Goal: Task Accomplishment & Management: Use online tool/utility

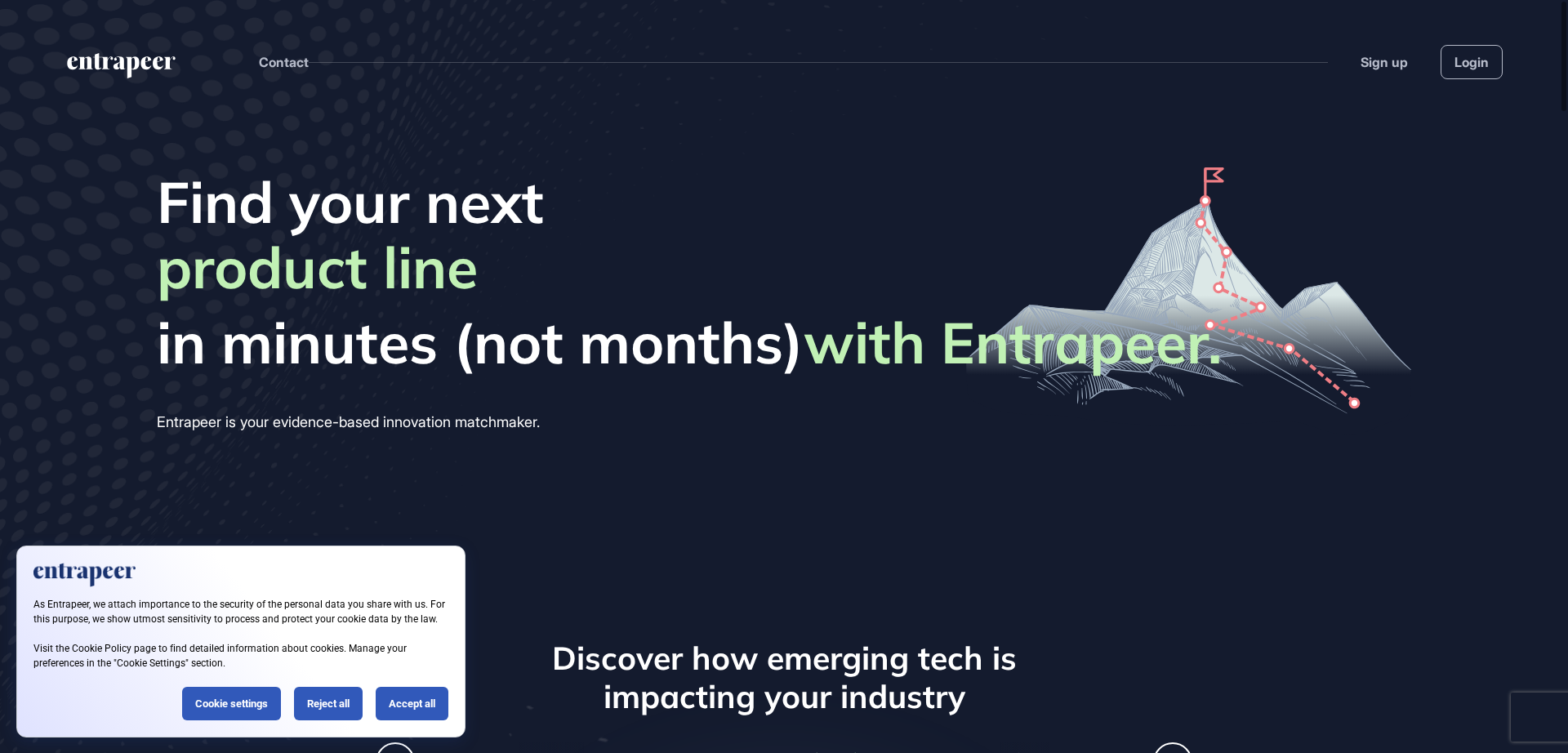
scroll to position [1, 1]
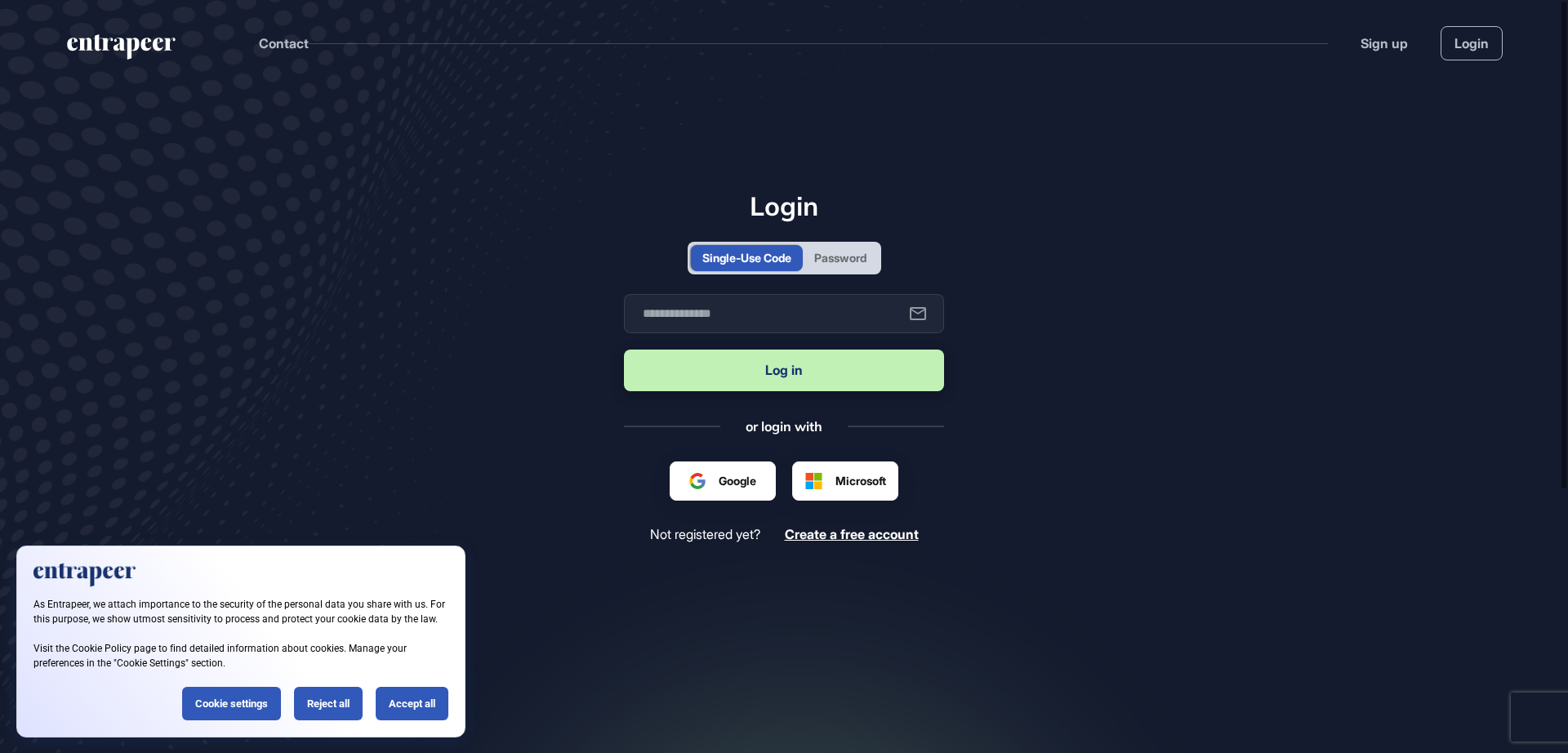
click at [857, 265] on div "Password" at bounding box center [841, 257] width 52 height 17
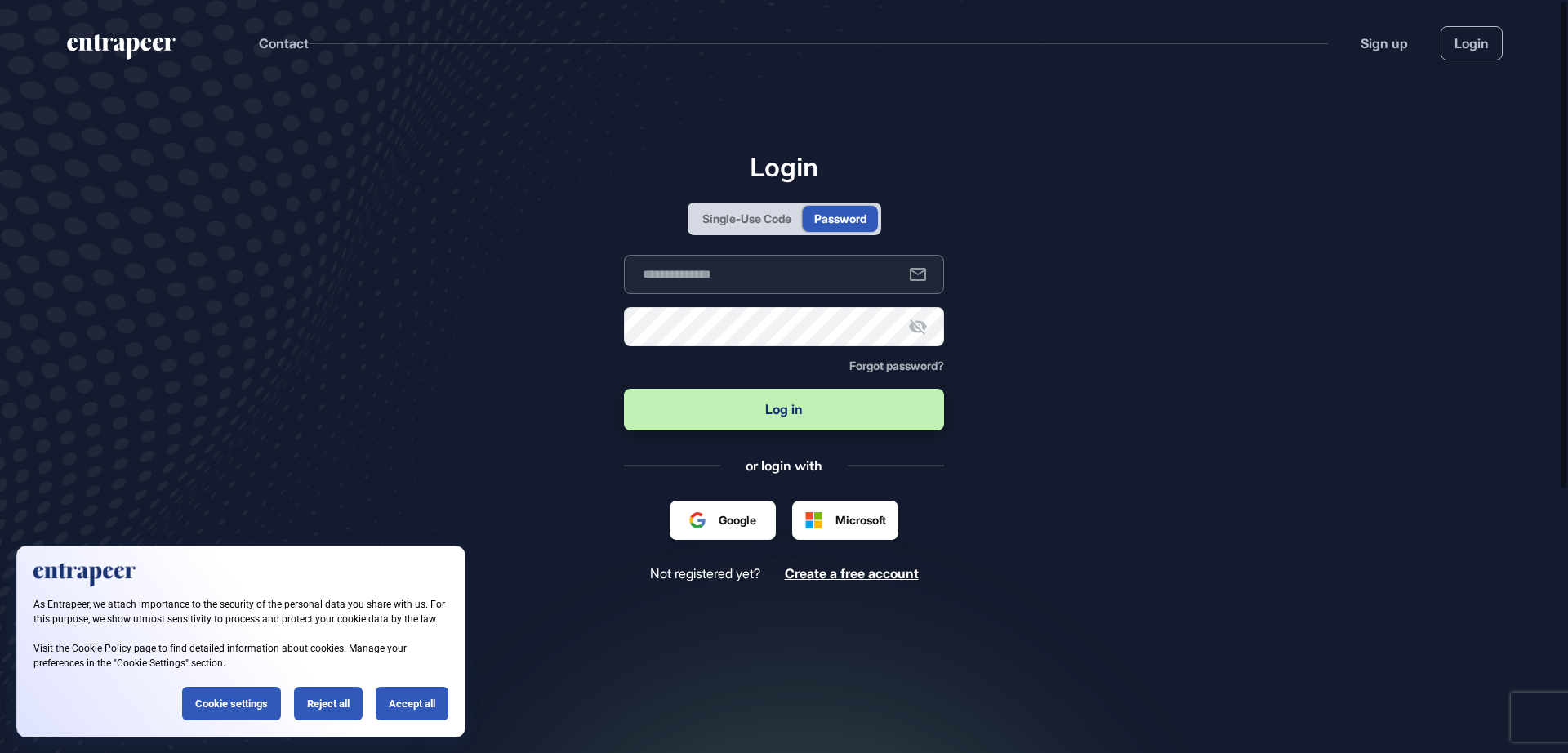
type input "**********"
click at [323, 704] on div "Reject all" at bounding box center [328, 703] width 69 height 33
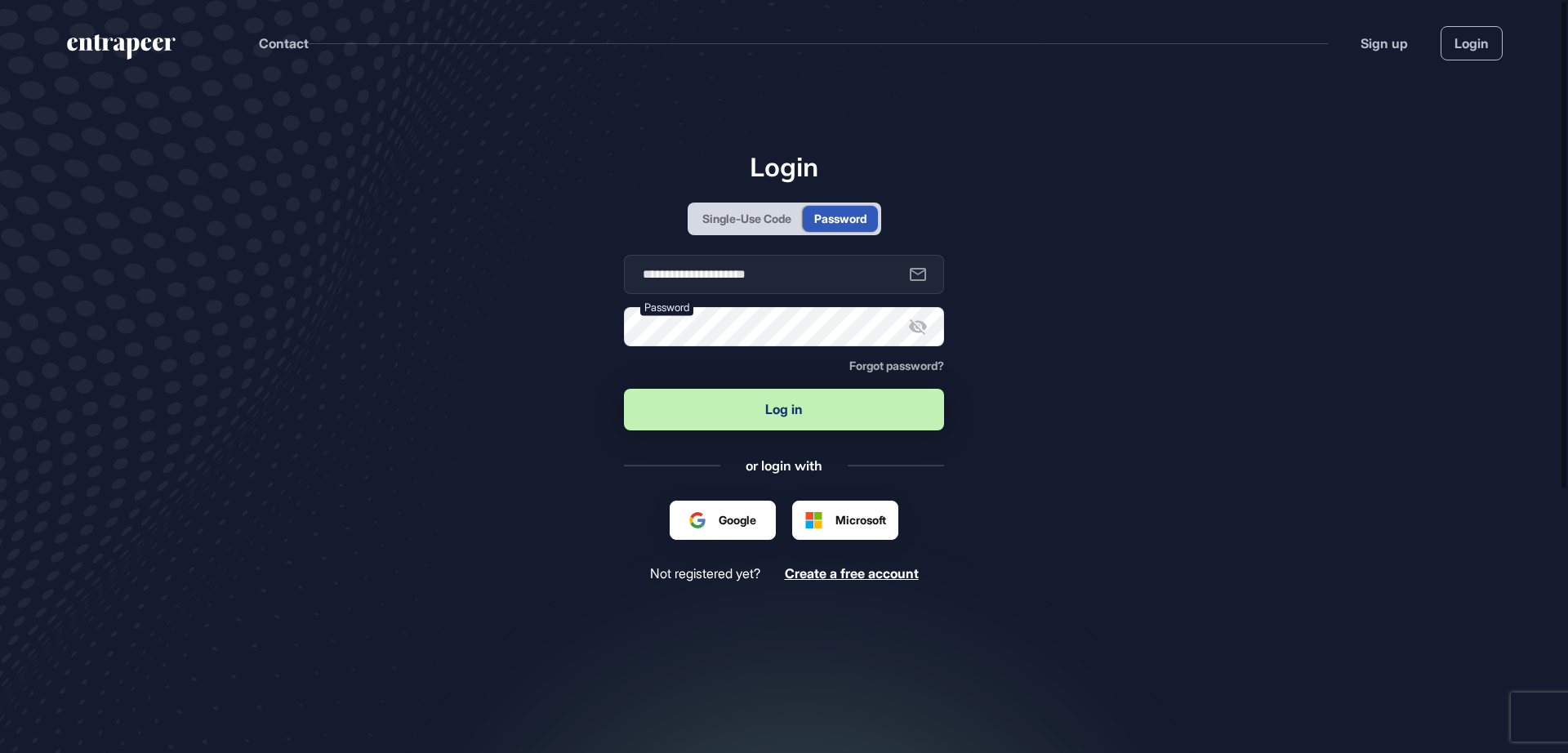
click at [811, 417] on button "Log in" at bounding box center [784, 409] width 320 height 42
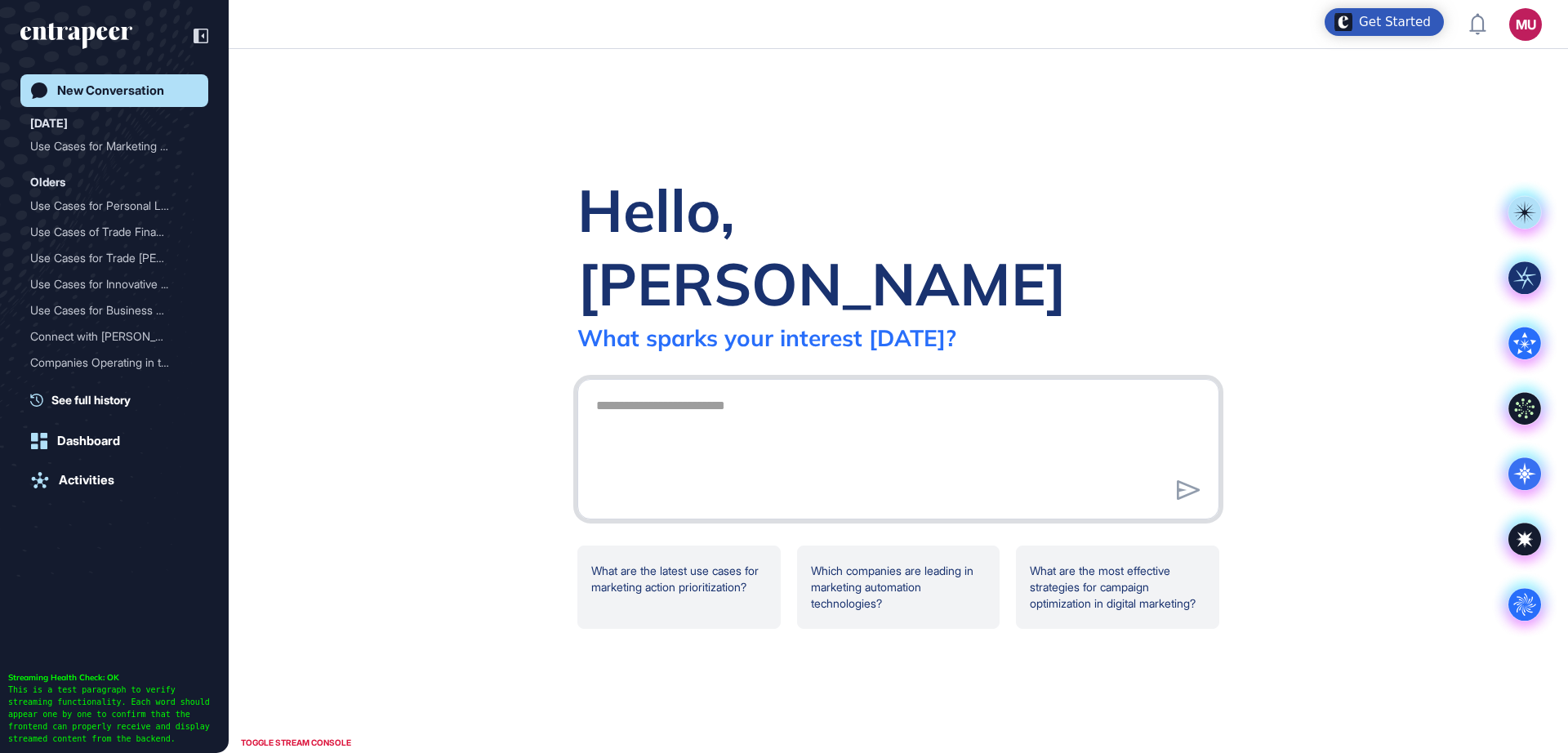
scroll to position [1, 1]
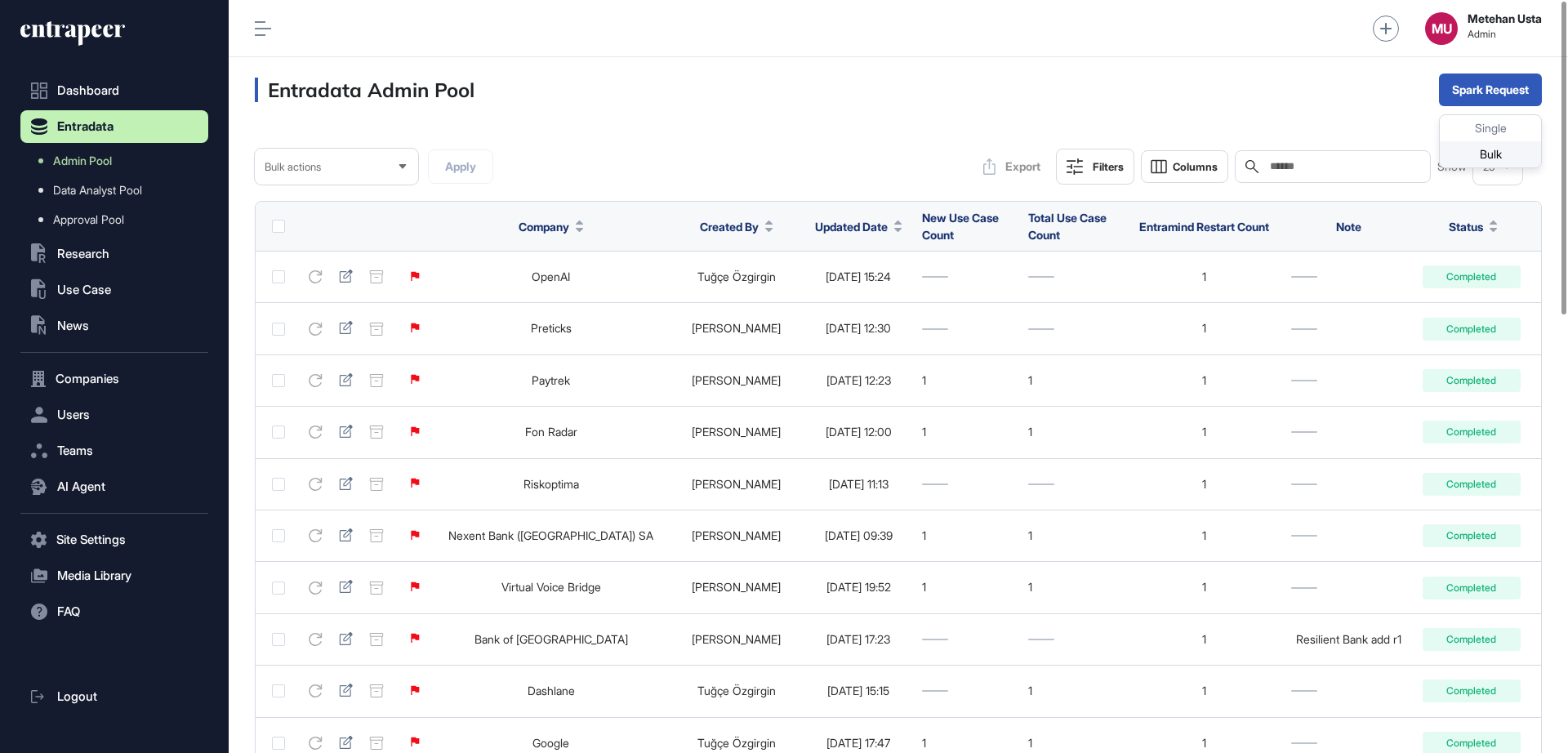
click at [1467, 146] on div "Bulk" at bounding box center [1490, 154] width 101 height 26
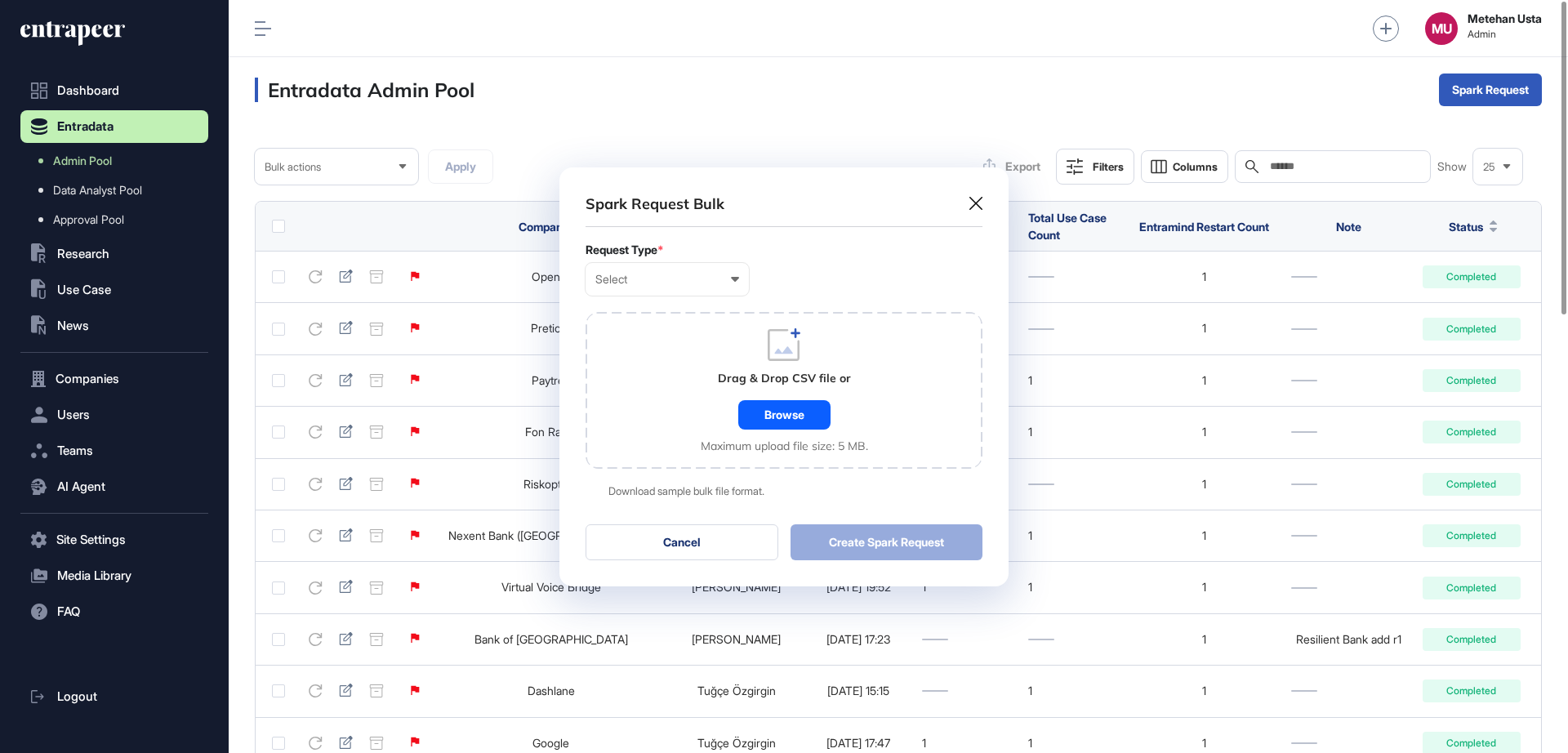
scroll to position [1, 7]
click at [666, 282] on div "Select" at bounding box center [668, 279] width 144 height 13
click at [0, 0] on div "Company" at bounding box center [0, 0] width 0 height 0
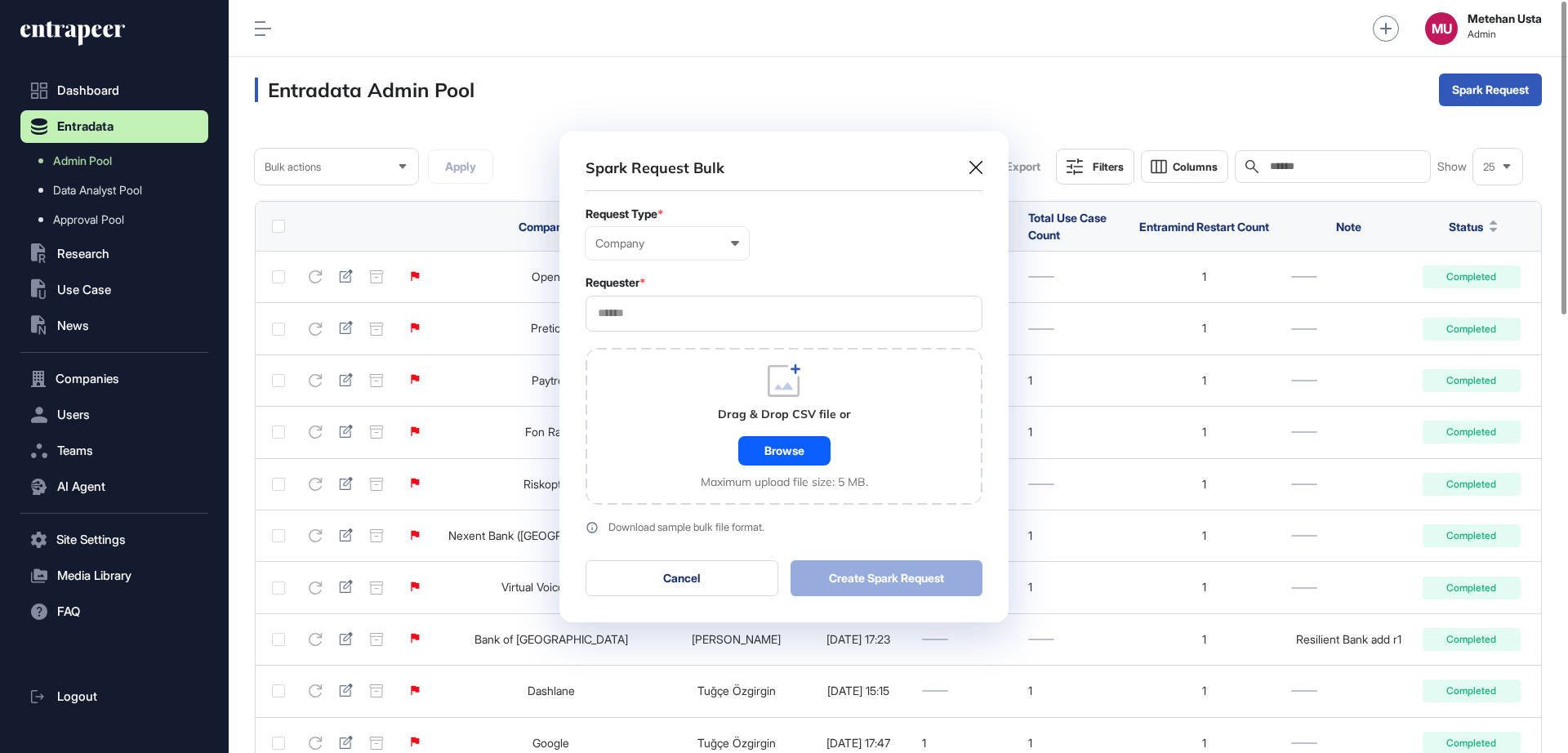
click at [744, 315] on input "text" at bounding box center [784, 313] width 376 height 14
type input "*********"
click at [647, 345] on span "Entrapeer" at bounding box center [784, 344] width 379 height 12
click at [815, 287] on div "Requester *" at bounding box center [784, 283] width 397 height 13
click at [773, 439] on div "Browse" at bounding box center [784, 451] width 92 height 29
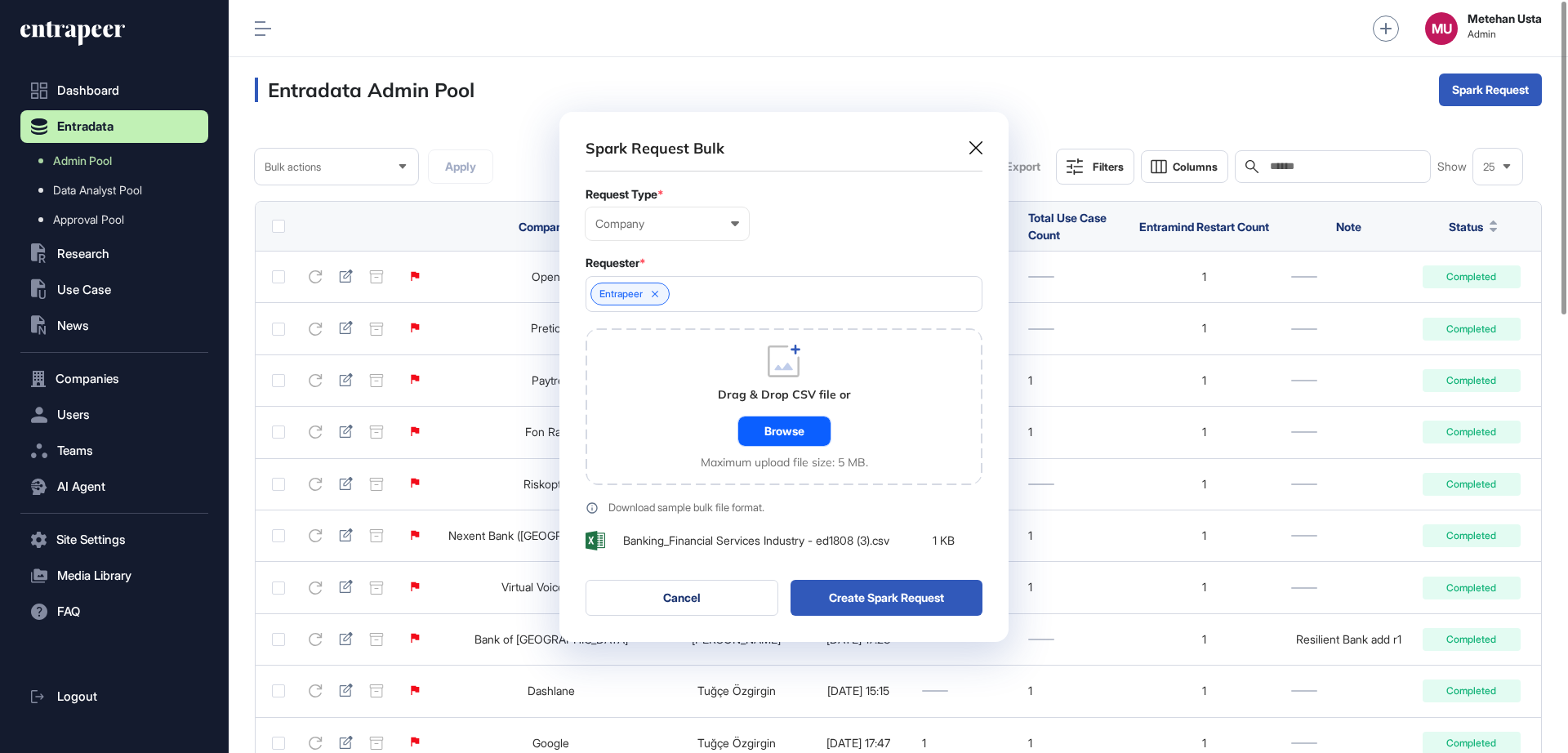
scroll to position [537, 449]
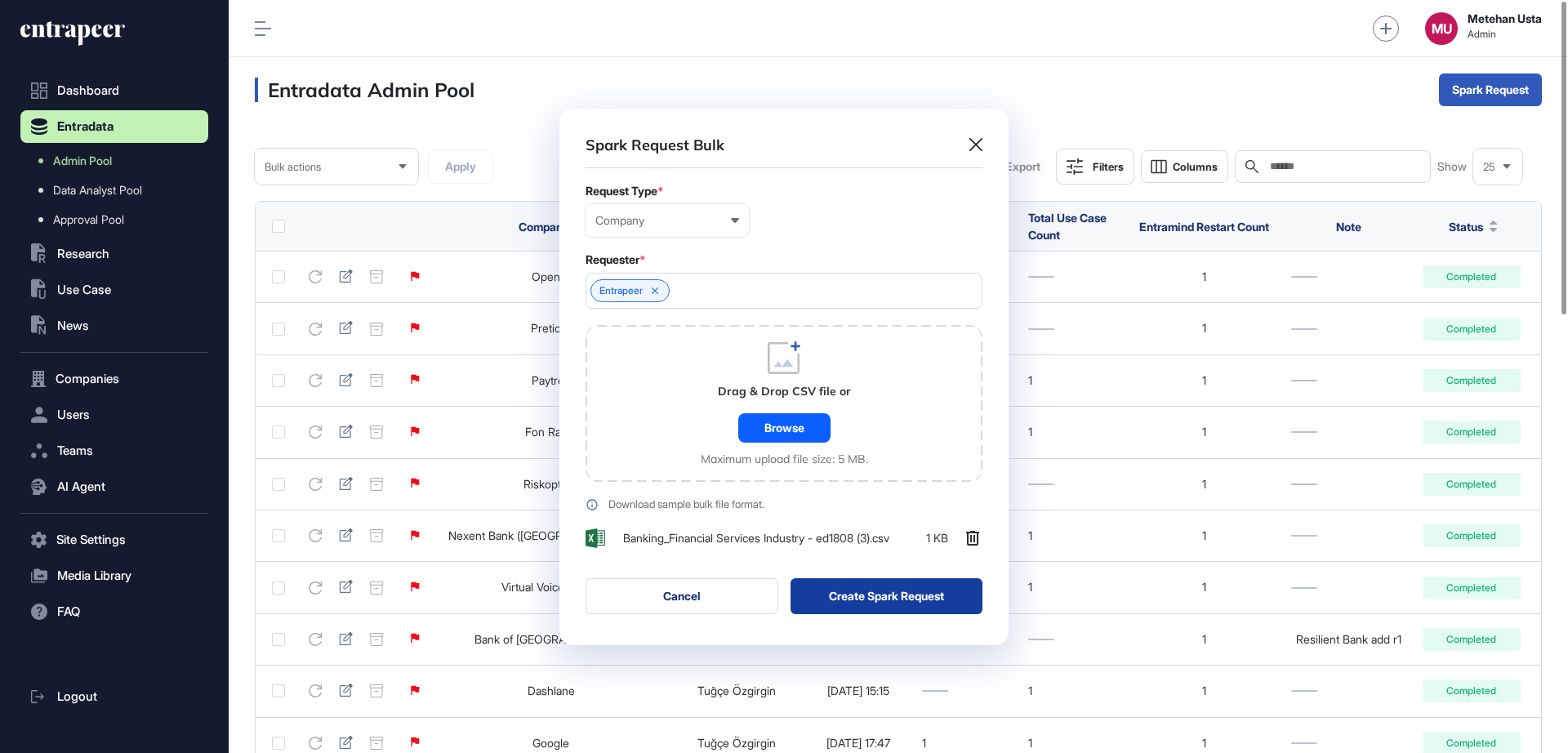
click at [867, 598] on button "Create Spark Request" at bounding box center [887, 596] width 193 height 36
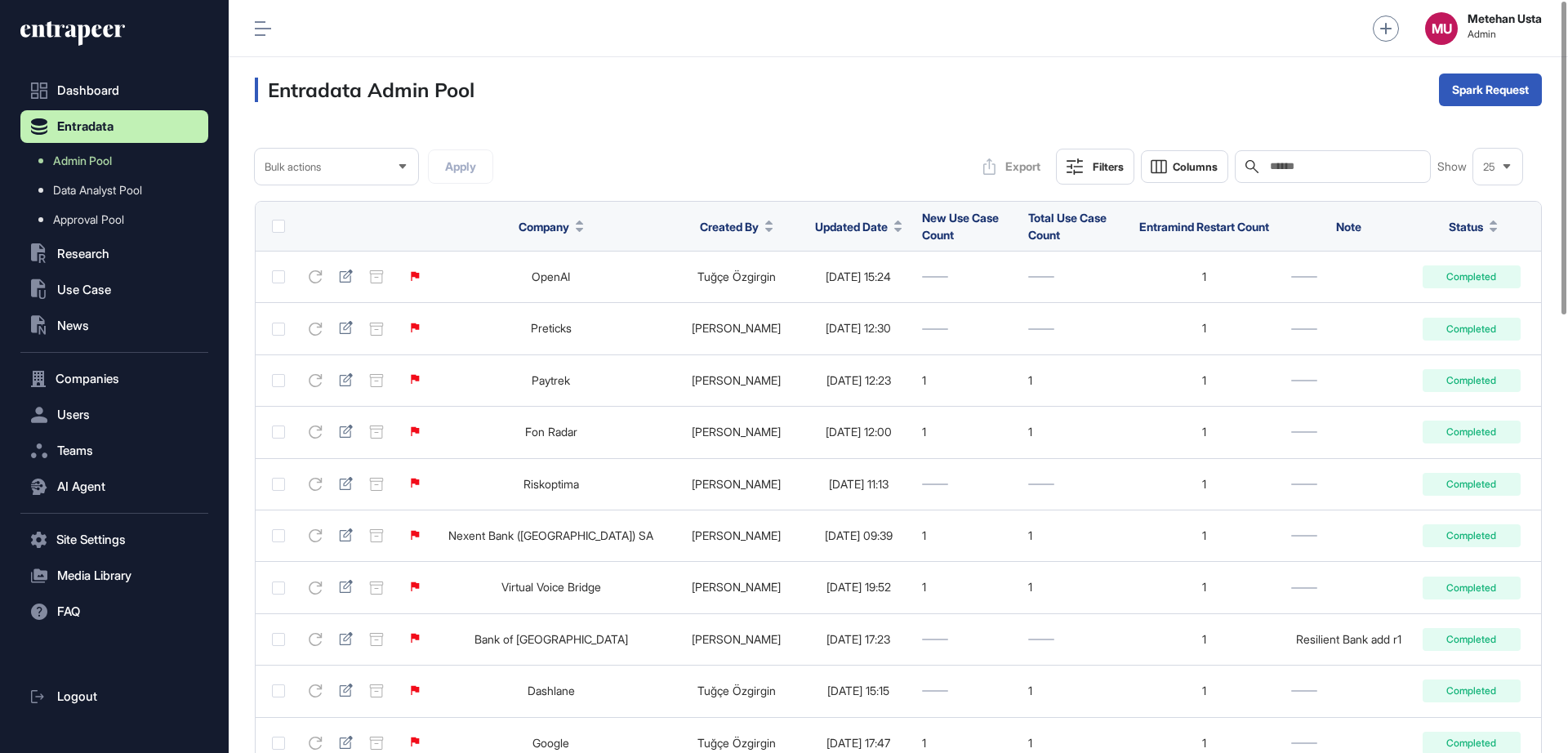
click at [815, 227] on span "Updated Date" at bounding box center [851, 226] width 73 height 17
click at [1484, 158] on div "Bulk" at bounding box center [1490, 154] width 101 height 26
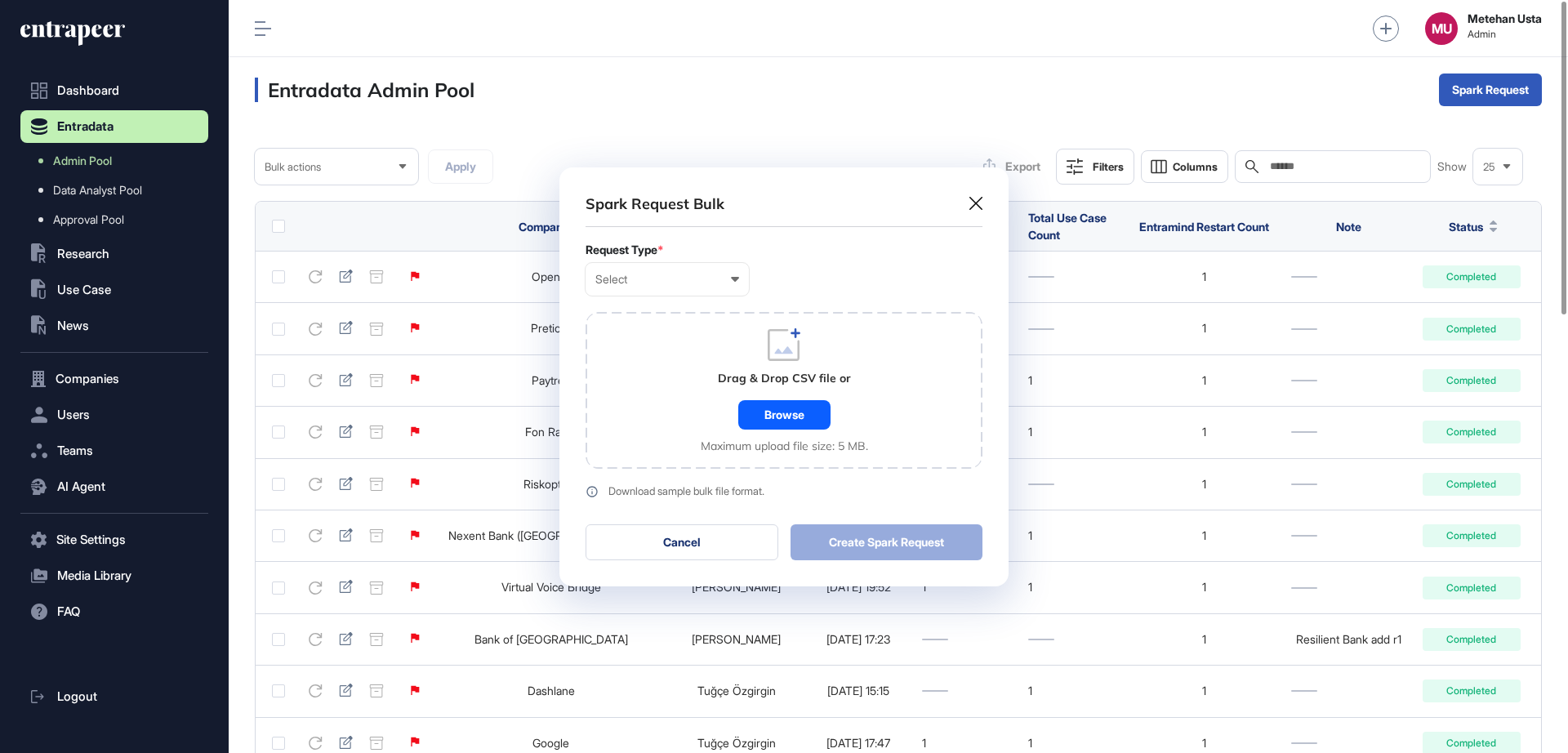
scroll to position [1, 7]
click at [686, 284] on div "Select" at bounding box center [668, 279] width 144 height 13
click at [0, 0] on div "User" at bounding box center [0, 0] width 0 height 0
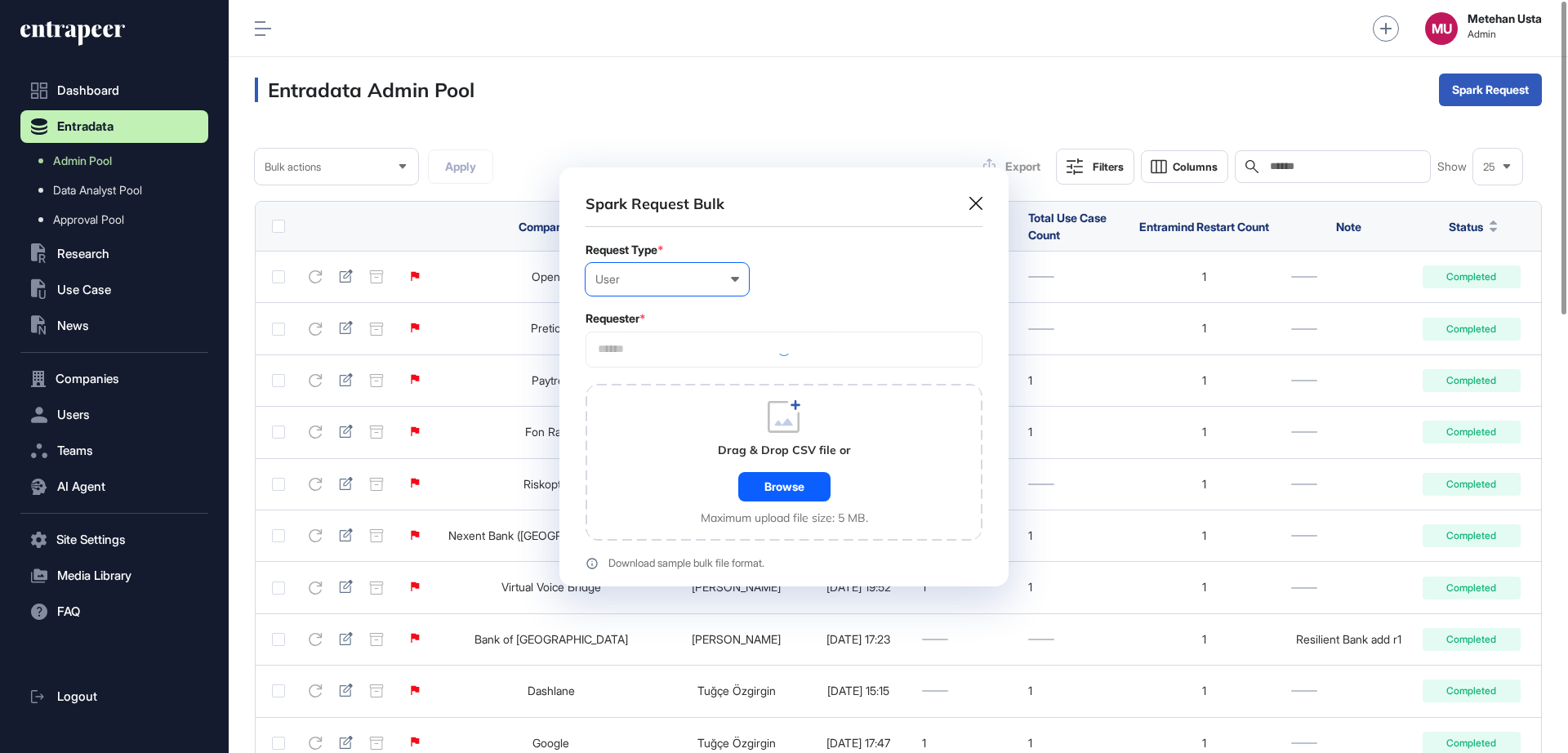
scroll to position [491, 449]
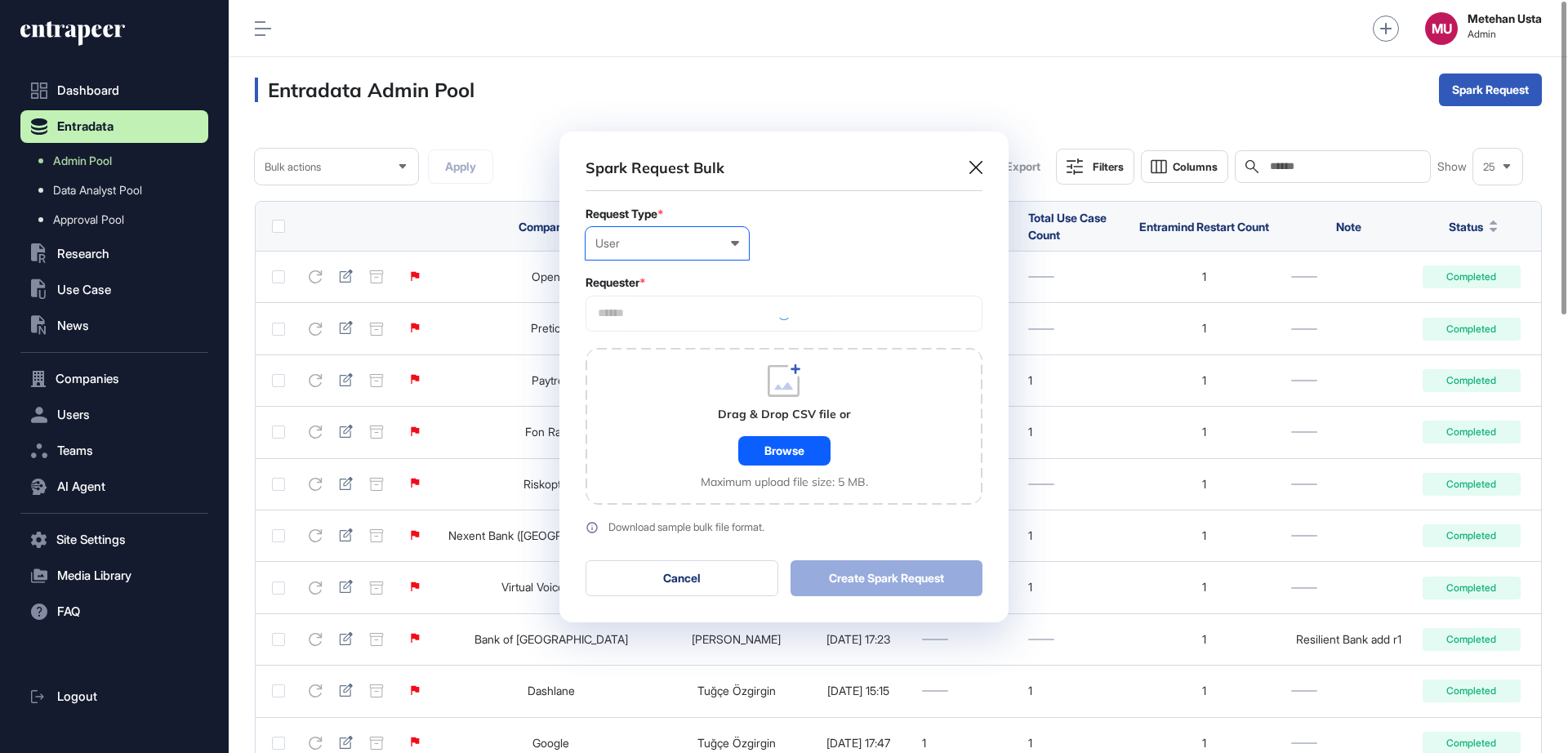
click at [683, 246] on div "User" at bounding box center [668, 243] width 144 height 13
click at [0, 0] on div "Company" at bounding box center [0, 0] width 0 height 0
click at [677, 310] on input "text" at bounding box center [784, 313] width 376 height 14
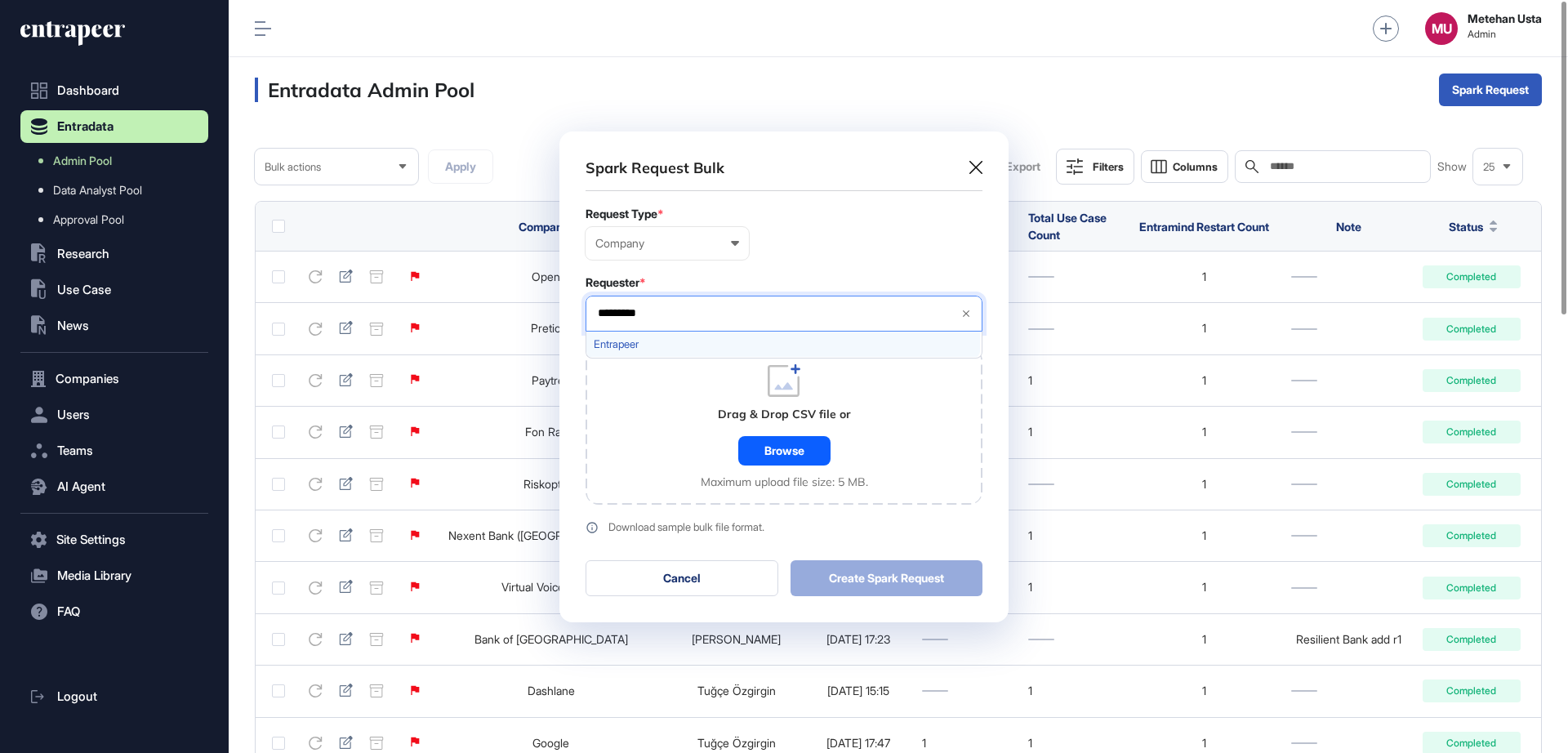
type input "*********"
click at [668, 351] on div "Entrapeer" at bounding box center [784, 344] width 394 height 25
click at [847, 287] on div "Requester *" at bounding box center [784, 283] width 397 height 13
click at [807, 448] on div "Browse" at bounding box center [784, 451] width 92 height 29
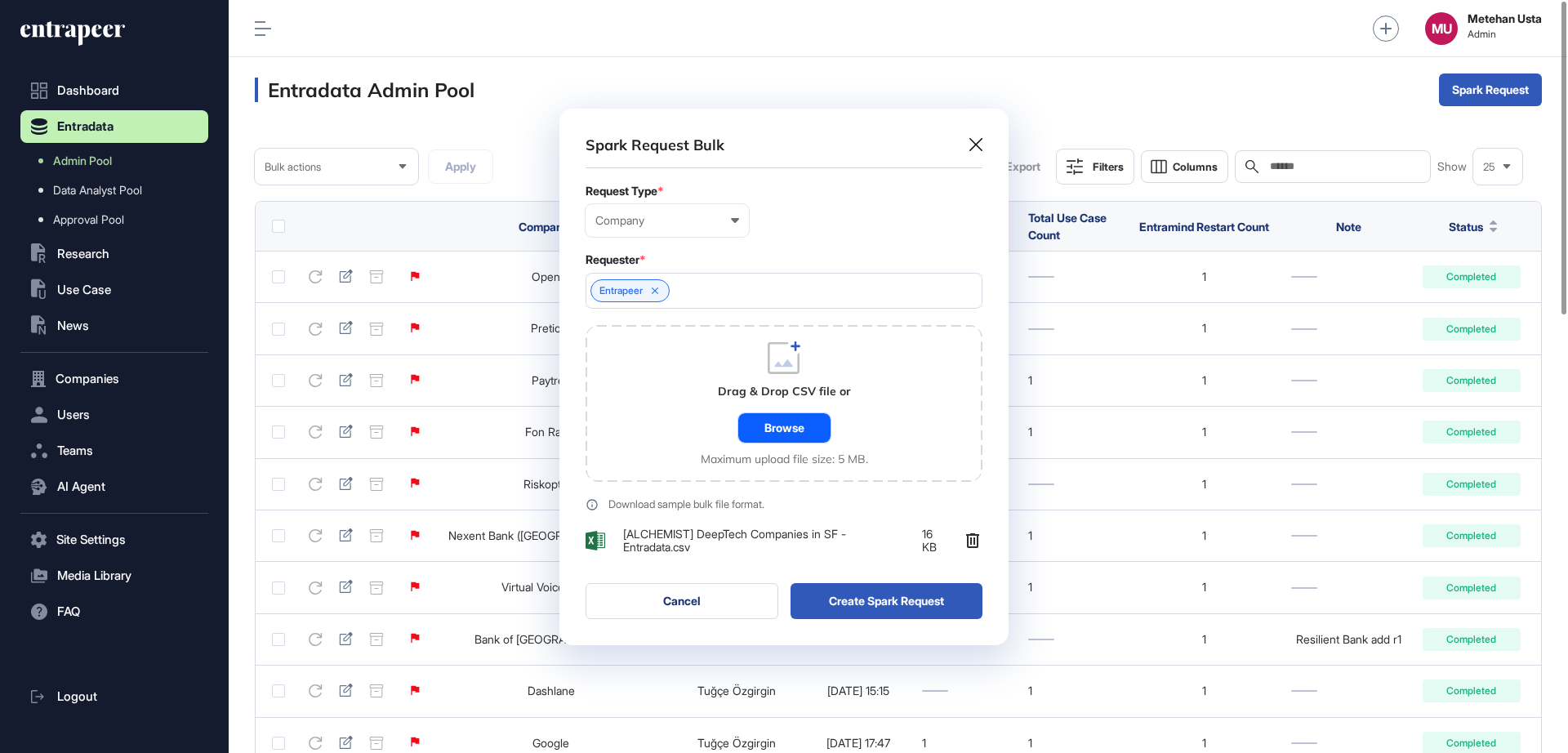
scroll to position [537, 449]
click at [884, 593] on button "Create Spark Request" at bounding box center [887, 601] width 193 height 36
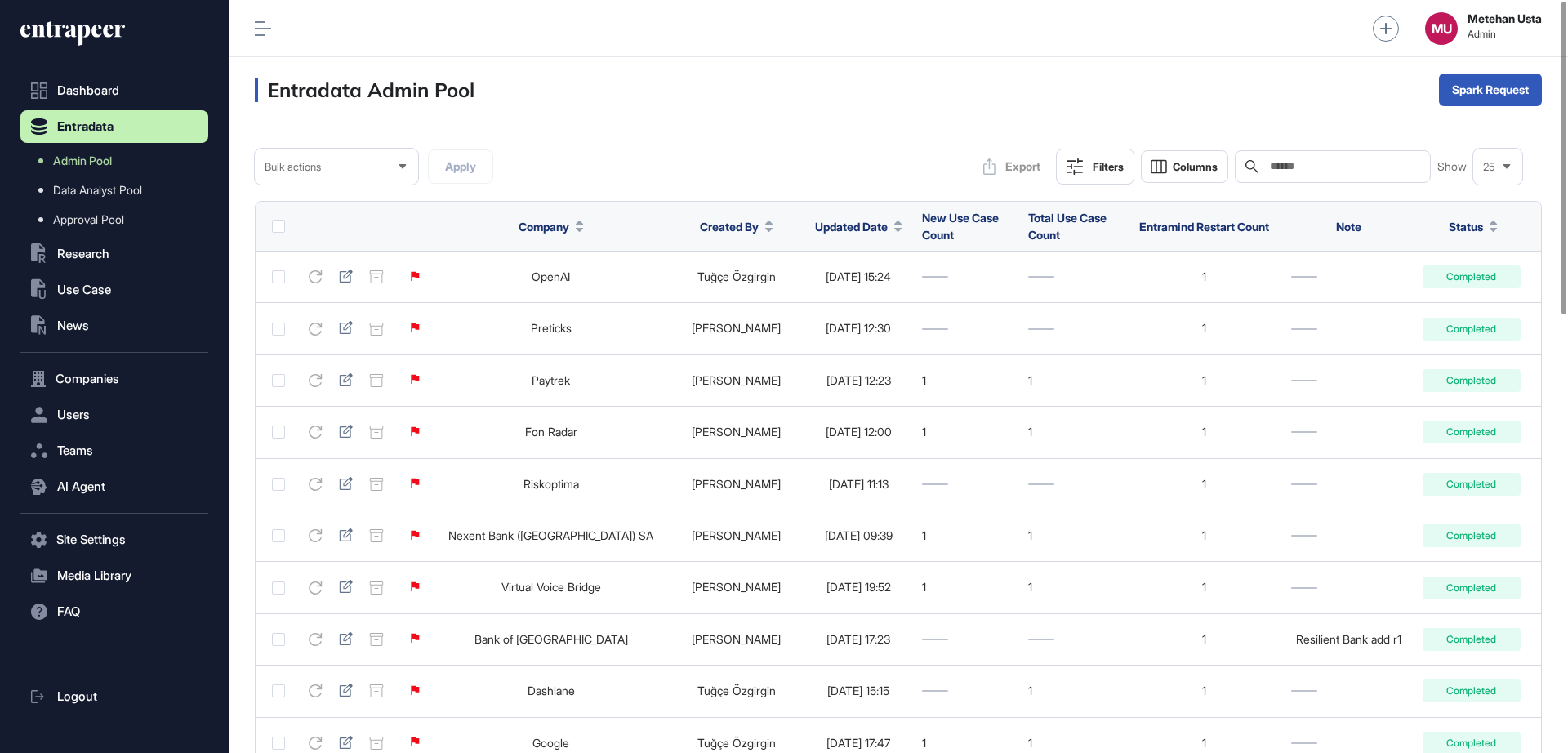
click at [815, 229] on span "Updated Date" at bounding box center [851, 226] width 73 height 17
click at [820, 293] on span "Sort Descending" at bounding box center [831, 295] width 65 height 14
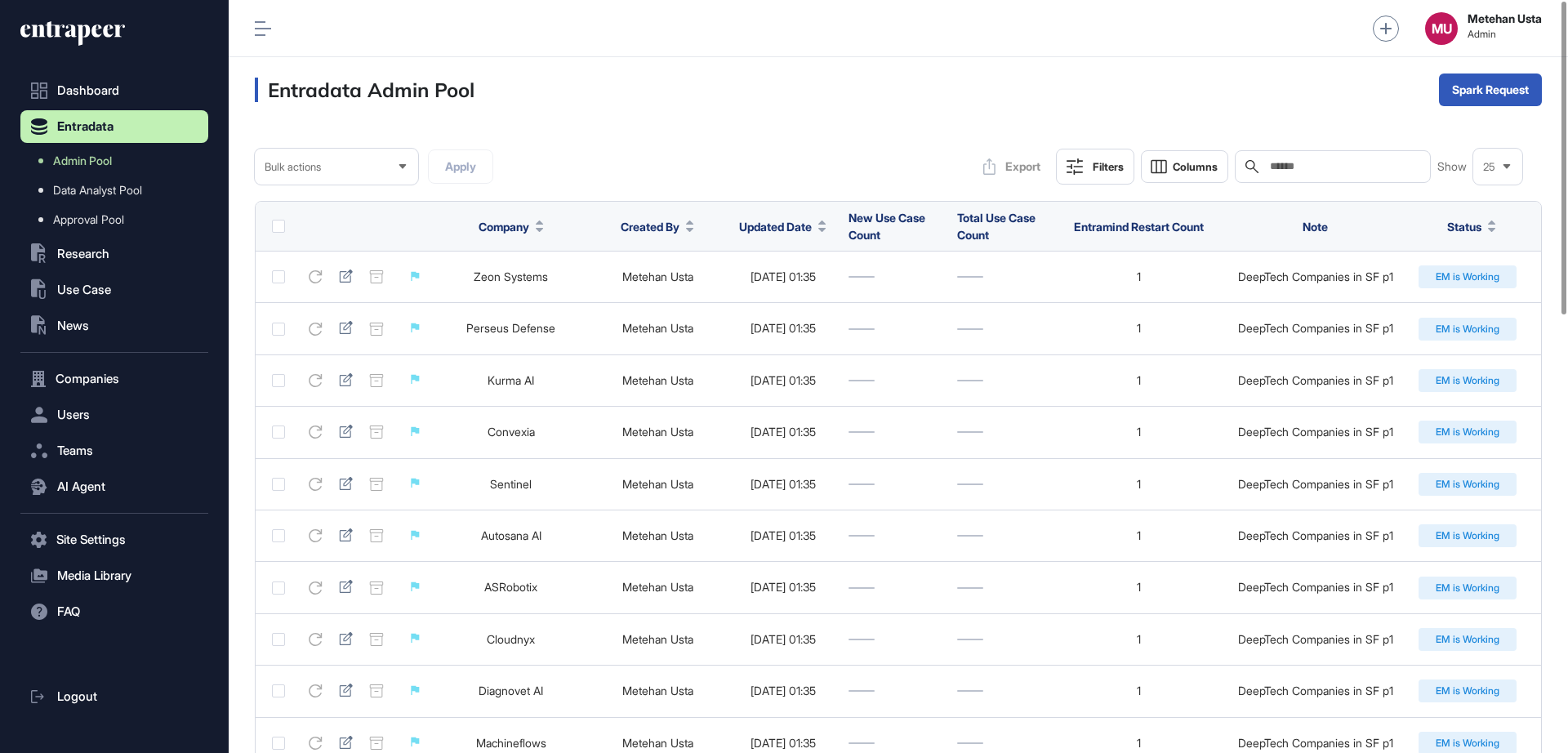
click at [1293, 167] on input "text" at bounding box center [1344, 167] width 152 height 13
paste input "**********"
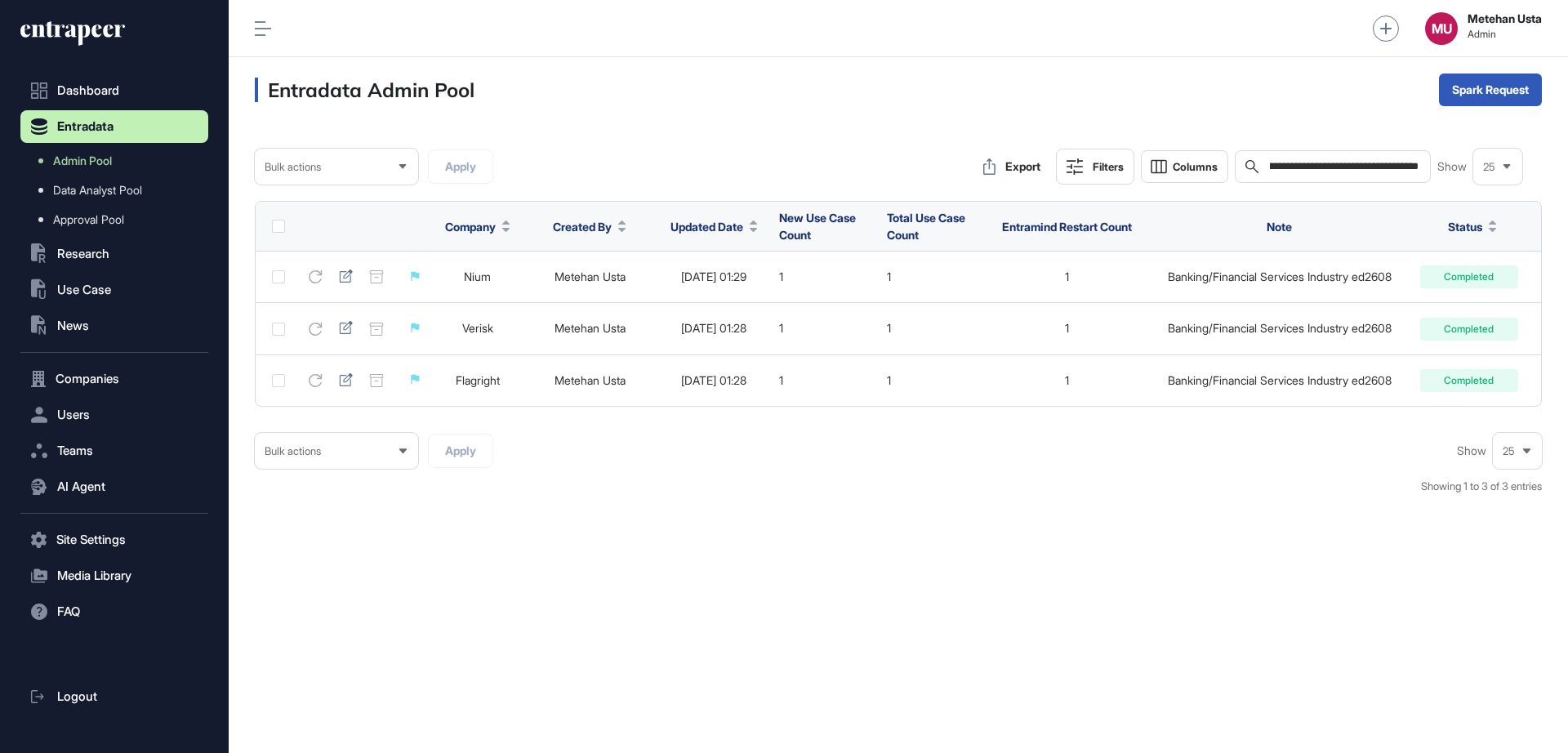
type input "**********"
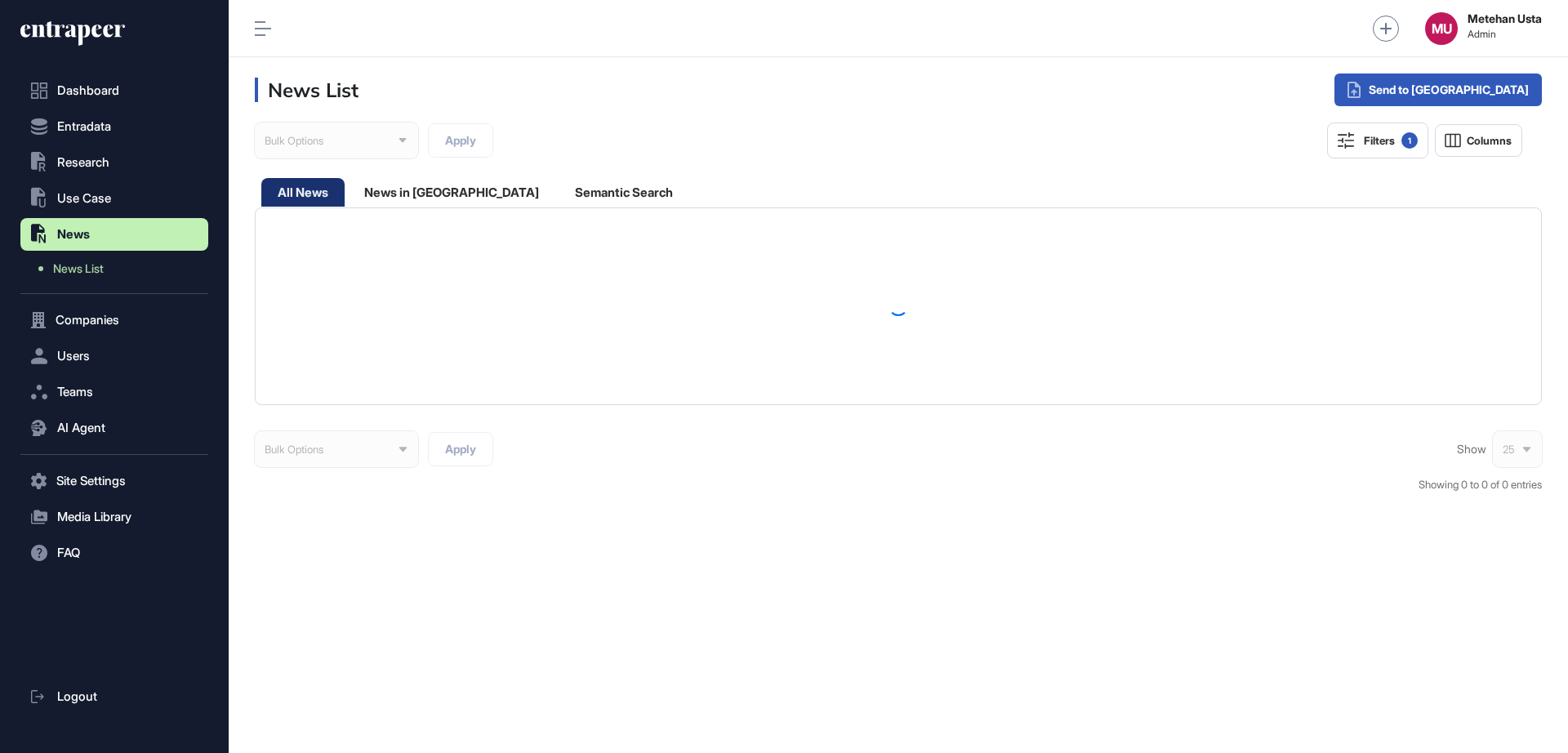
scroll to position [1, 1]
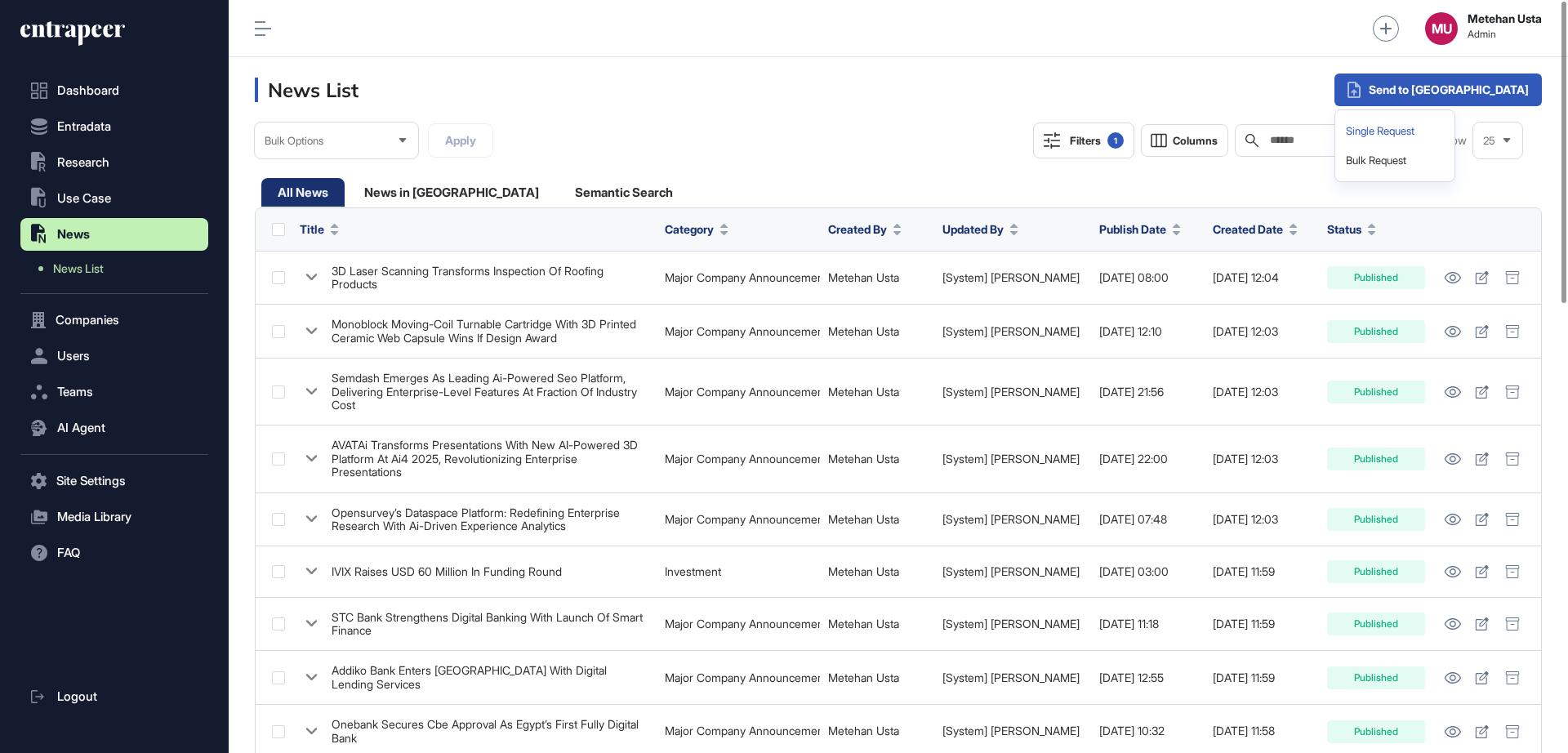
click at [1448, 129] on div "Single Request" at bounding box center [1395, 131] width 106 height 29
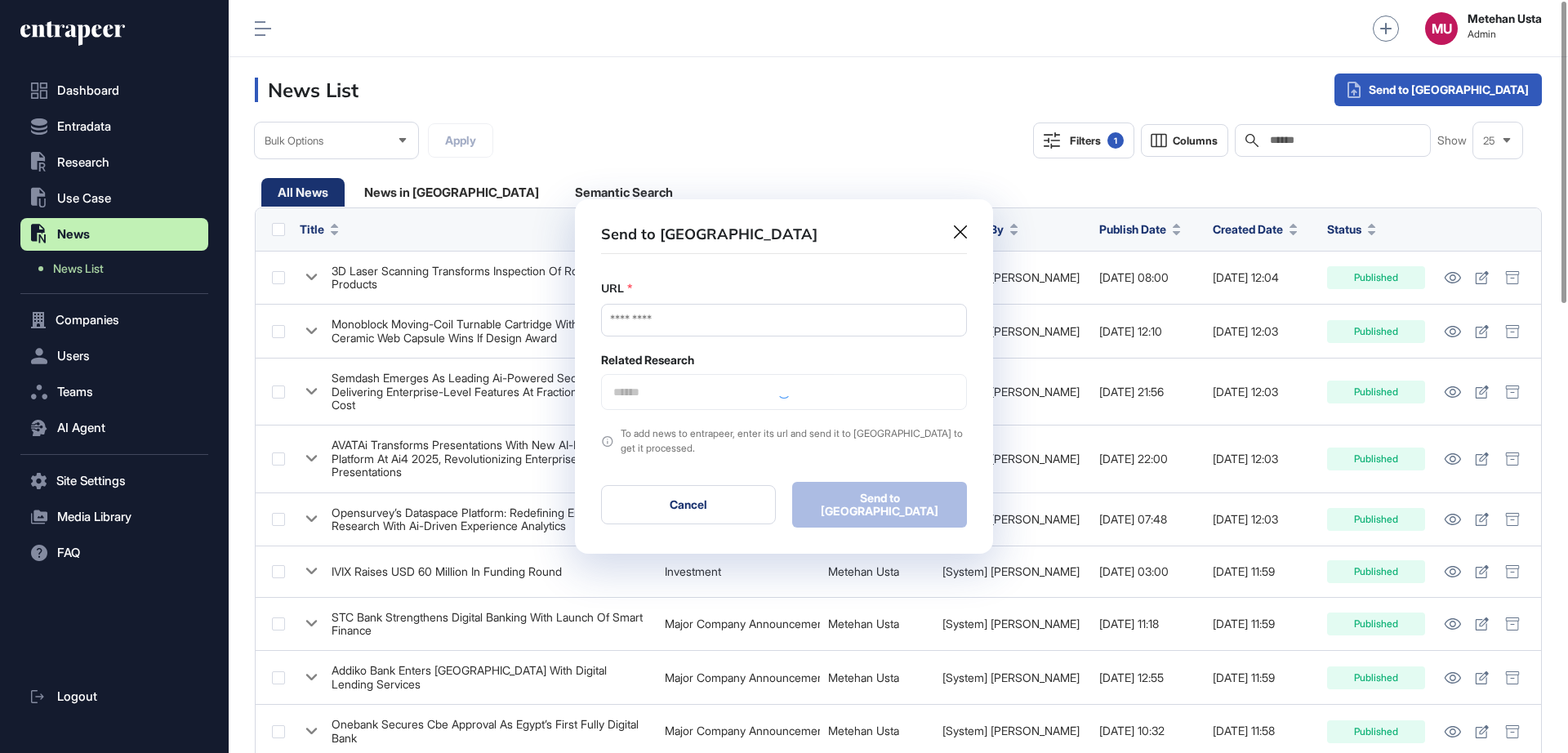
click at [707, 336] on div "URL *" at bounding box center [784, 308] width 366 height 56
click at [719, 329] on input "URL" at bounding box center [784, 320] width 366 height 33
paste input "**********"
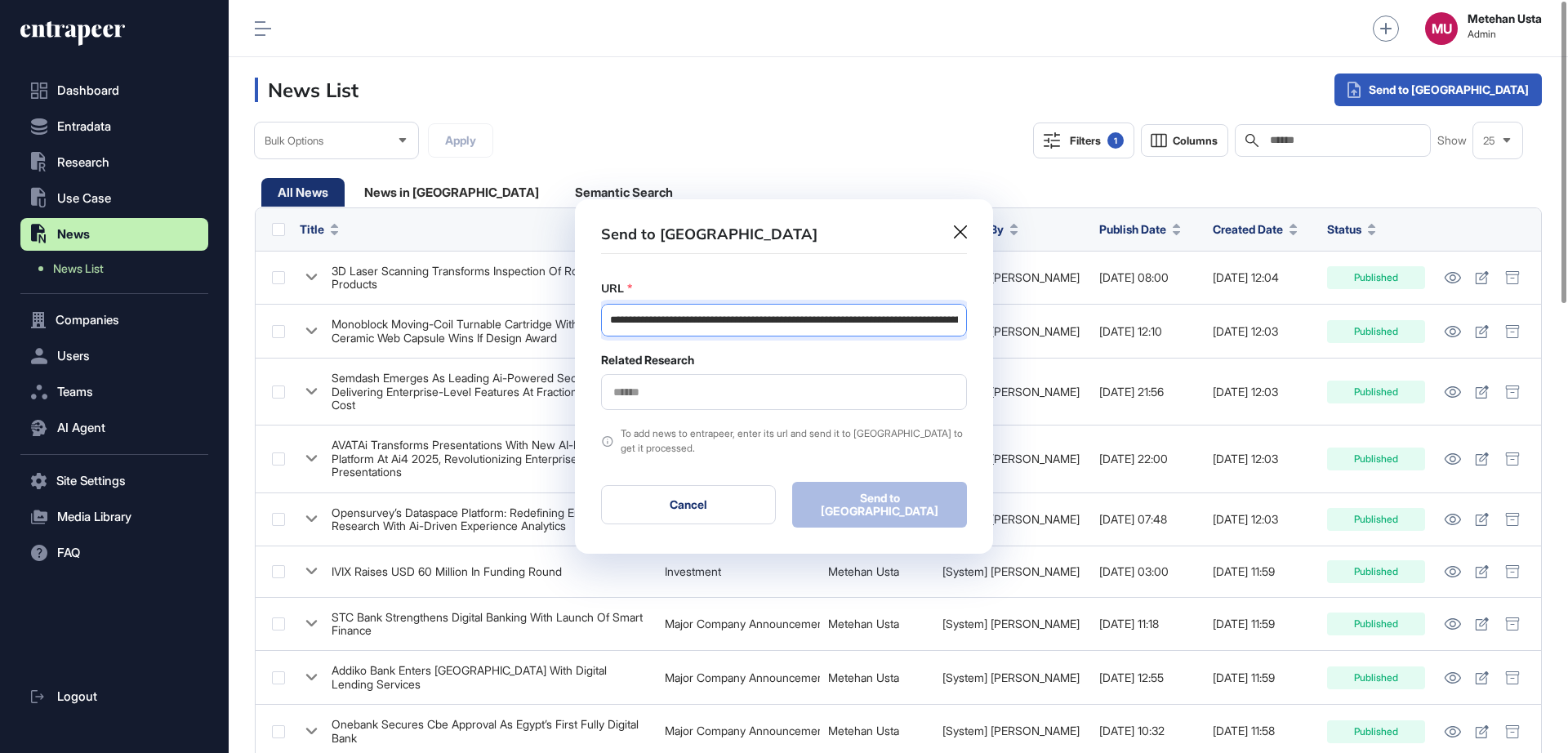
scroll to position [0, 117]
type input "**********"
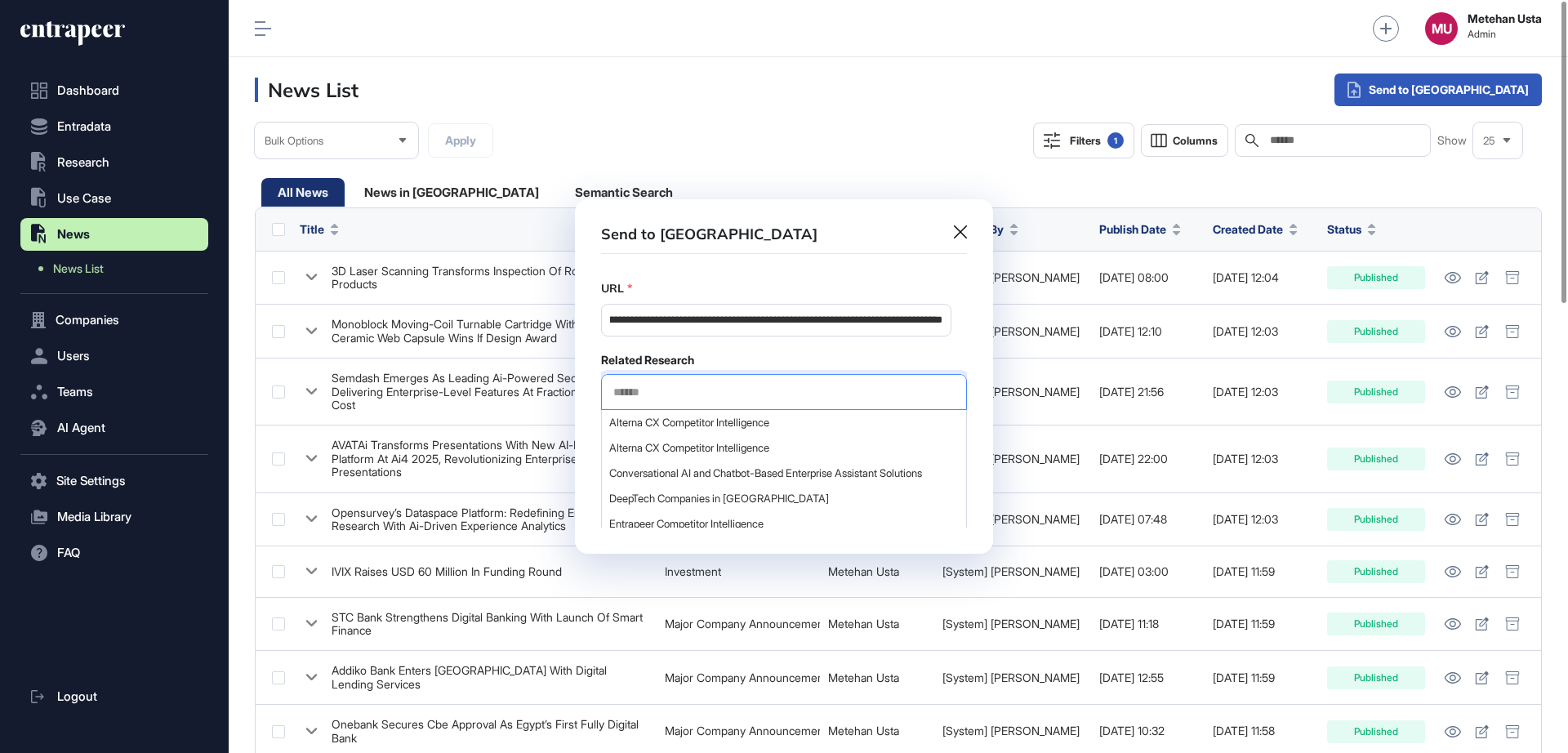
click at [735, 399] on input "text" at bounding box center [784, 392] width 345 height 14
type input "*****"
click at [681, 454] on span "Startup Suggestion List" at bounding box center [784, 448] width 348 height 12
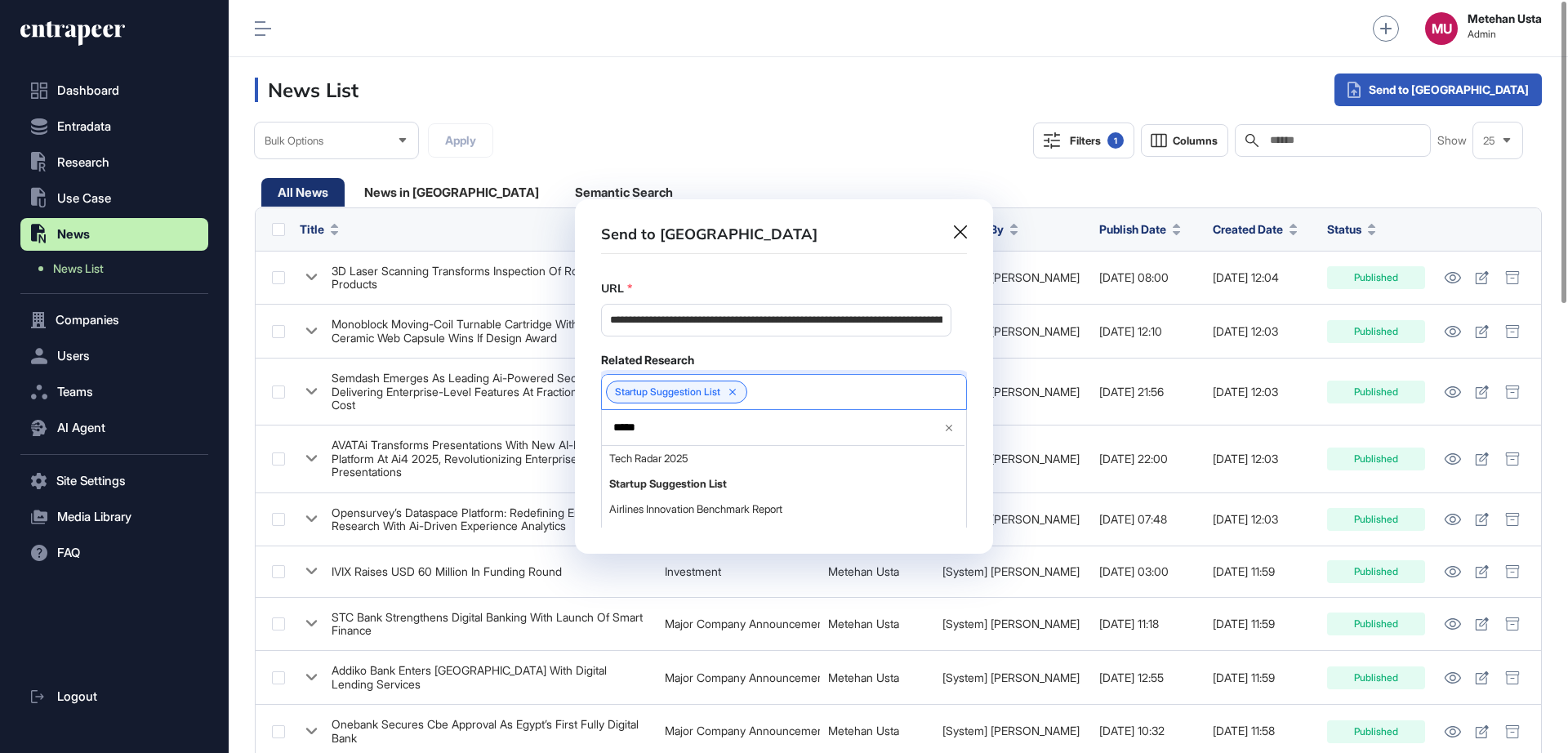
click at [746, 365] on div "Related Research" at bounding box center [784, 360] width 366 height 15
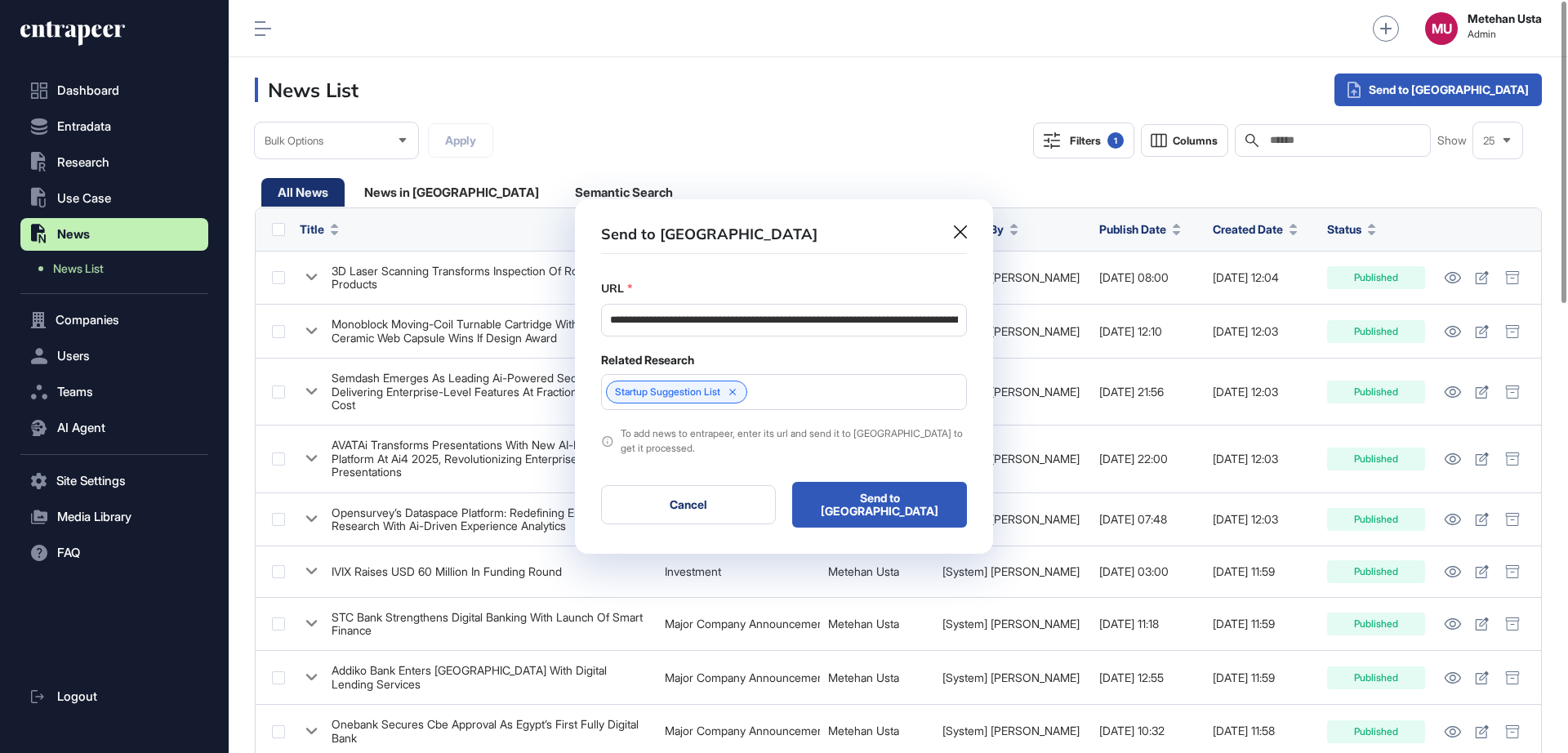
click at [855, 528] on div "**********" at bounding box center [784, 376] width 418 height 355
click at [862, 507] on button "Send to Portia" at bounding box center [880, 505] width 175 height 46
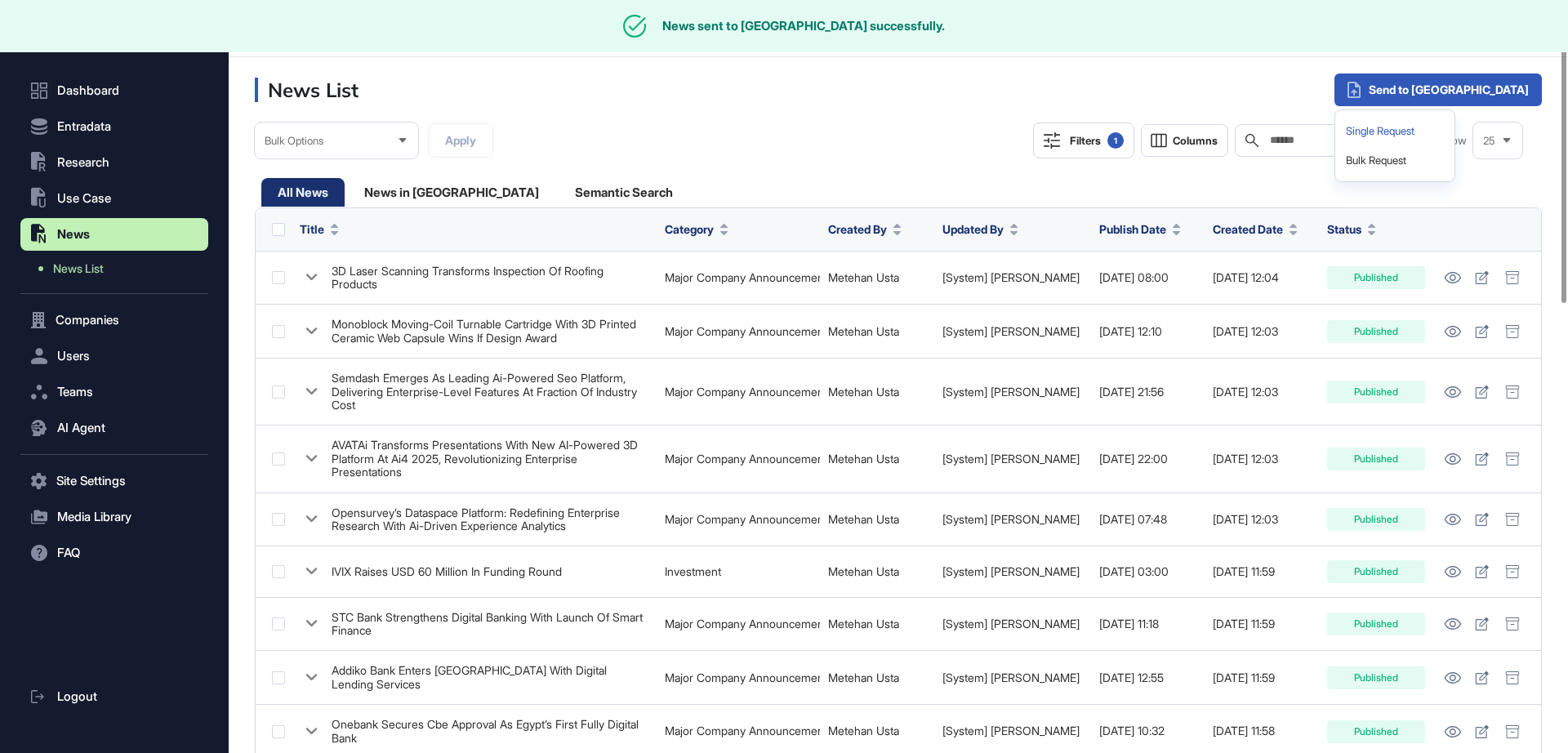
click at [1448, 142] on div "Single Request" at bounding box center [1395, 131] width 106 height 29
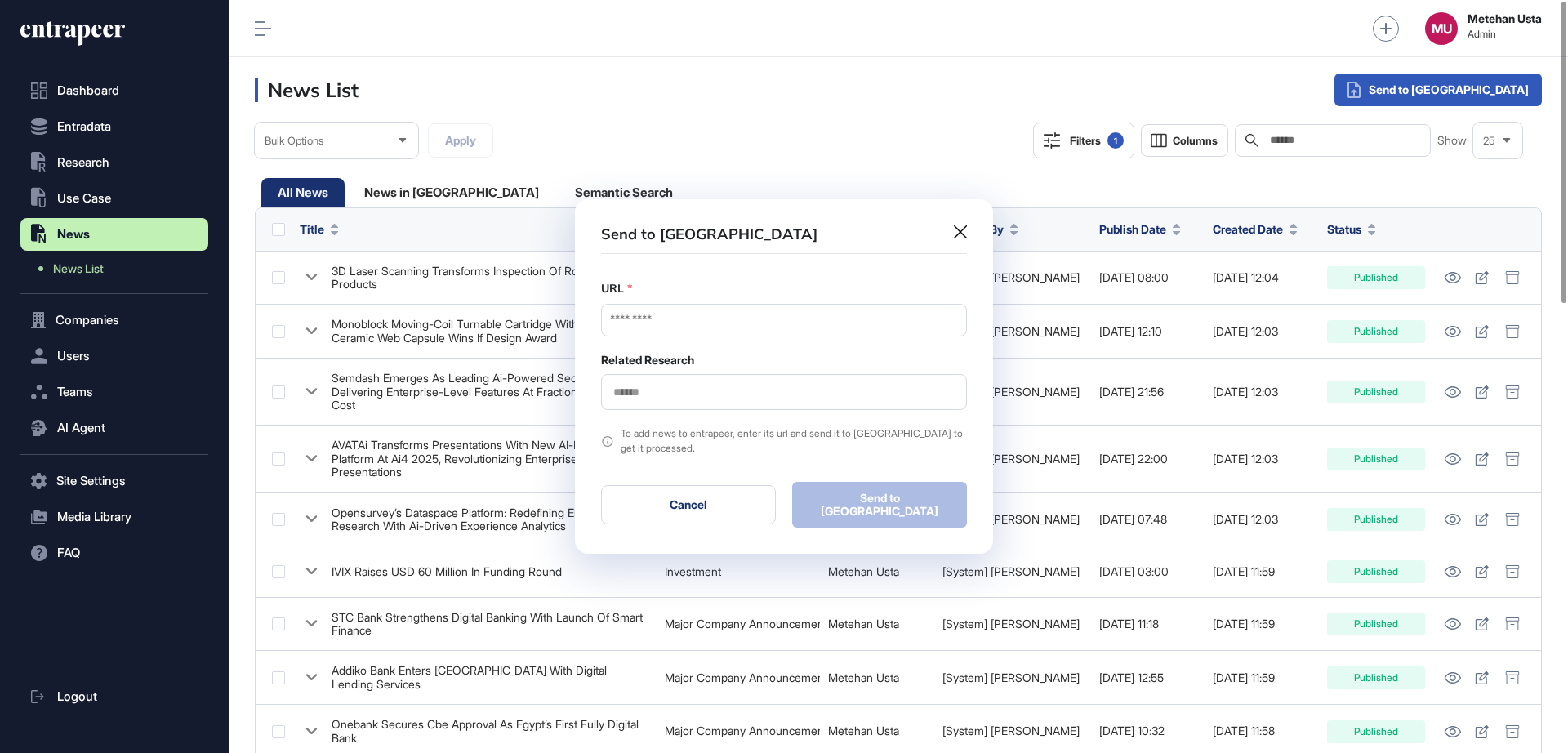
click at [722, 342] on div "URL * Related Research" at bounding box center [784, 345] width 366 height 130
click at [735, 332] on input "URL" at bounding box center [784, 320] width 366 height 33
paste input "**********"
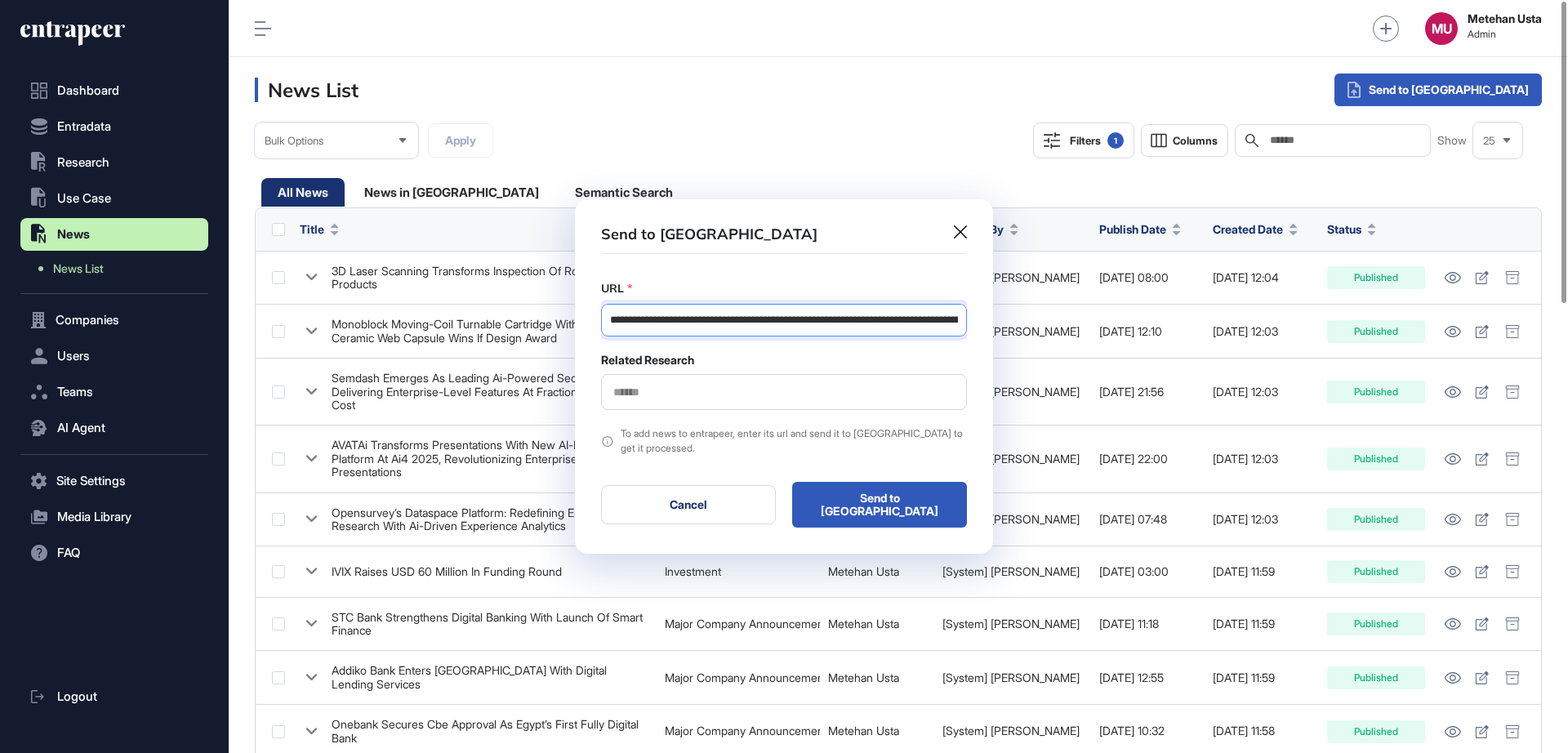
scroll to position [0, 127]
type input "**********"
click at [737, 399] on input "text" at bounding box center [784, 392] width 345 height 14
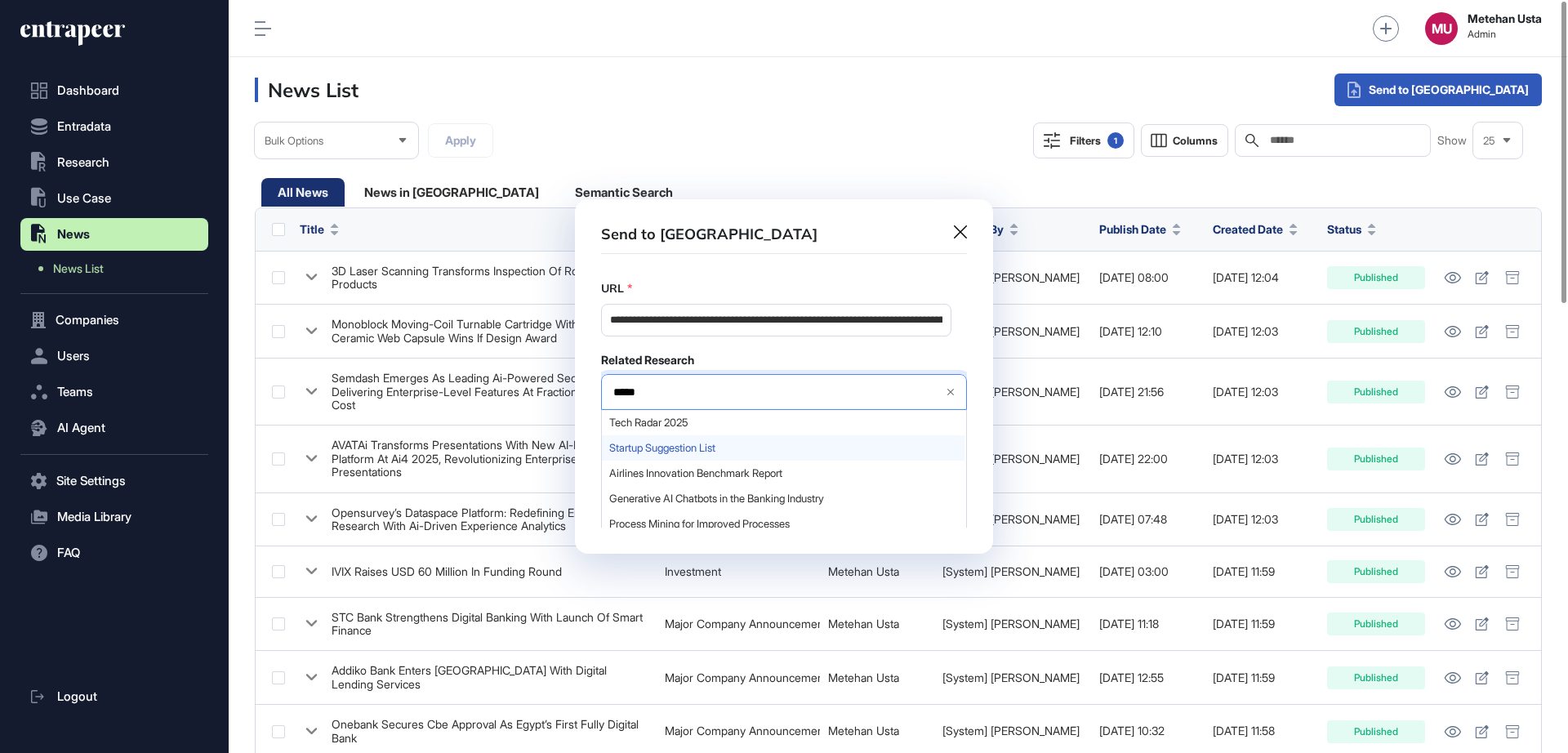
type input "*****"
click at [667, 451] on span "Startup Suggestion List" at bounding box center [784, 448] width 348 height 12
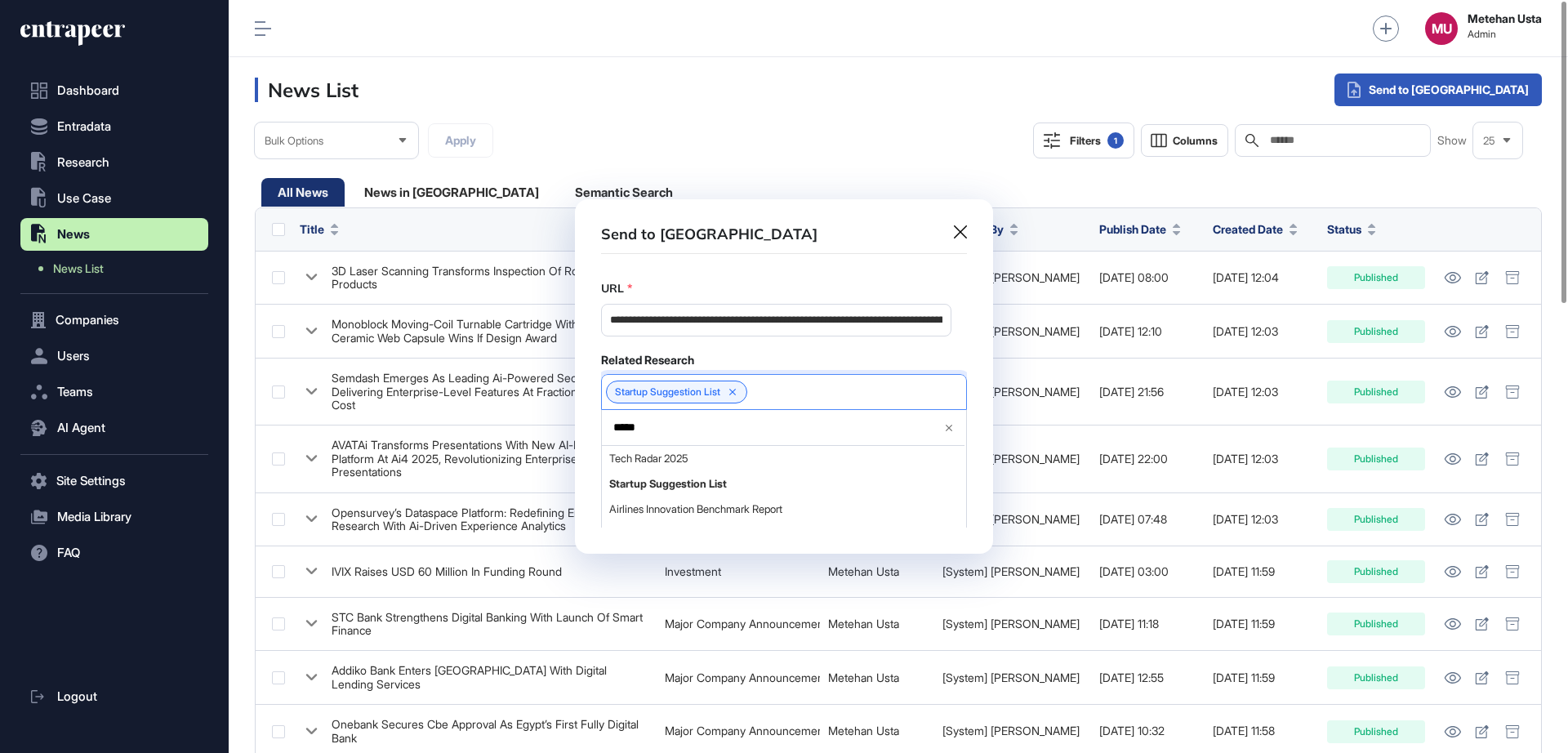
click at [758, 360] on div "Related Research" at bounding box center [784, 360] width 366 height 15
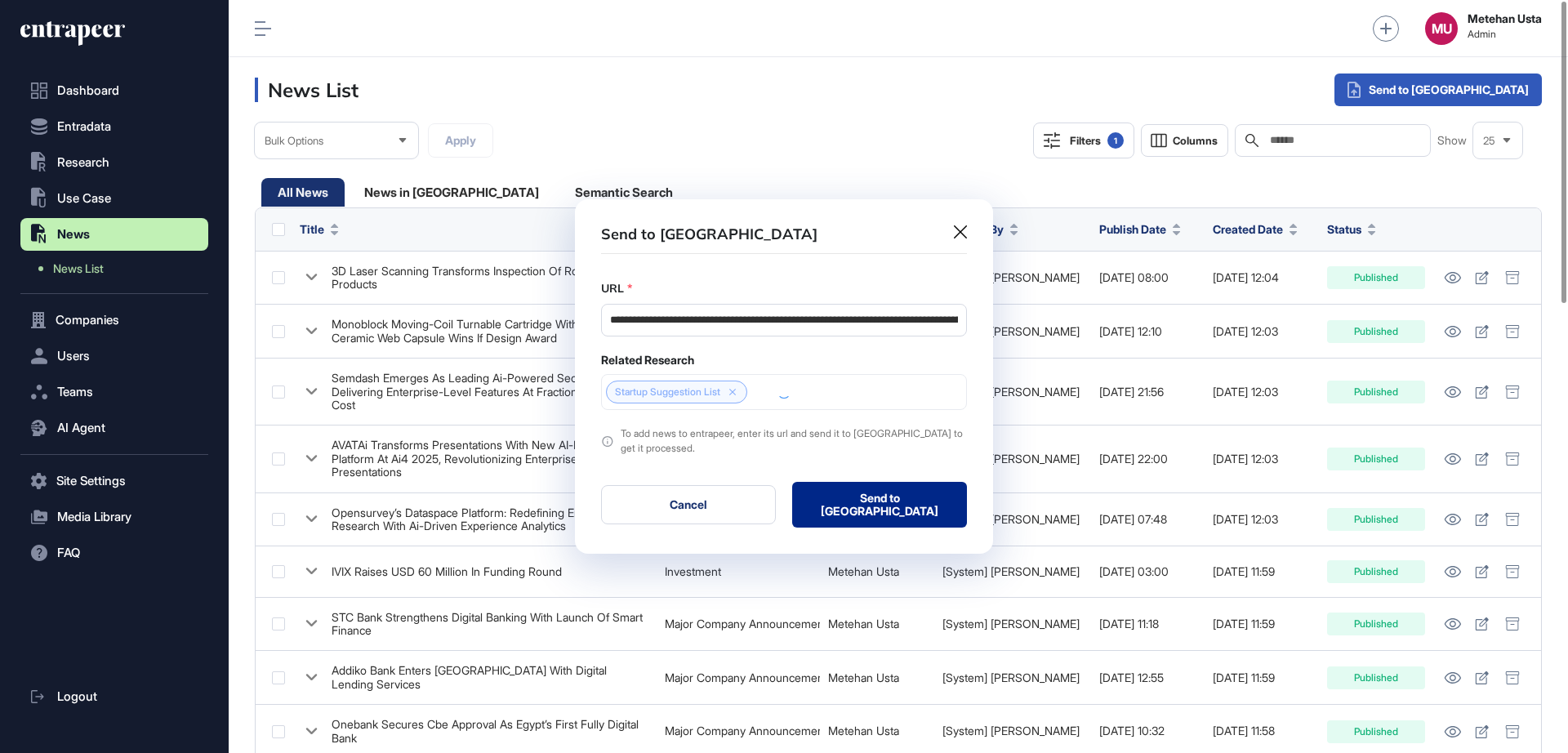
click at [869, 506] on button "Send to Portia" at bounding box center [880, 505] width 175 height 46
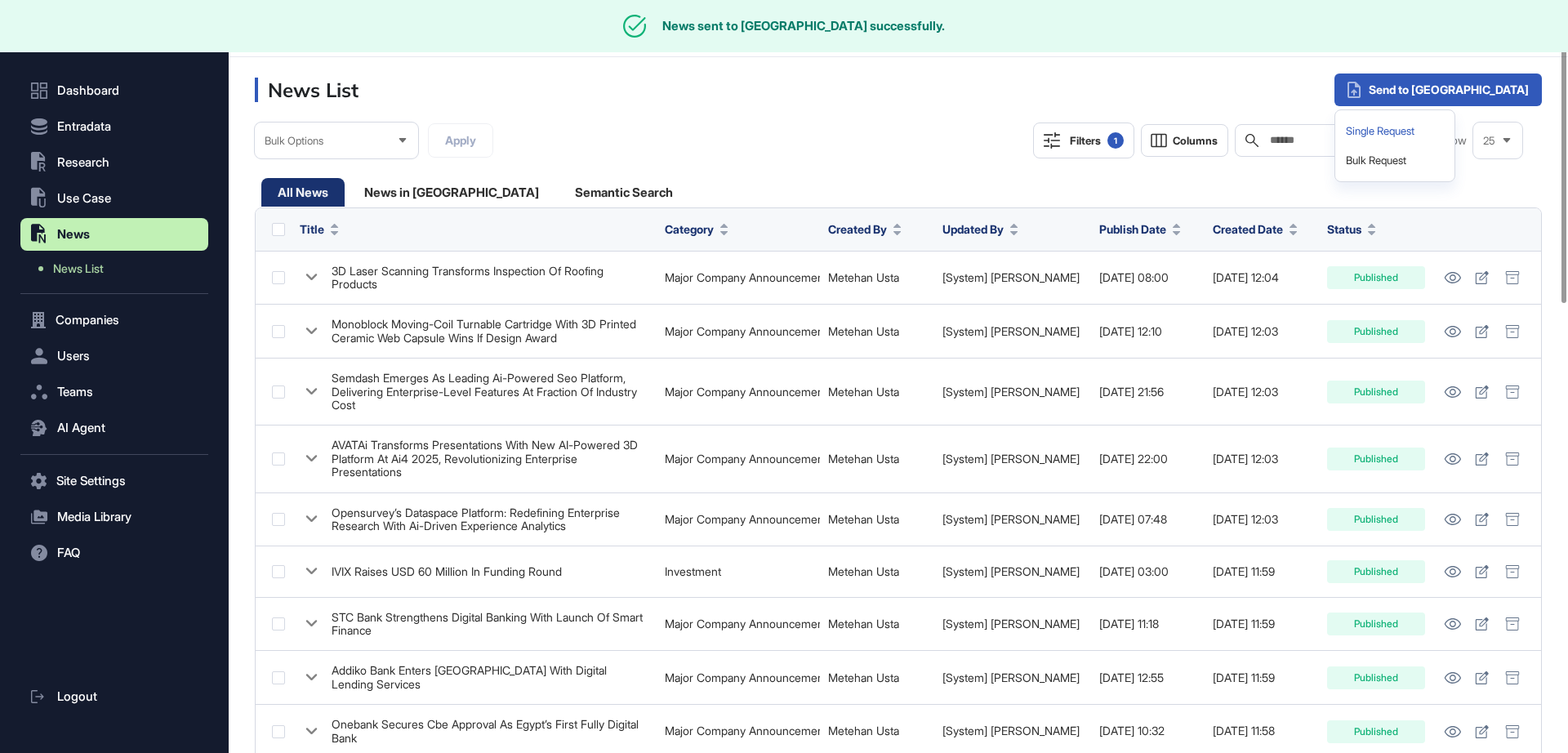
click at [1448, 131] on div "Single Request" at bounding box center [1395, 131] width 106 height 29
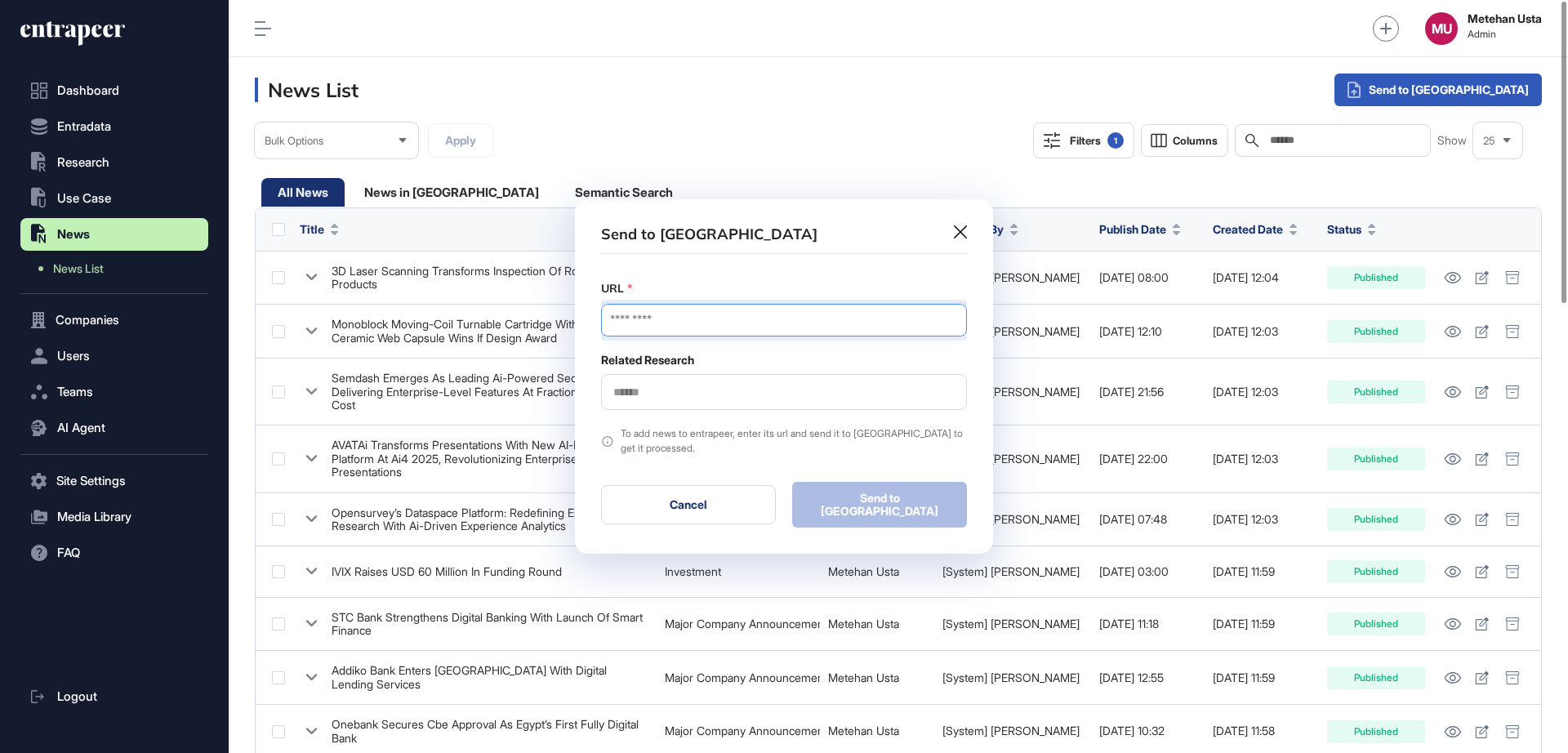
click at [762, 323] on input "URL" at bounding box center [784, 320] width 366 height 33
paste input "**********"
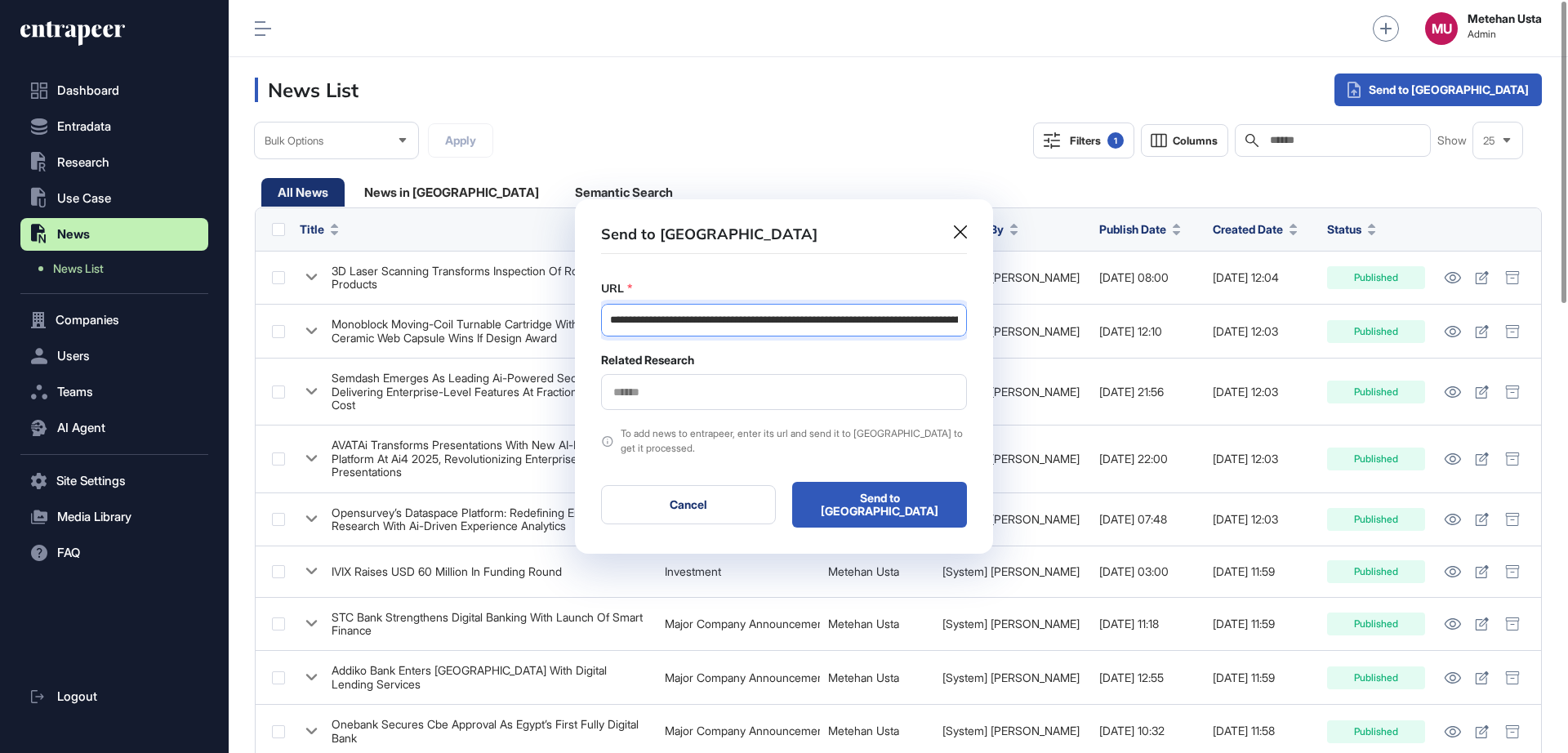
scroll to position [0, 321]
type input "**********"
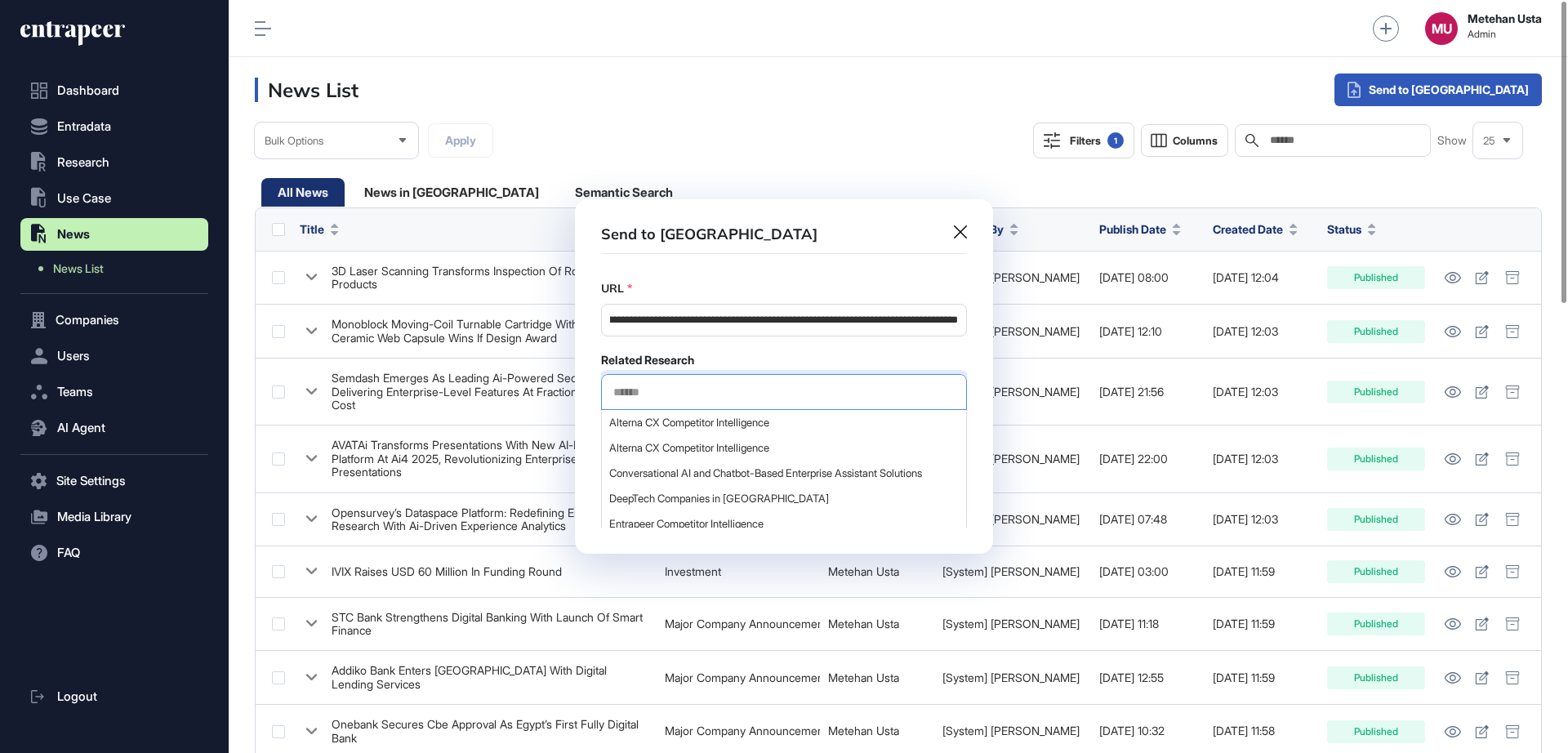
click at [744, 392] on input "text" at bounding box center [784, 392] width 345 height 14
type input "*****"
click at [686, 450] on span "Startup Suggestion List" at bounding box center [784, 448] width 348 height 12
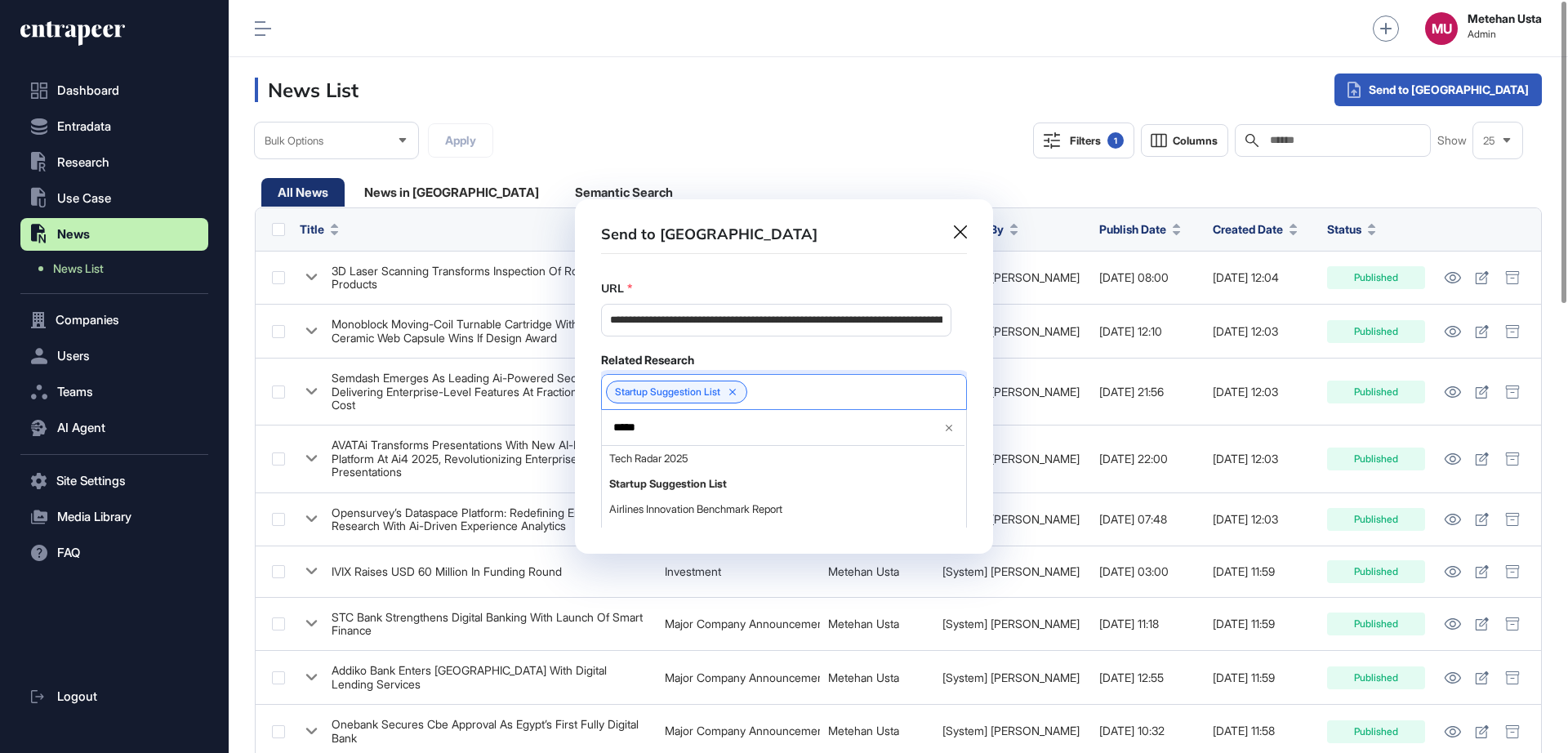
click at [800, 365] on div "Related Research" at bounding box center [784, 360] width 366 height 15
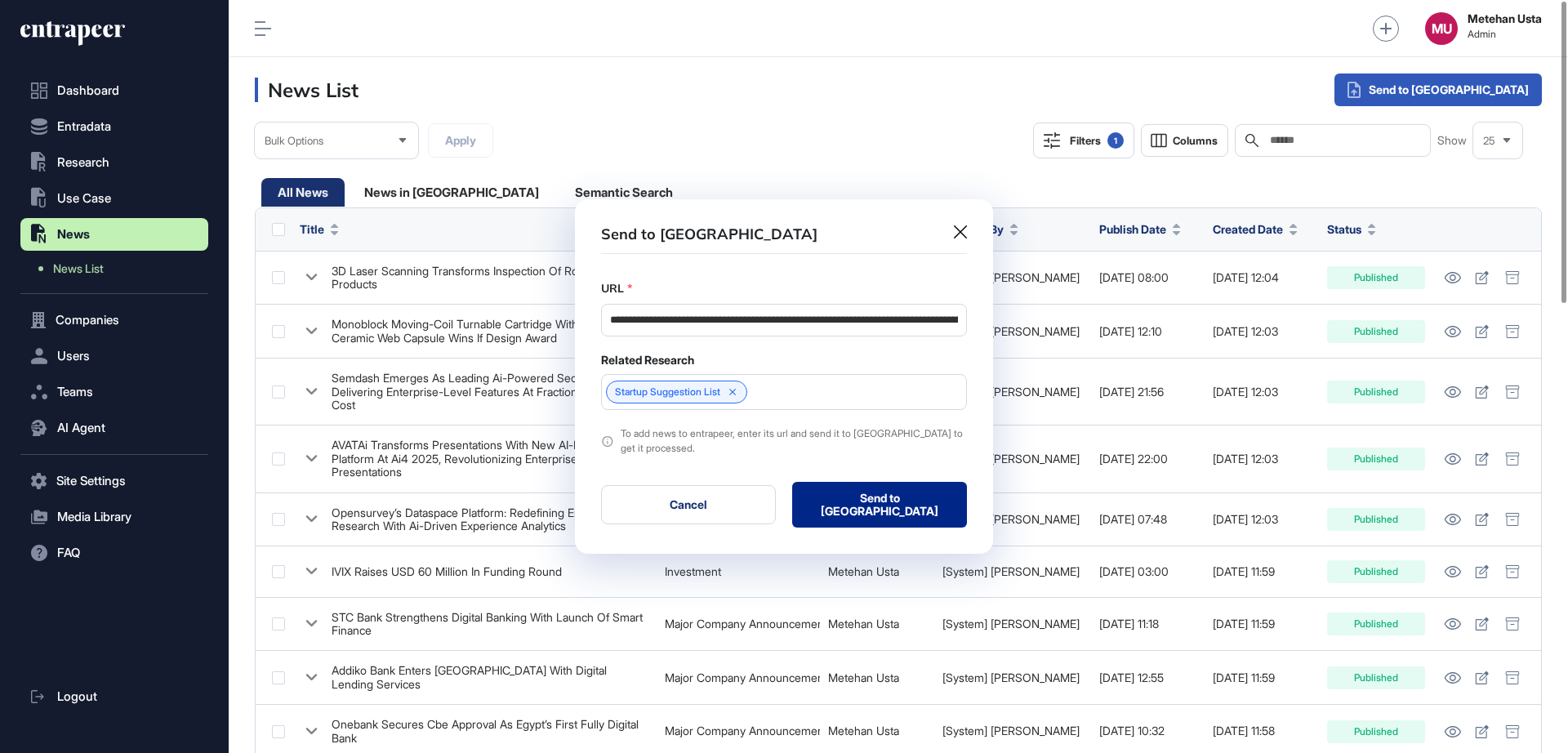
click at [864, 491] on button "Send to Portia" at bounding box center [880, 505] width 175 height 46
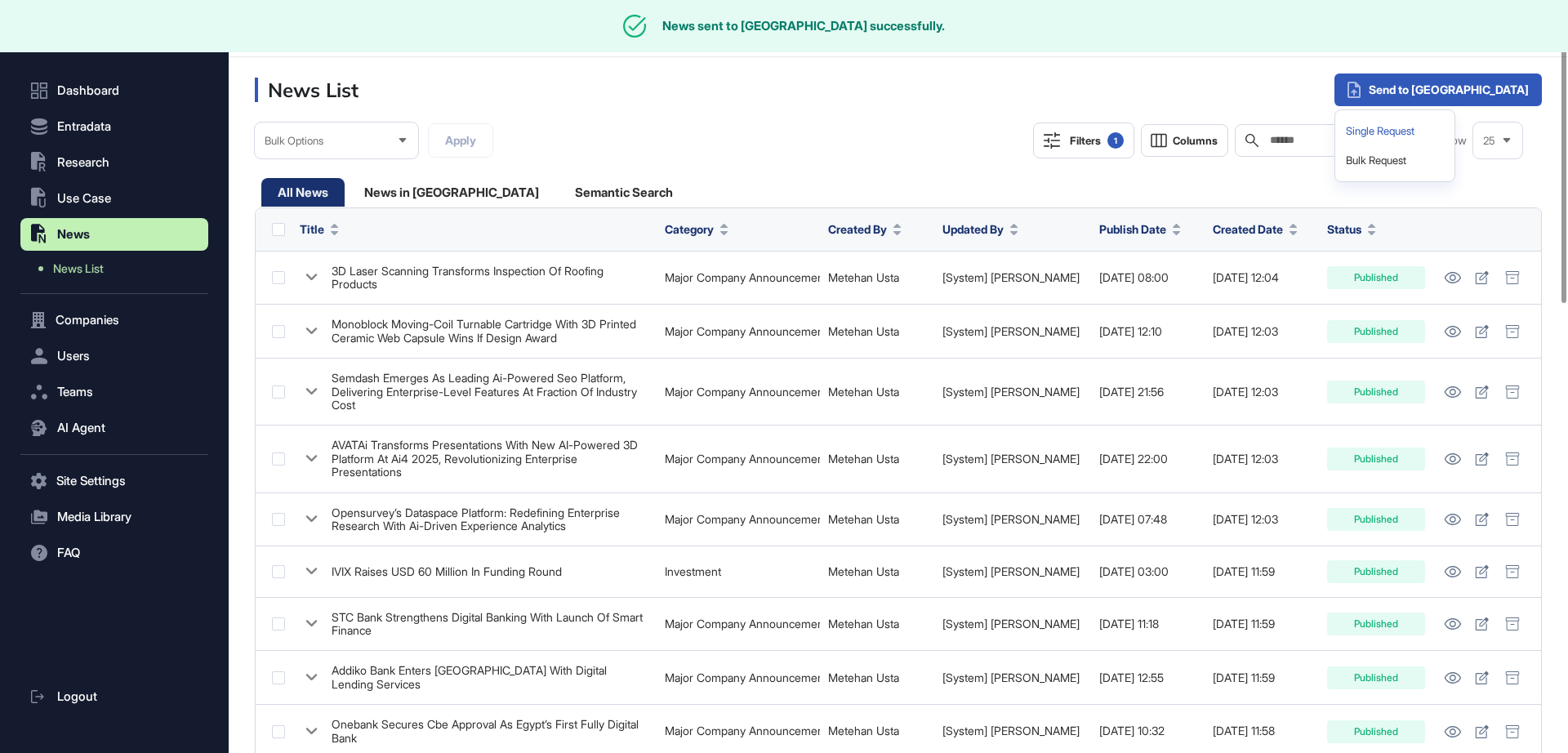
click at [1448, 134] on div "Single Request" at bounding box center [1395, 131] width 106 height 29
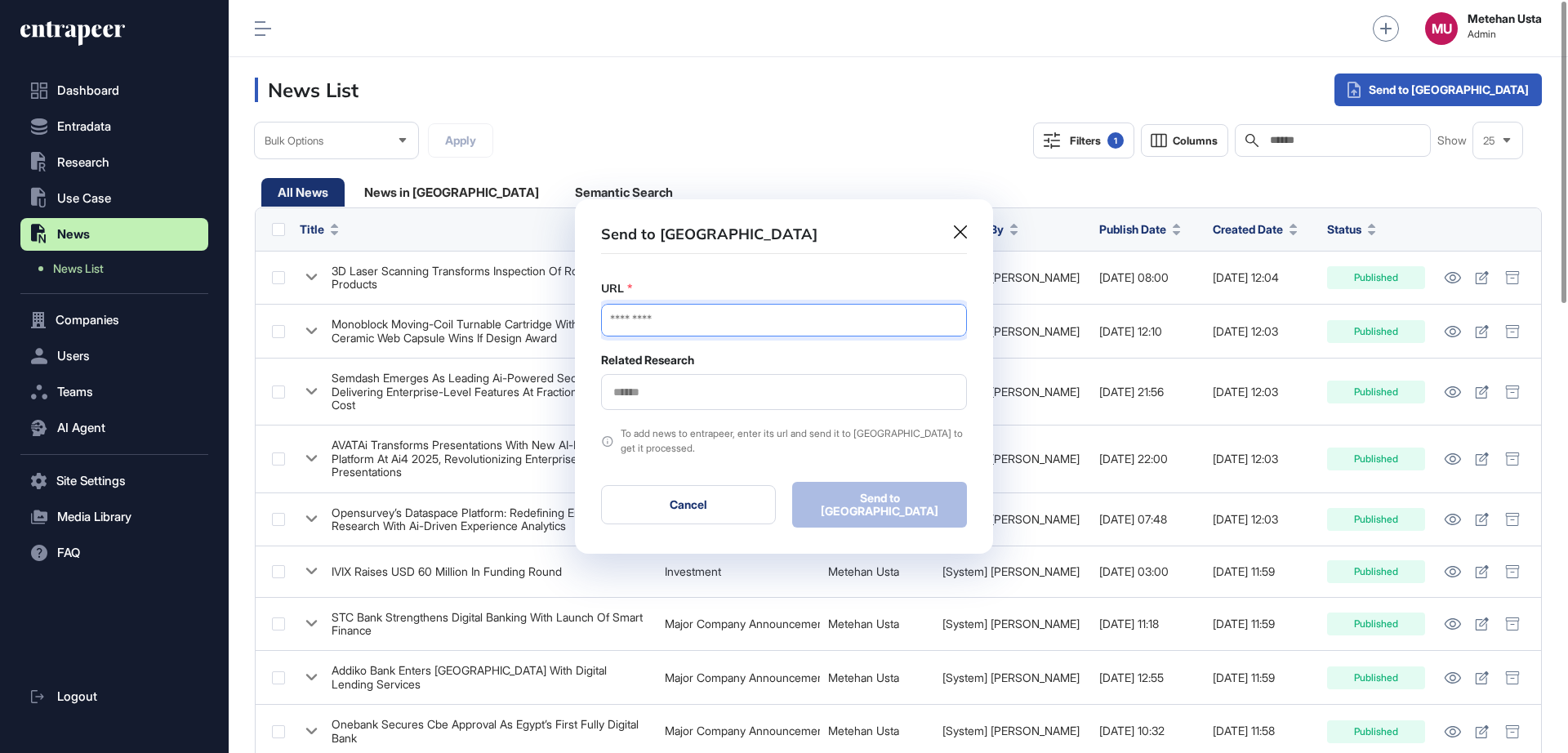
click at [719, 329] on input "URL" at bounding box center [784, 320] width 366 height 33
paste input "**********"
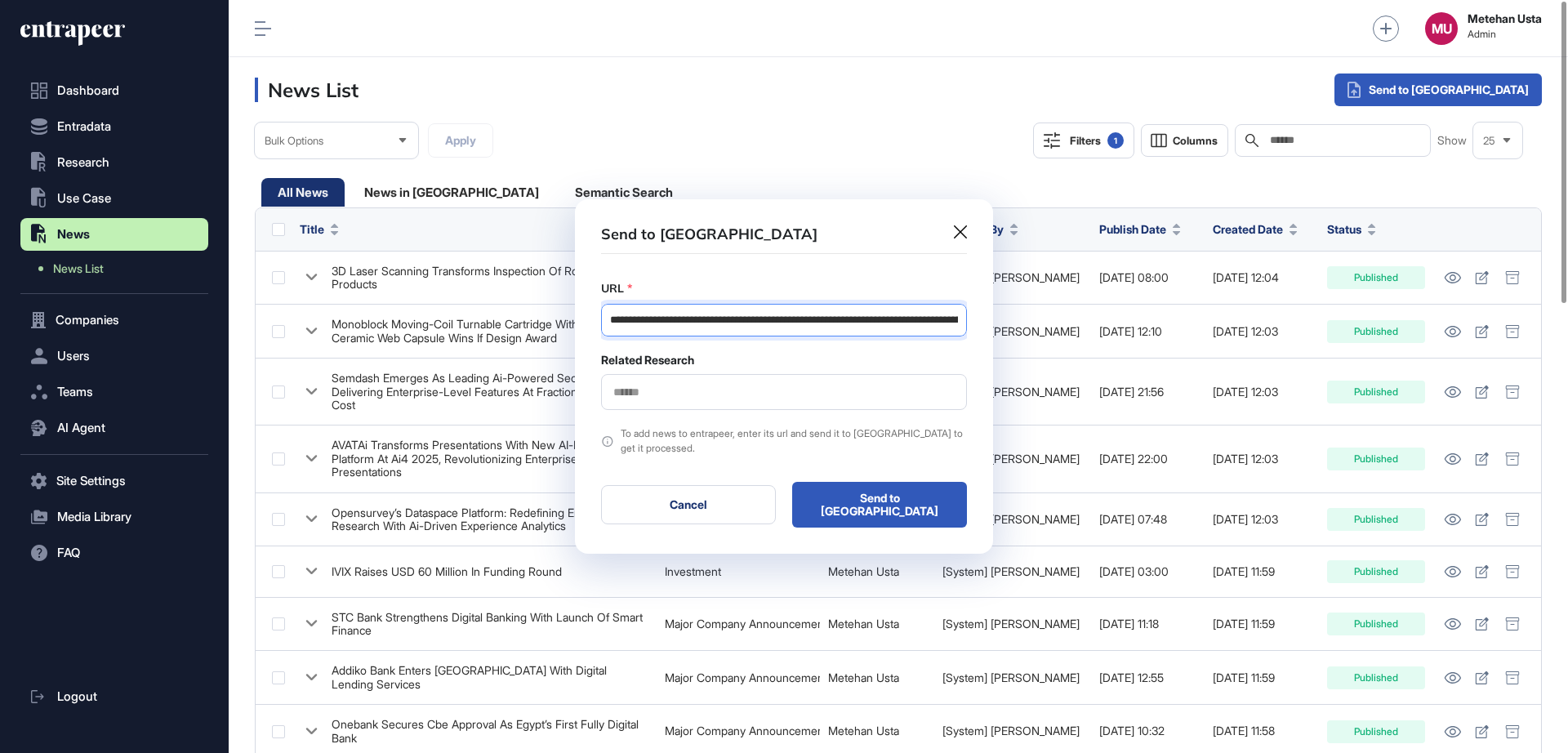
scroll to position [0, 206]
type input "**********"
click at [744, 395] on input "text" at bounding box center [784, 392] width 345 height 14
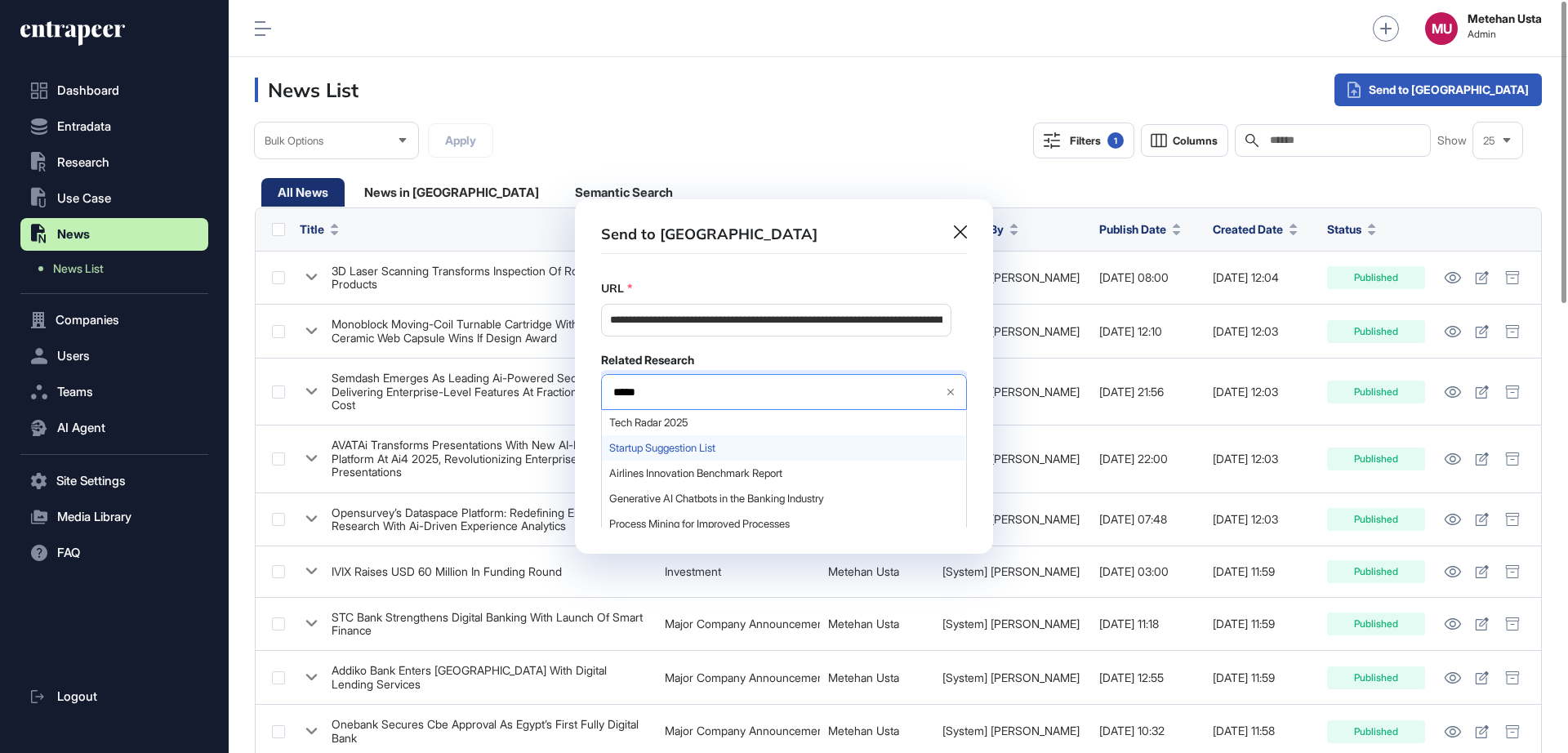
type input "*****"
click at [704, 452] on span "Startup Suggestion List" at bounding box center [784, 448] width 348 height 12
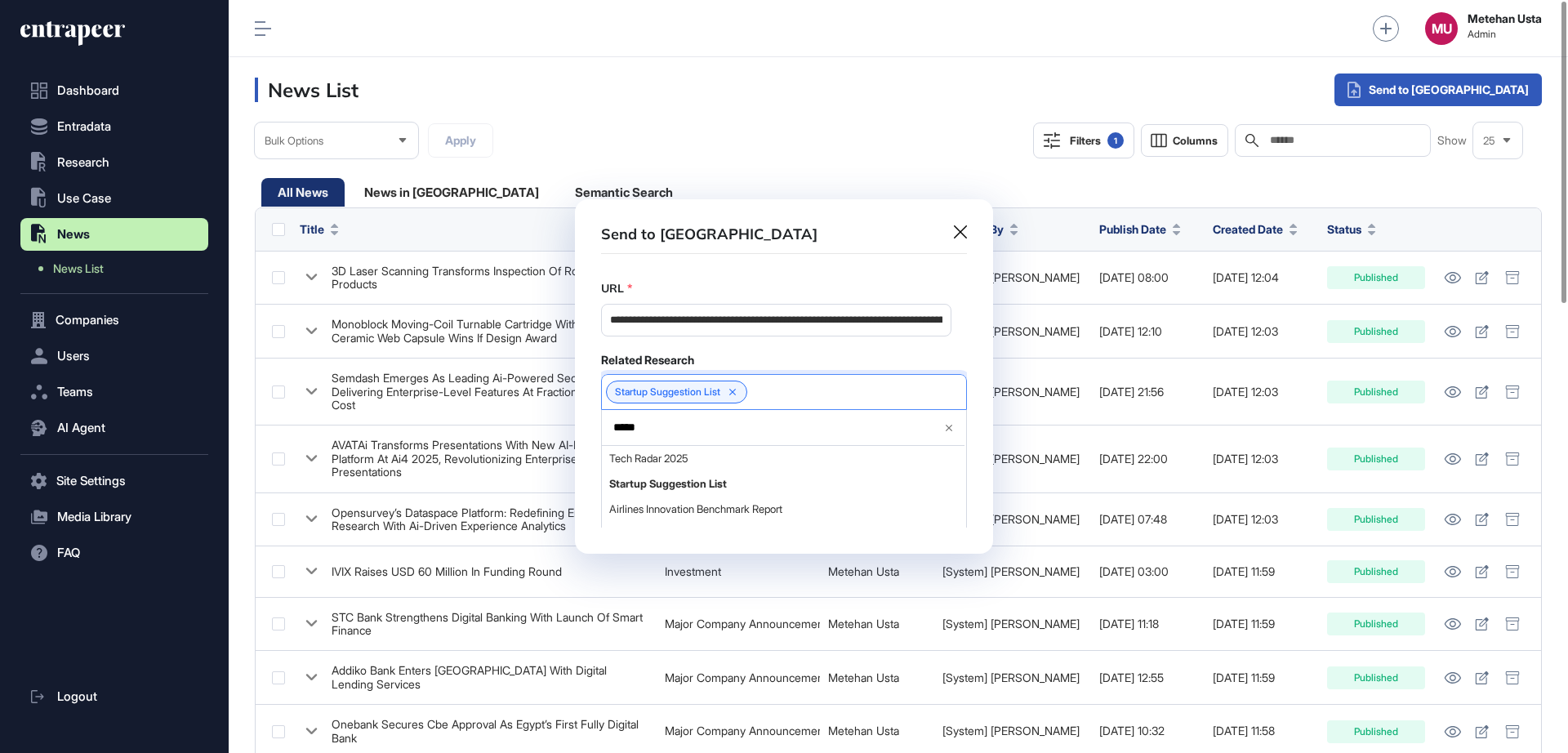
click at [752, 360] on div "Related Research" at bounding box center [784, 360] width 366 height 15
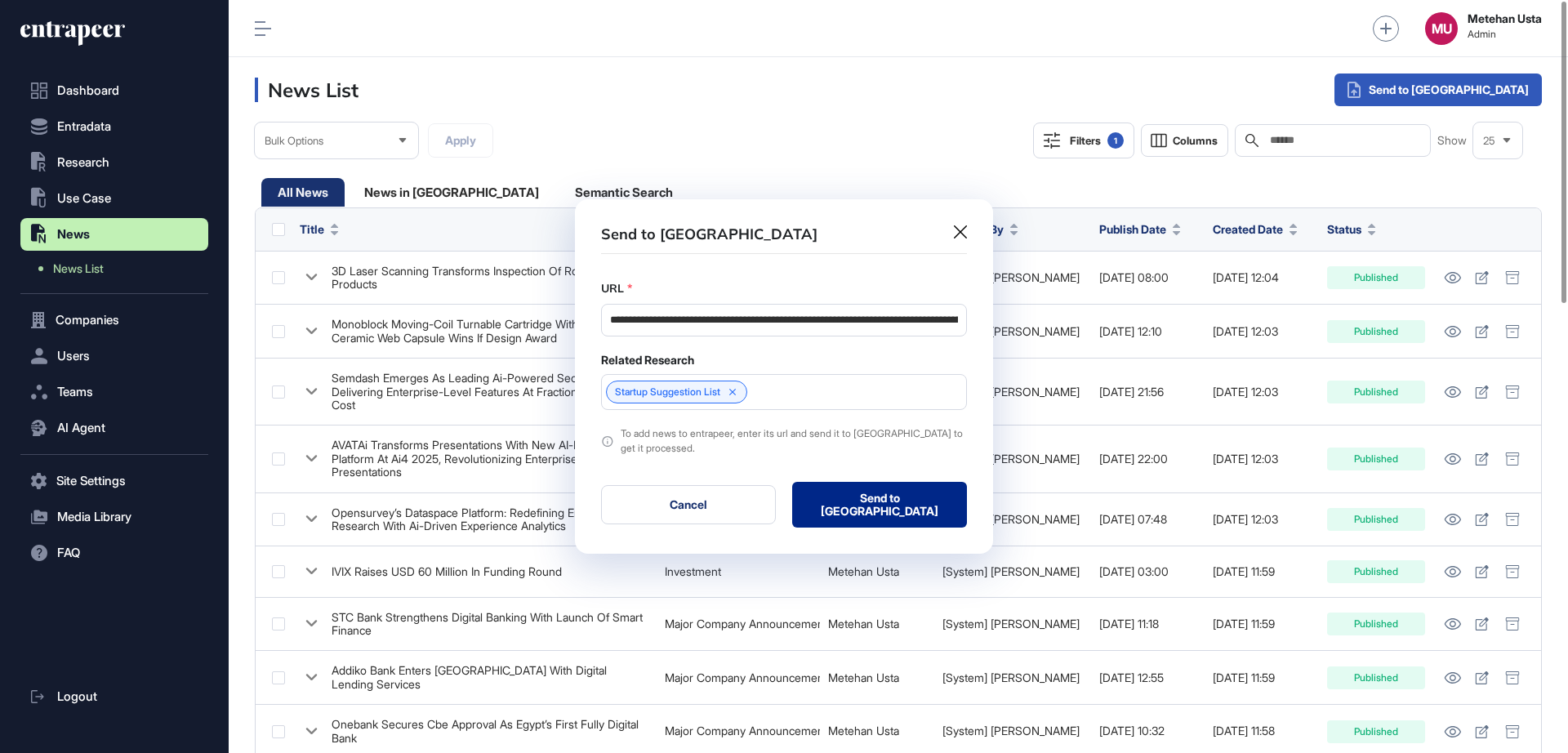
click at [847, 499] on button "Send to Portia" at bounding box center [880, 505] width 175 height 46
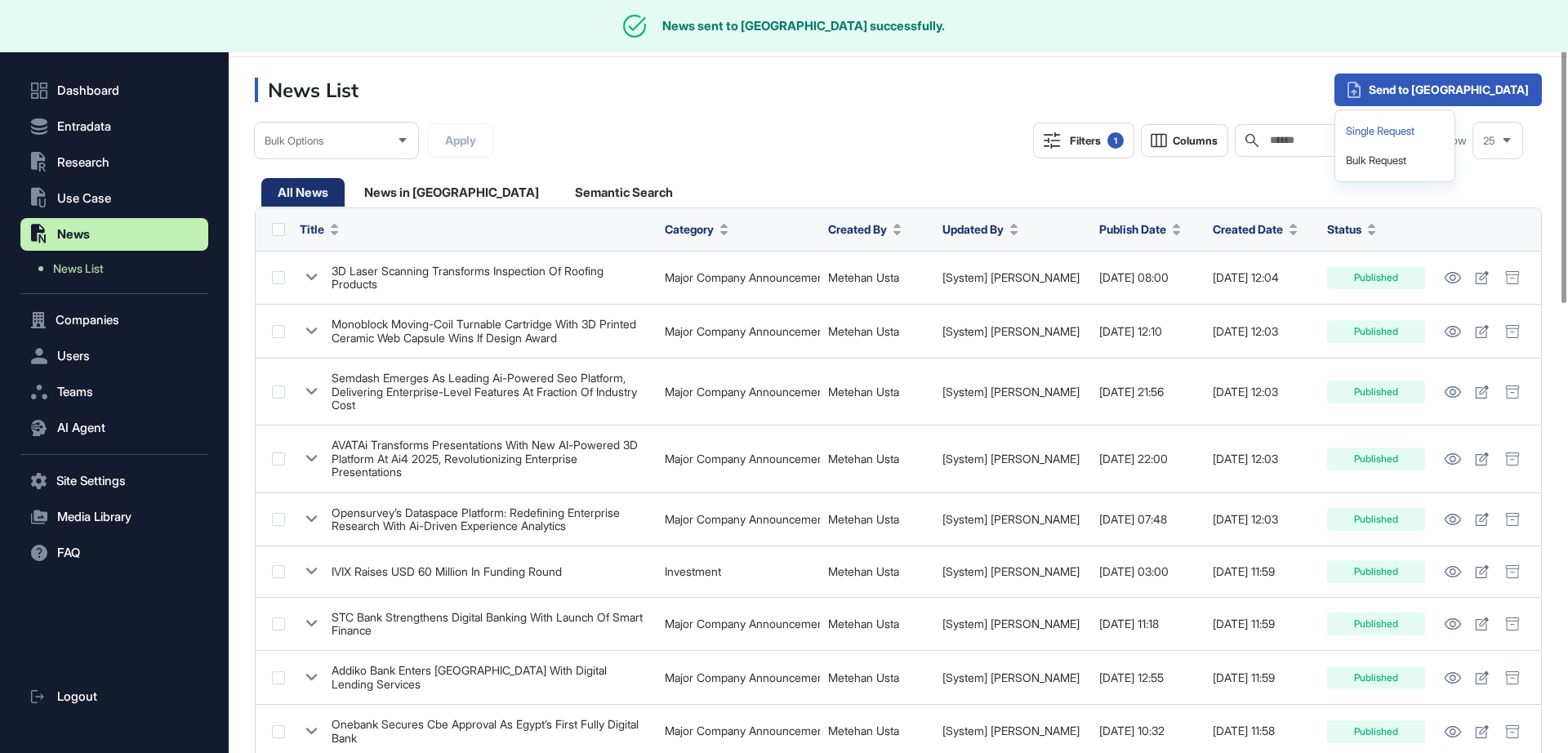
click at [1448, 137] on div "Single Request" at bounding box center [1395, 131] width 106 height 29
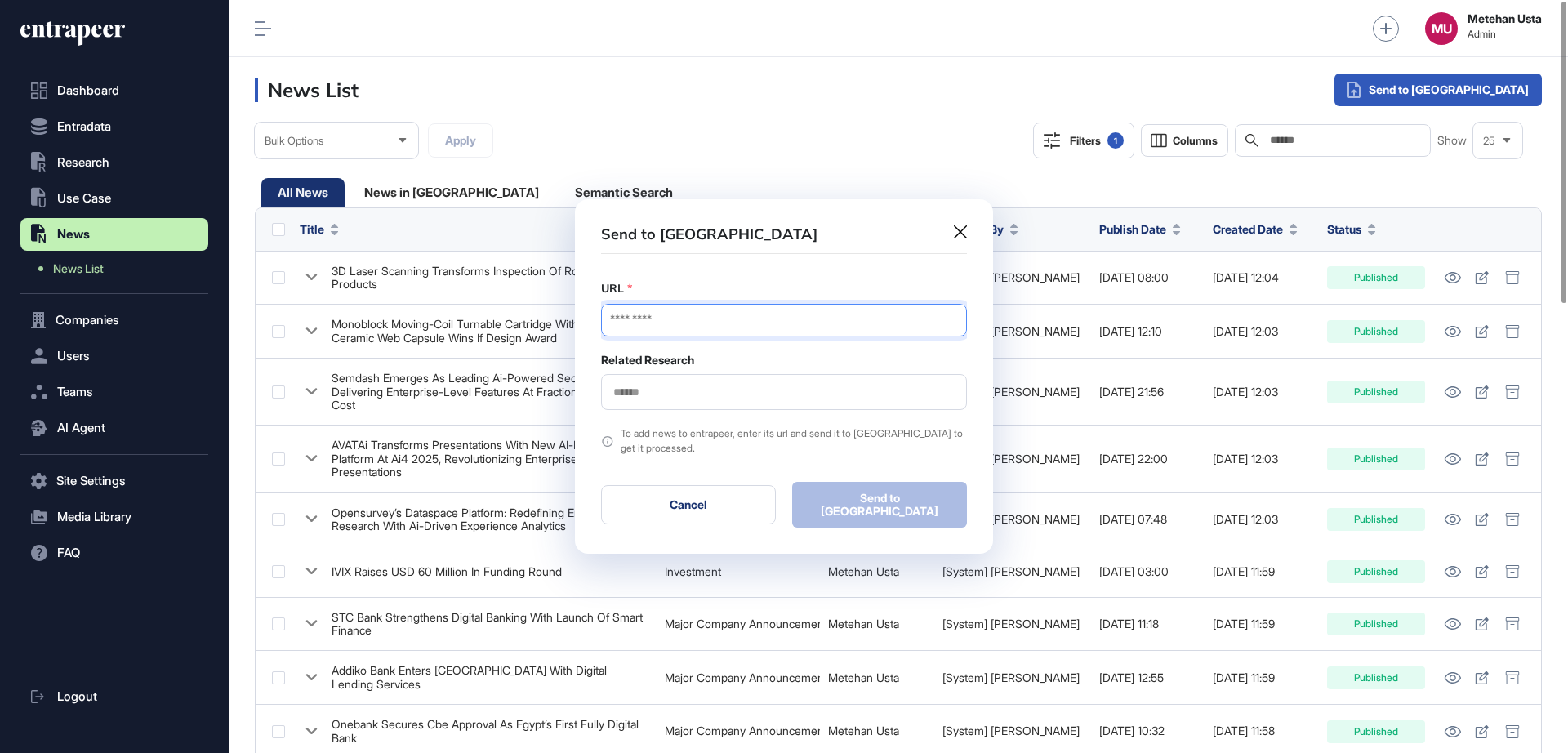
click at [756, 329] on input "URL" at bounding box center [784, 320] width 366 height 33
paste input "**********"
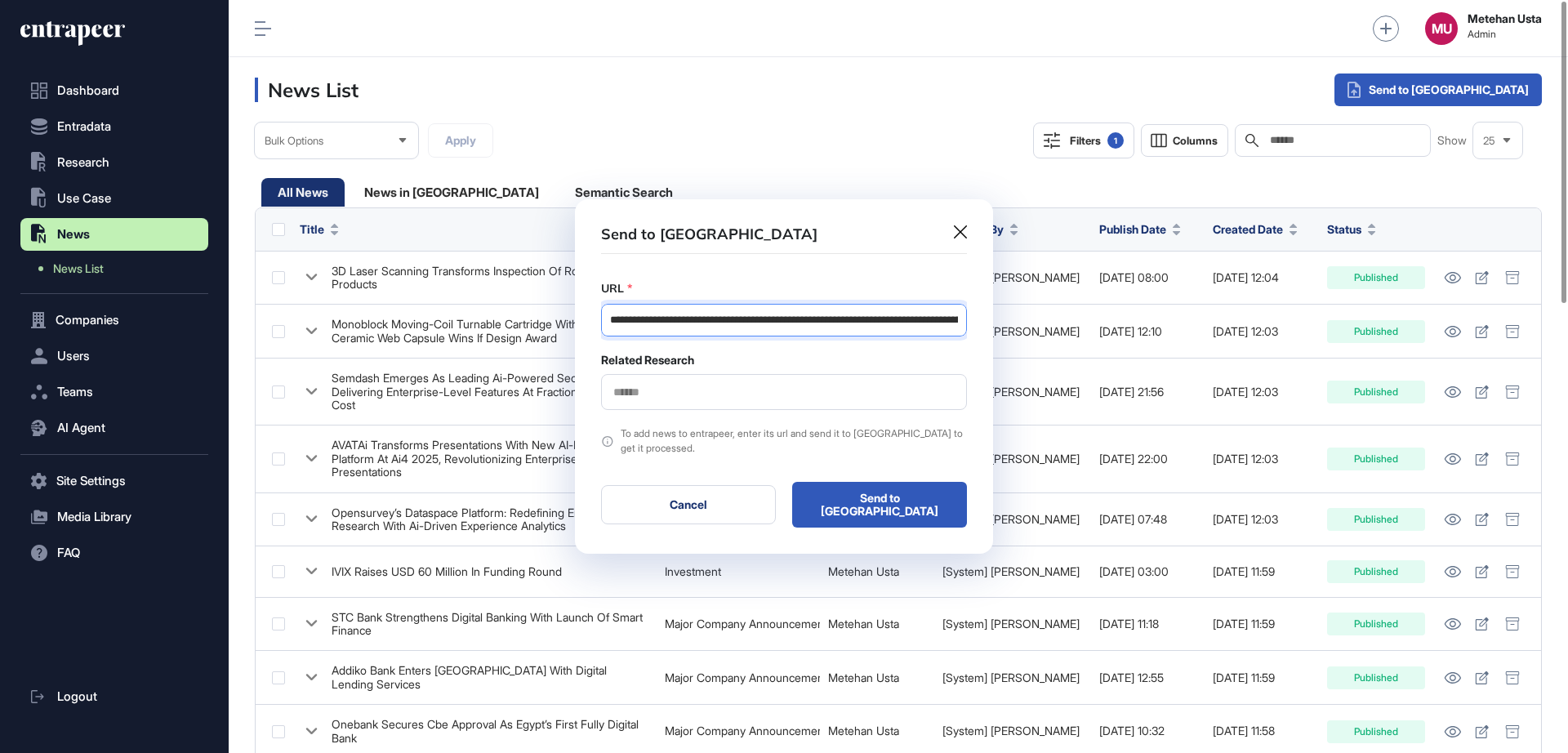
scroll to position [0, 190]
type input "**********"
click at [737, 387] on div at bounding box center [784, 392] width 366 height 36
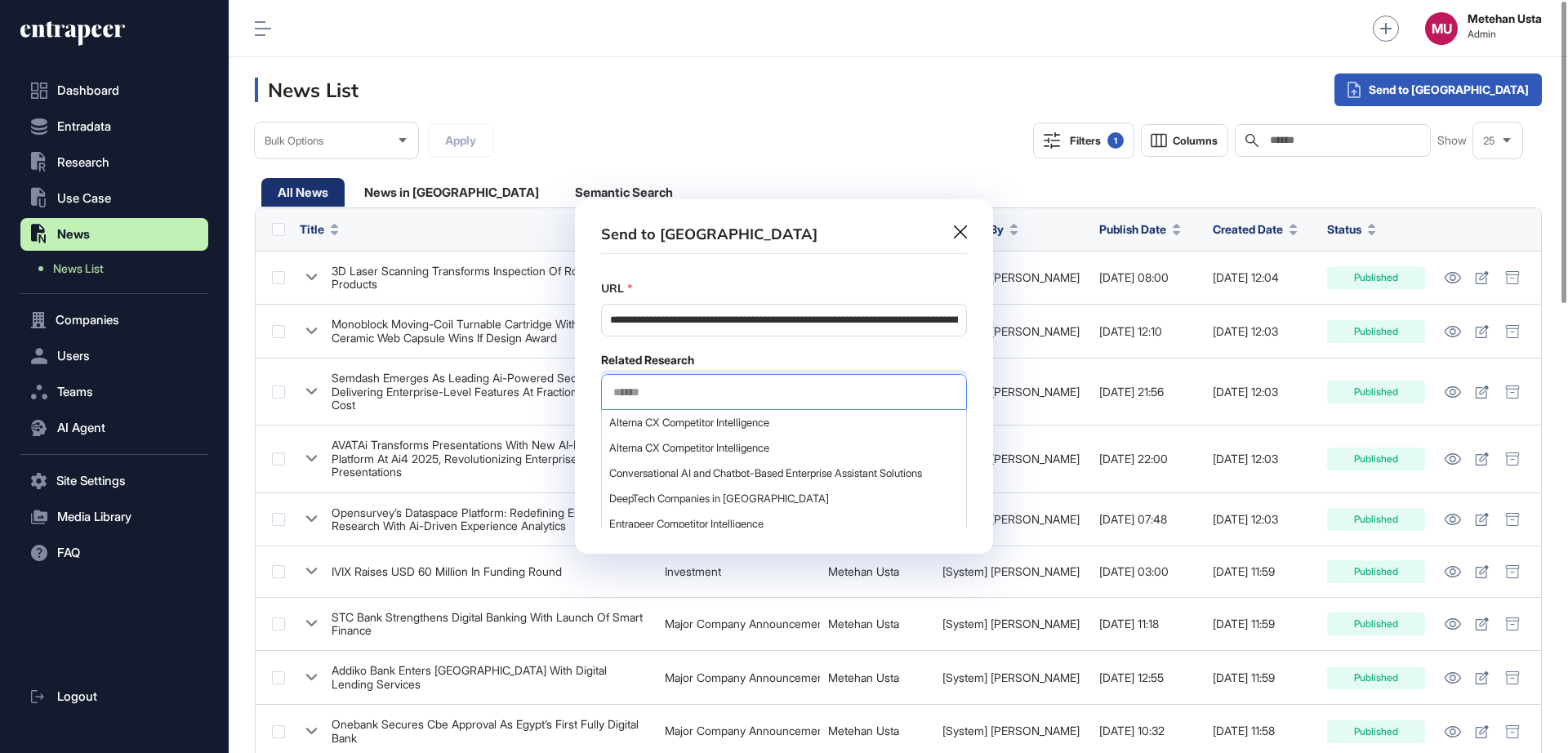
click at [735, 394] on input "text" at bounding box center [784, 392] width 345 height 14
type input "*****"
click at [695, 447] on span "Startup Suggestion List" at bounding box center [784, 448] width 348 height 12
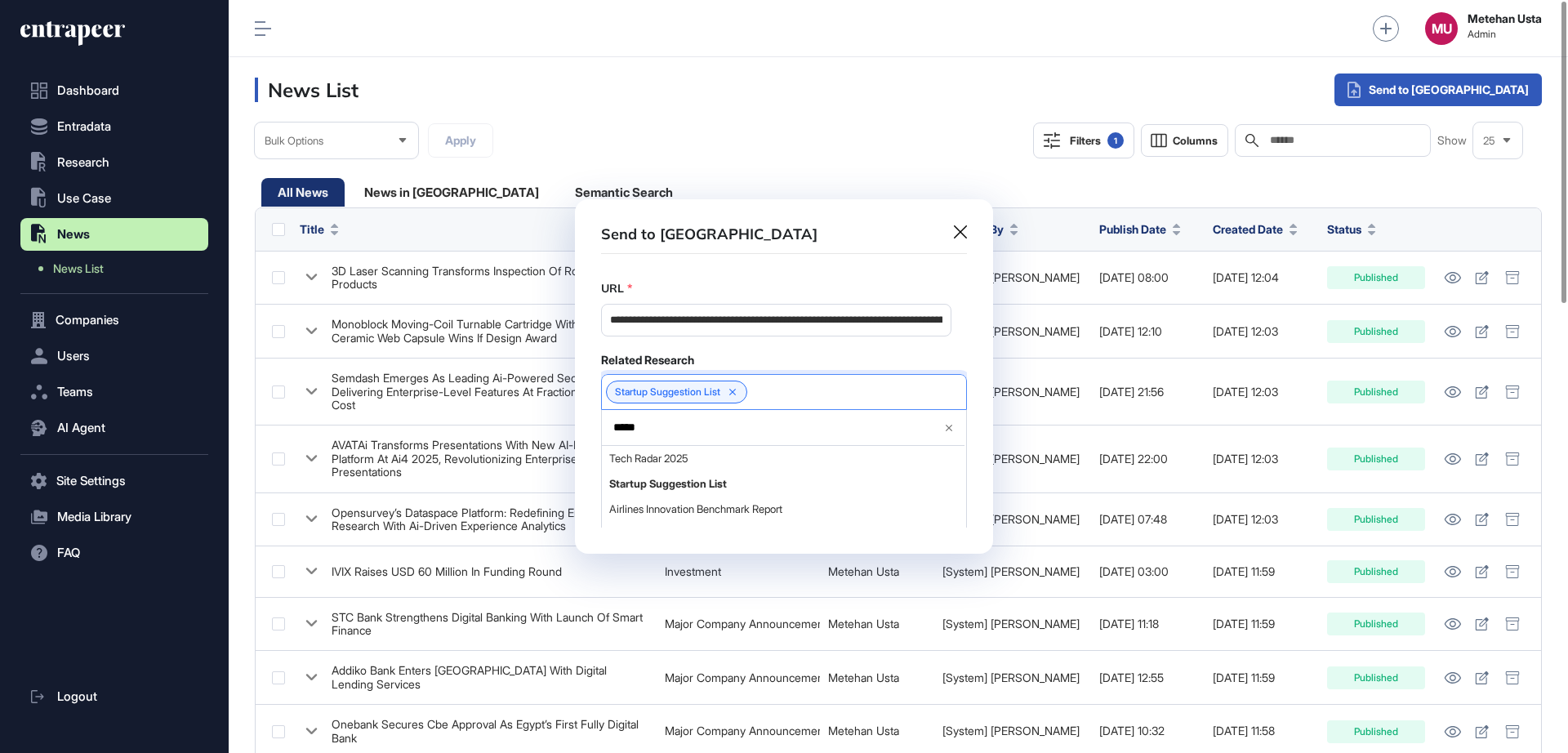
click at [757, 368] on div "Related Research" at bounding box center [784, 360] width 366 height 15
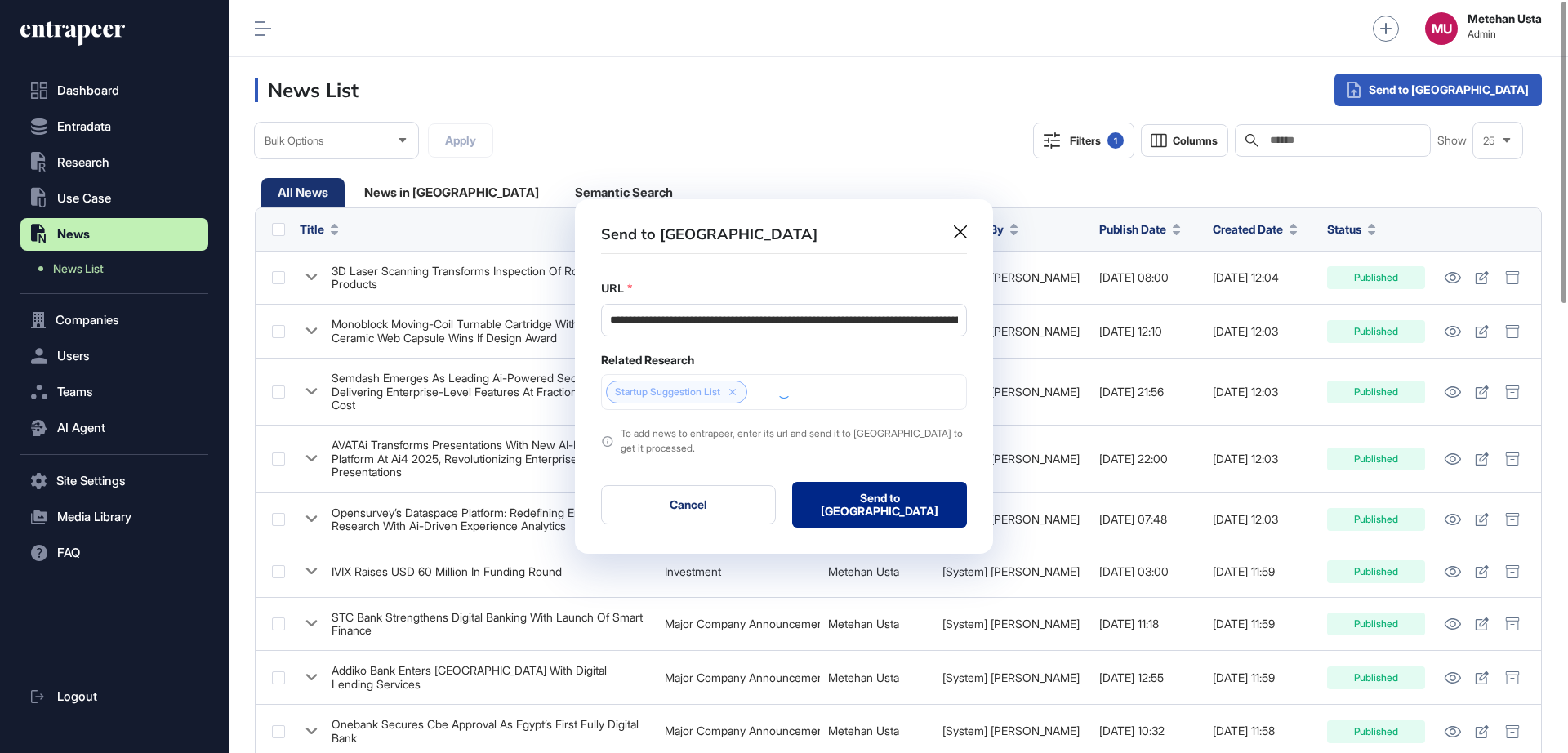
click at [857, 508] on button "Send to Portia" at bounding box center [880, 505] width 175 height 46
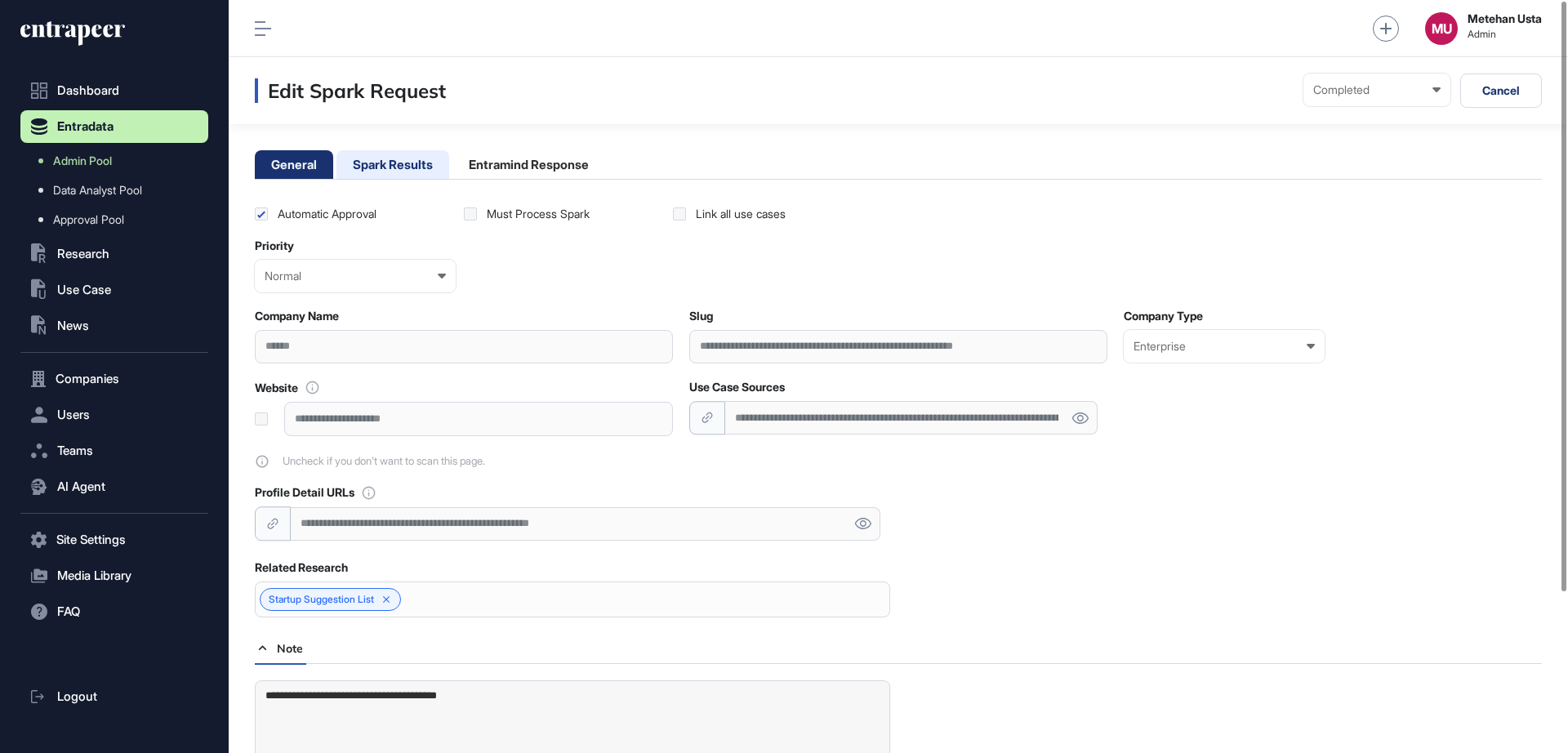
click at [390, 174] on li "Spark Results" at bounding box center [393, 164] width 113 height 29
click at [374, 172] on li "Spark Results" at bounding box center [393, 164] width 113 height 29
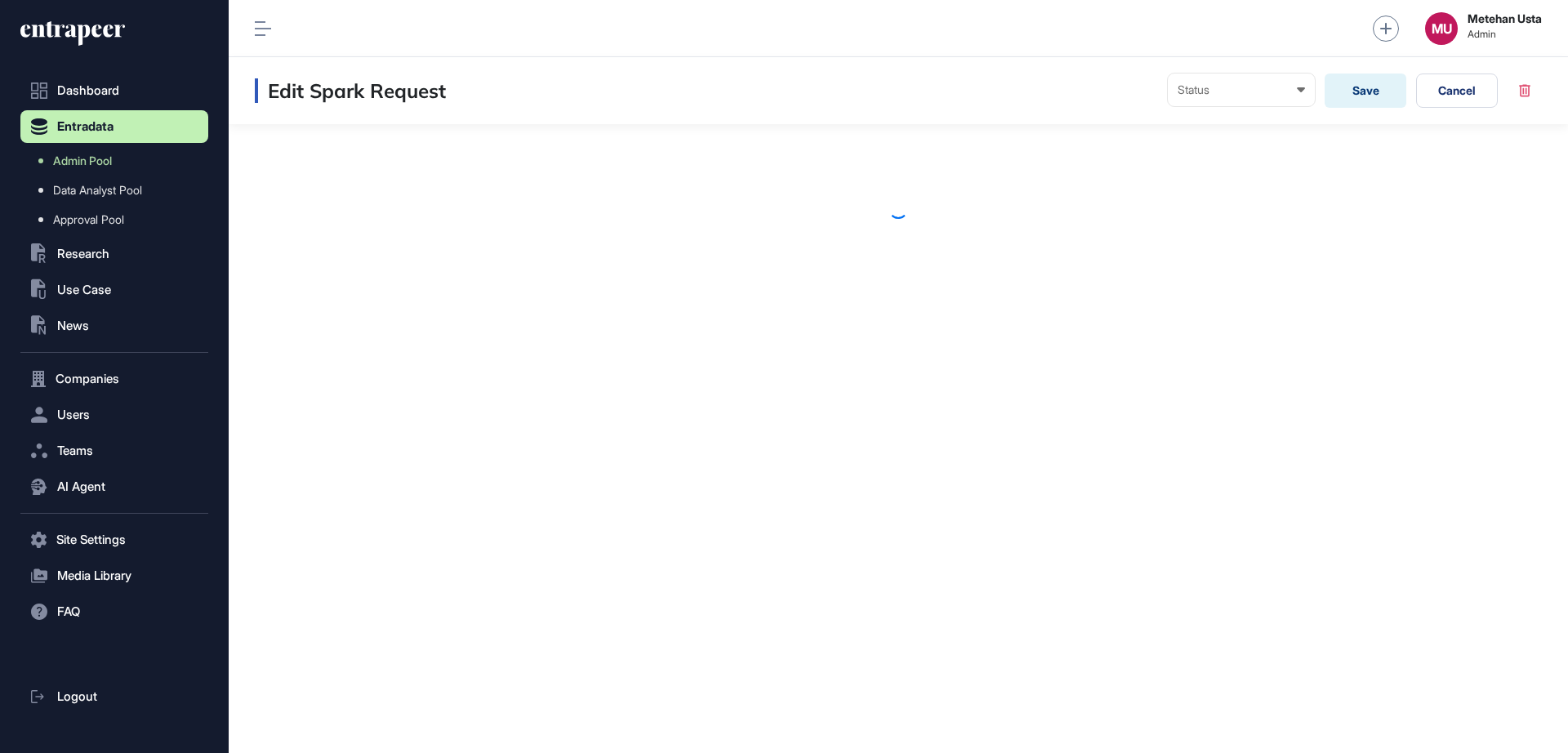
scroll to position [1, 1]
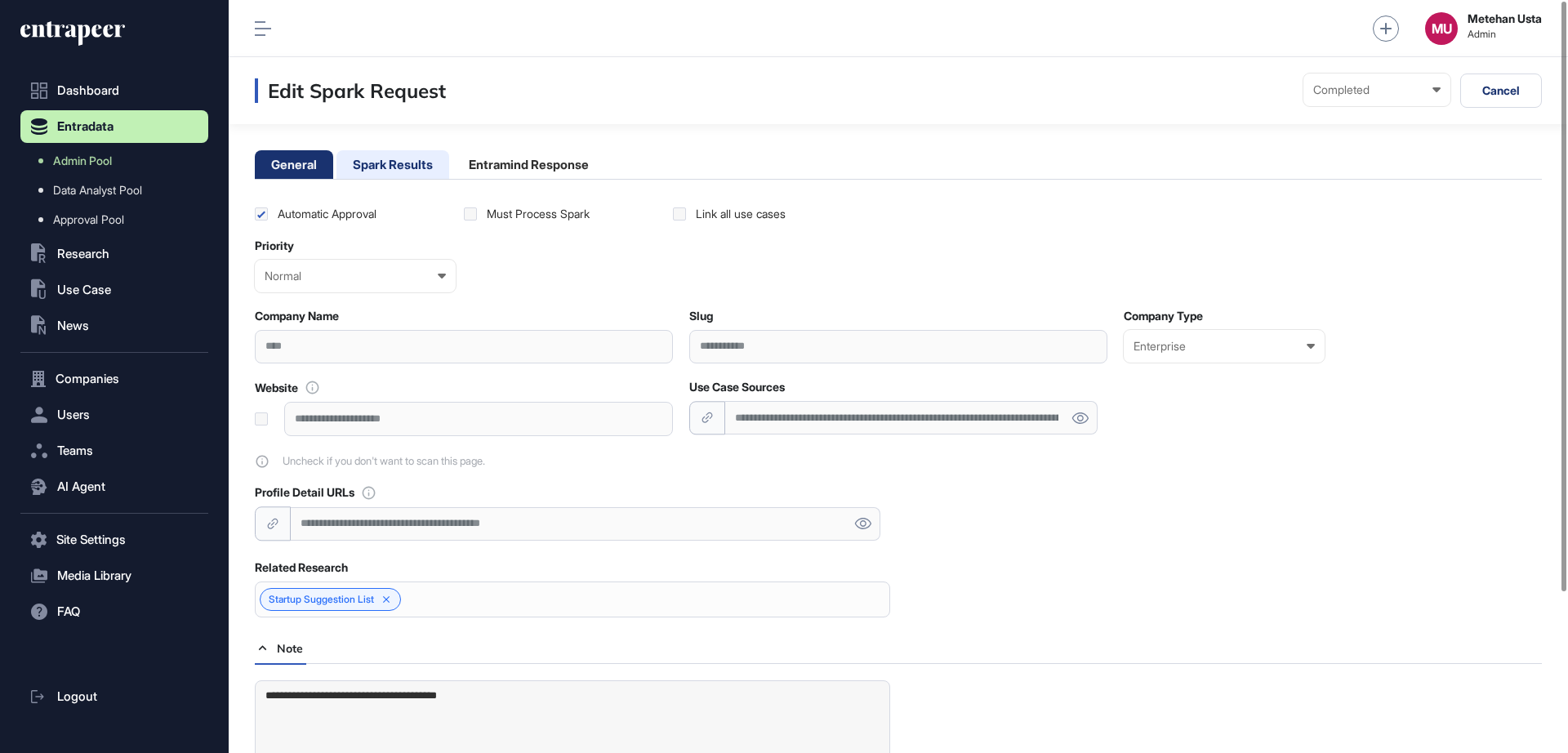
click at [409, 167] on li "Spark Results" at bounding box center [393, 164] width 113 height 29
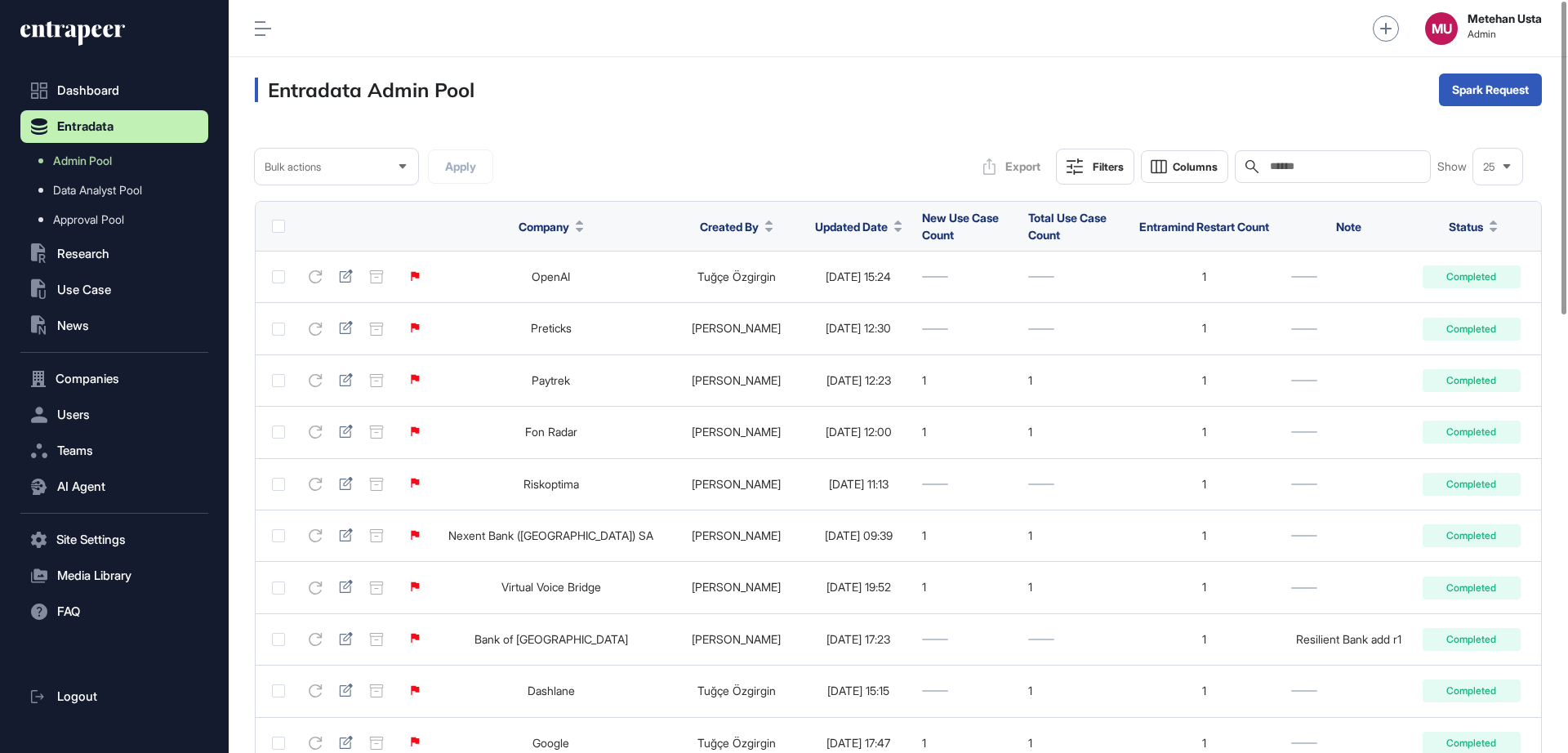
click at [821, 234] on span "Updated Date" at bounding box center [851, 226] width 73 height 17
click at [822, 288] on span "Sort Descending" at bounding box center [831, 295] width 65 height 14
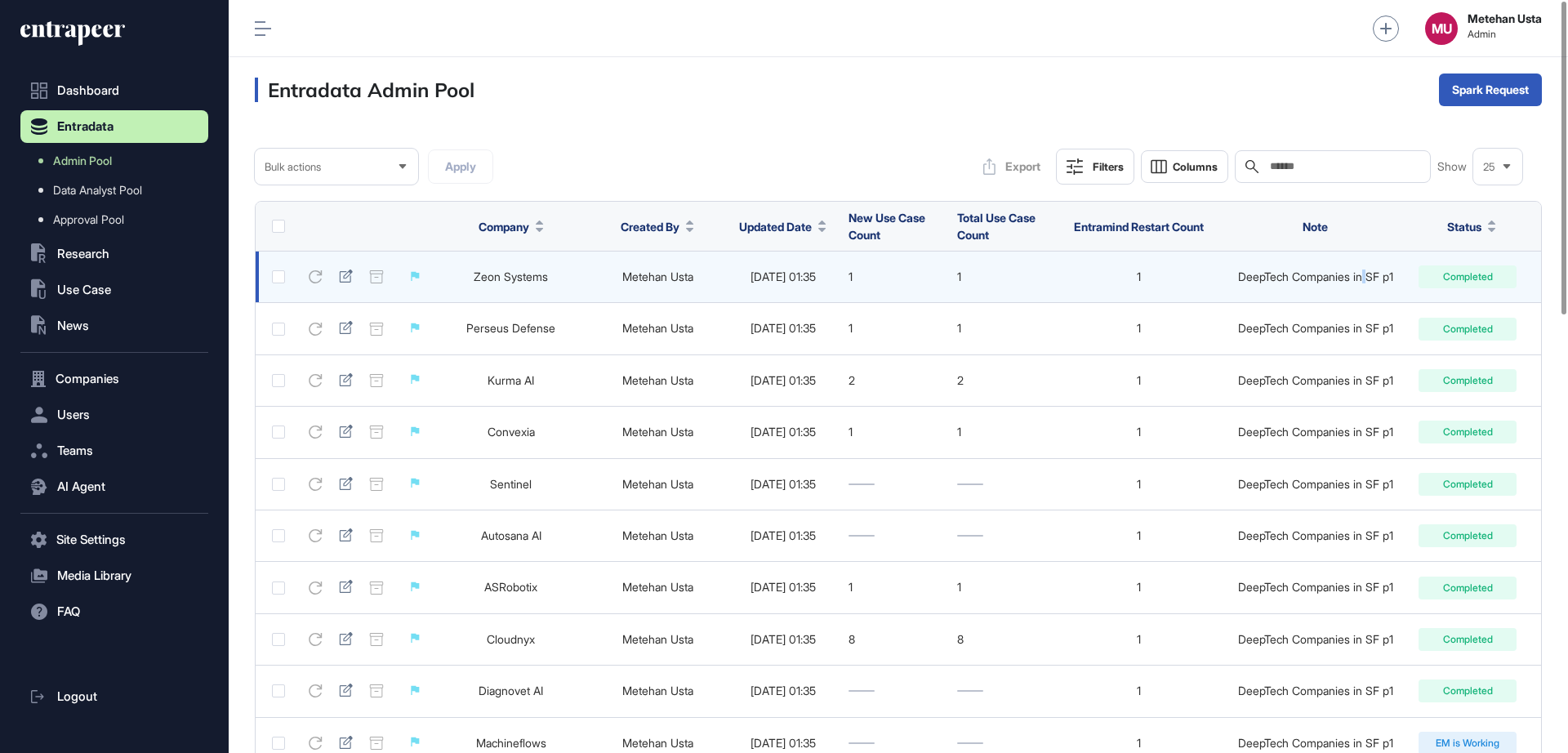
drag, startPoint x: 1357, startPoint y: 287, endPoint x: 1368, endPoint y: 280, distance: 13.0
click at [1365, 283] on td "DeepTech Companies in SF p1" at bounding box center [1315, 277] width 190 height 51
drag, startPoint x: 1390, startPoint y: 280, endPoint x: 1231, endPoint y: 282, distance: 159.0
click at [1228, 284] on td "DeepTech Companies in SF p1" at bounding box center [1315, 277] width 190 height 51
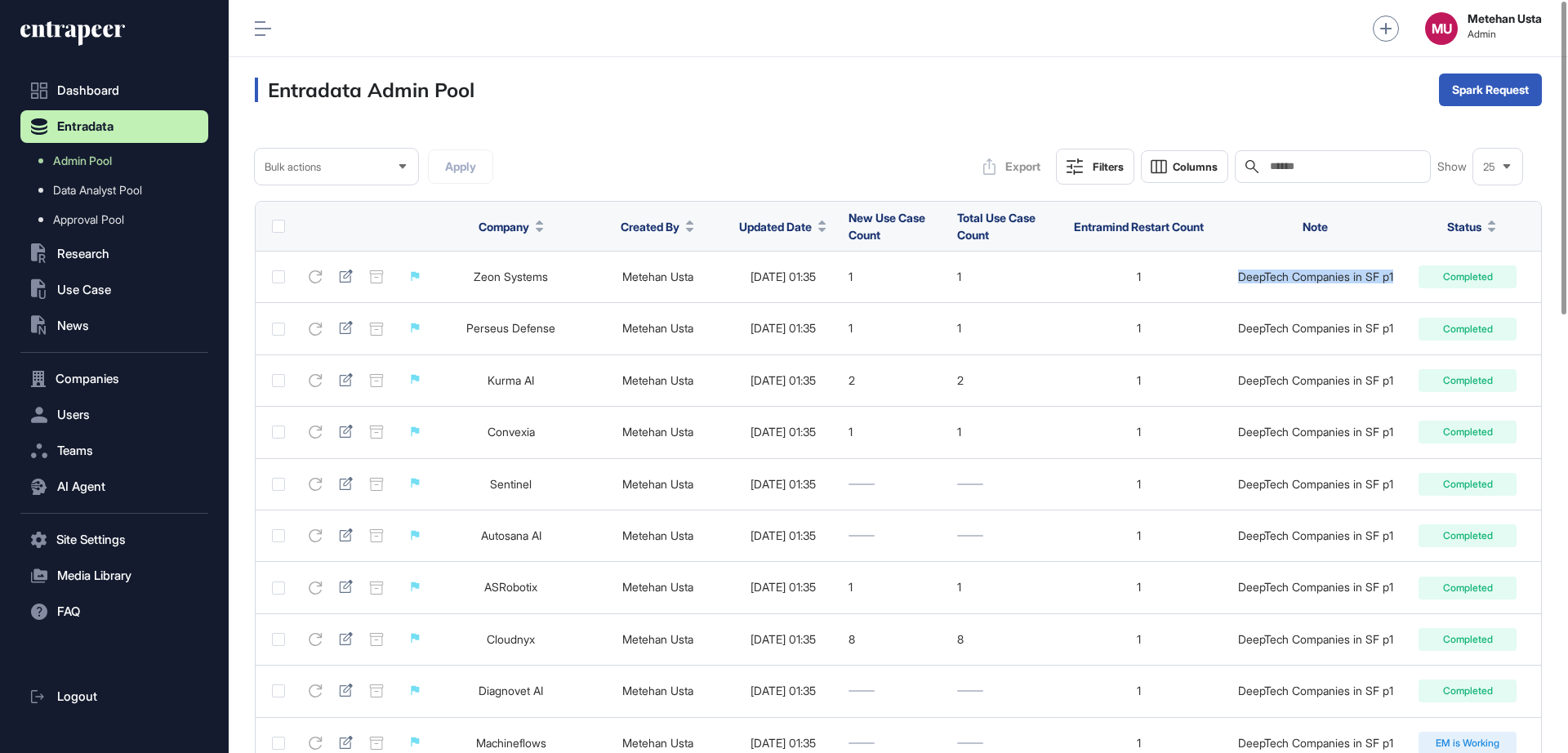
copy div "DeepTech Companies in SF p1"
click at [1288, 170] on input "text" at bounding box center [1344, 167] width 152 height 13
paste input "**********"
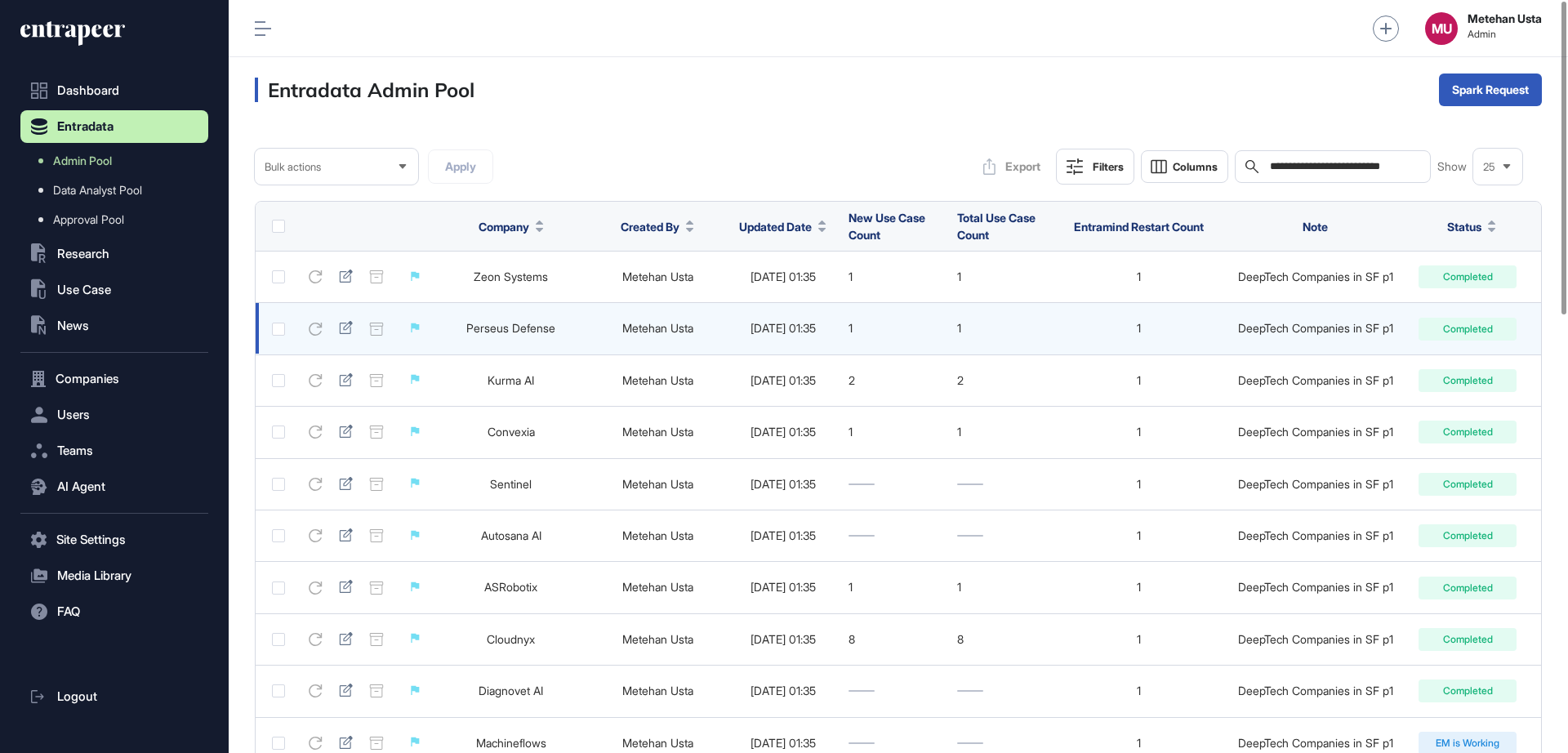
scroll to position [0, 2]
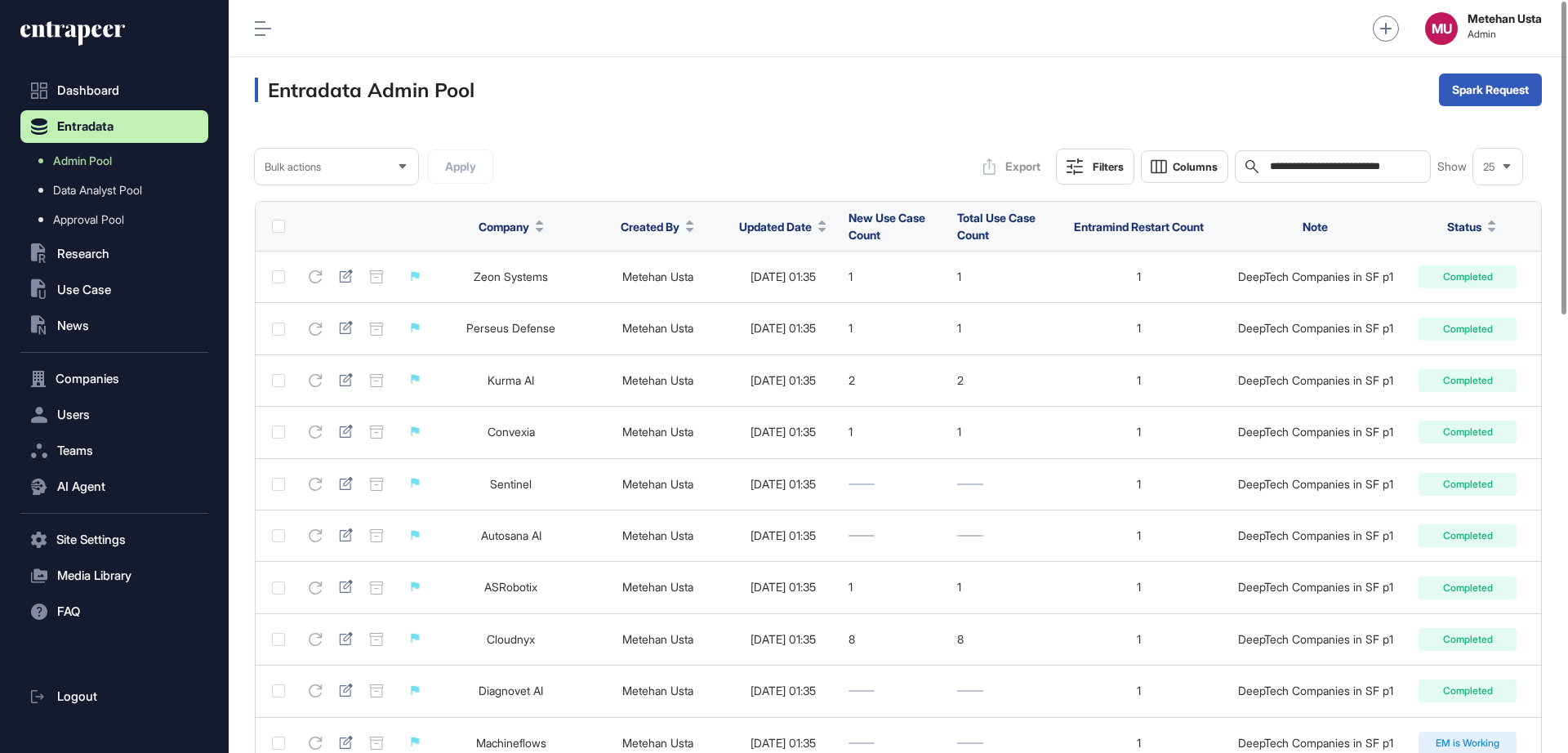
type input "**********"
click at [1083, 158] on button "Filters" at bounding box center [1095, 167] width 78 height 36
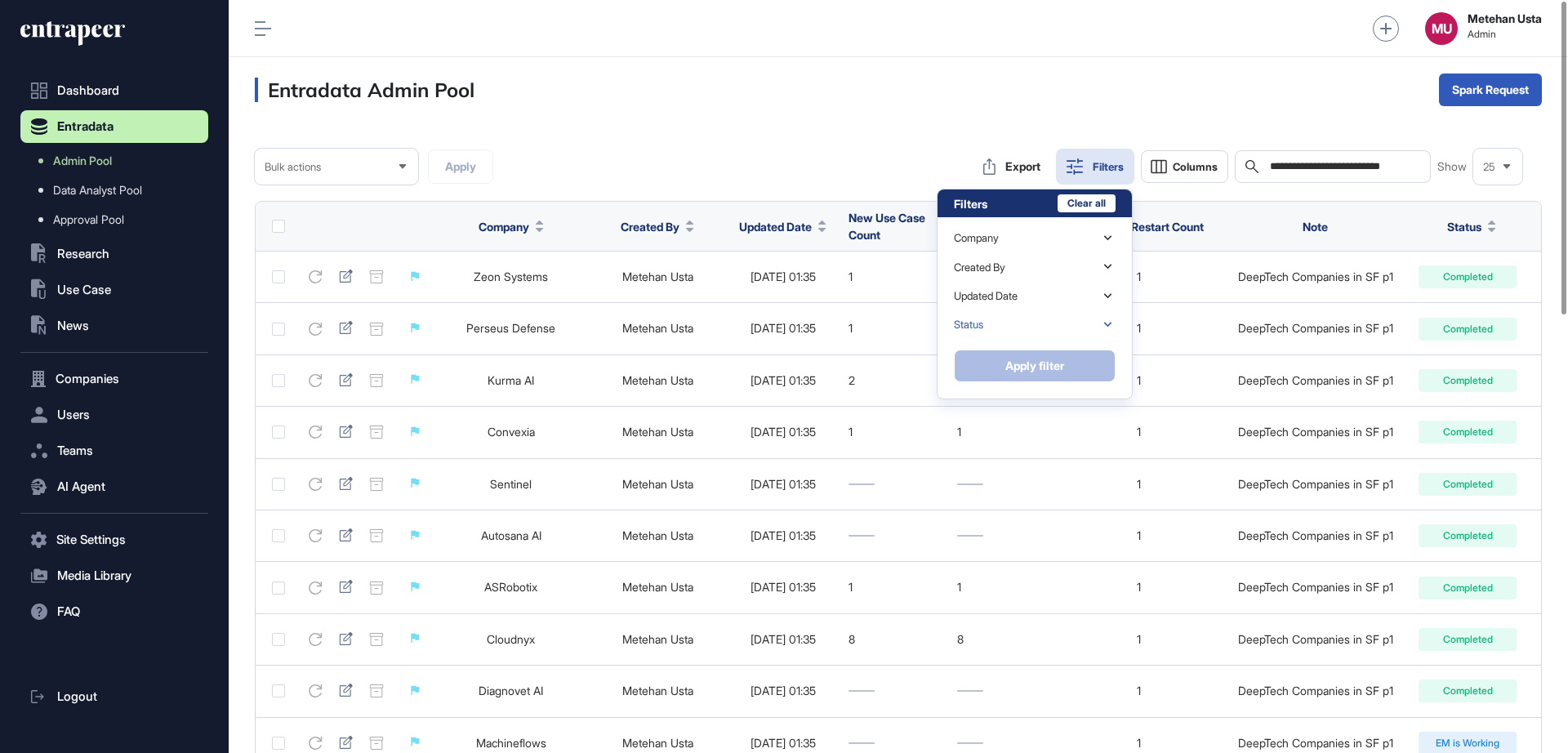
click at [972, 319] on div "Status" at bounding box center [968, 324] width 29 height 12
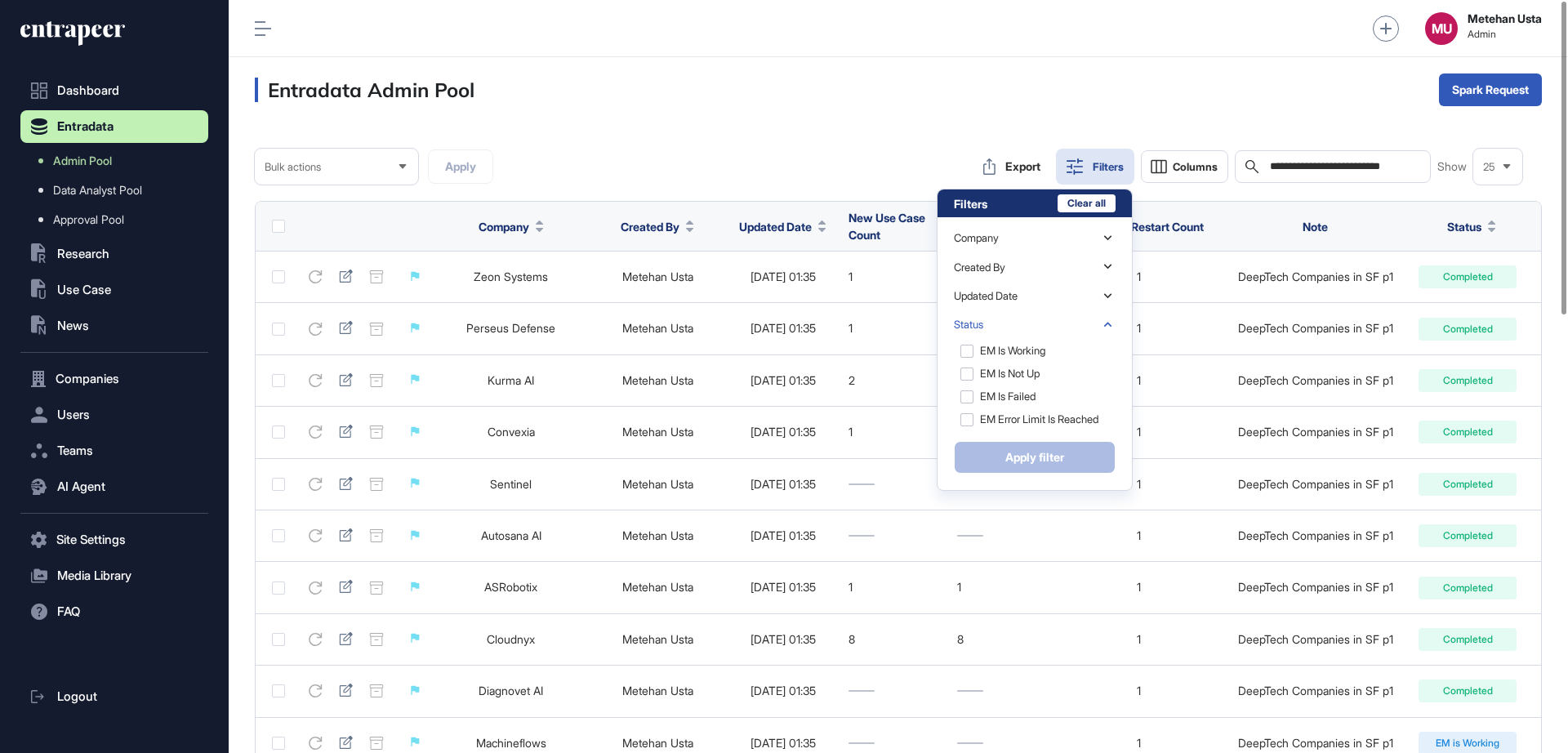
scroll to position [80, 0]
click at [972, 385] on div "EM is Failed" at bounding box center [1033, 397] width 159 height 23
click at [1011, 449] on button "Apply filter" at bounding box center [1034, 457] width 162 height 33
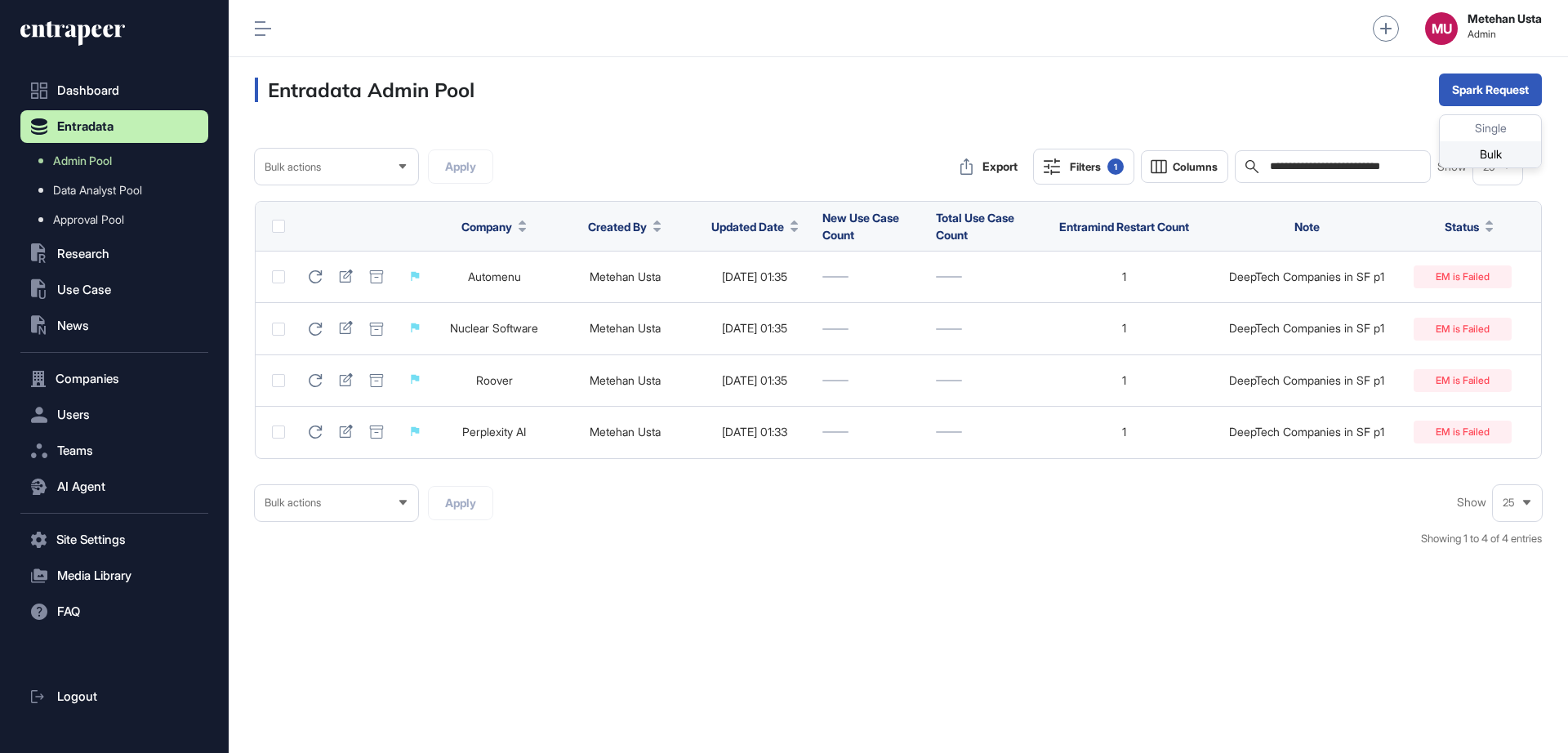
click at [1467, 141] on div "Bulk" at bounding box center [1490, 154] width 101 height 26
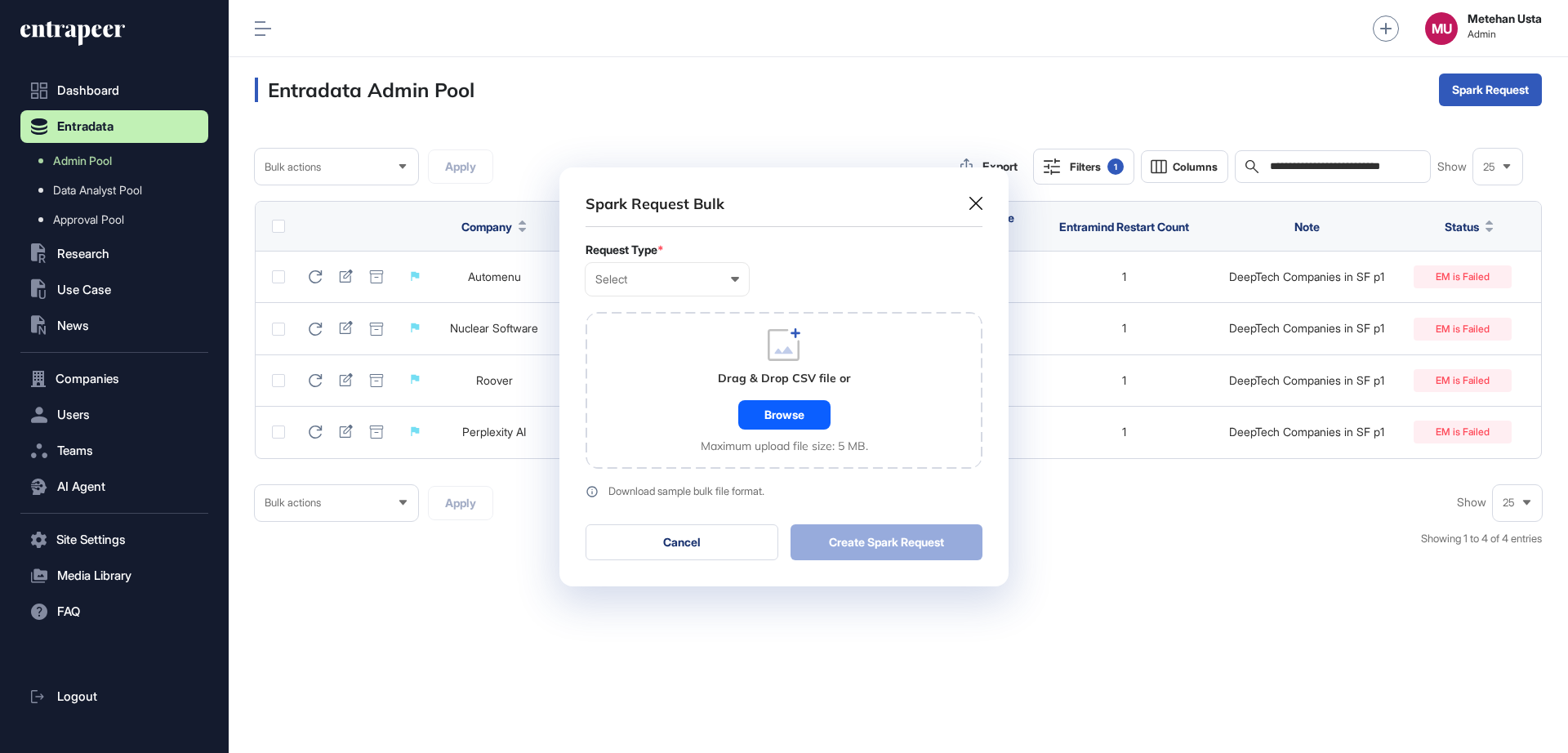
scroll to position [1, 7]
click at [972, 205] on icon at bounding box center [976, 203] width 13 height 13
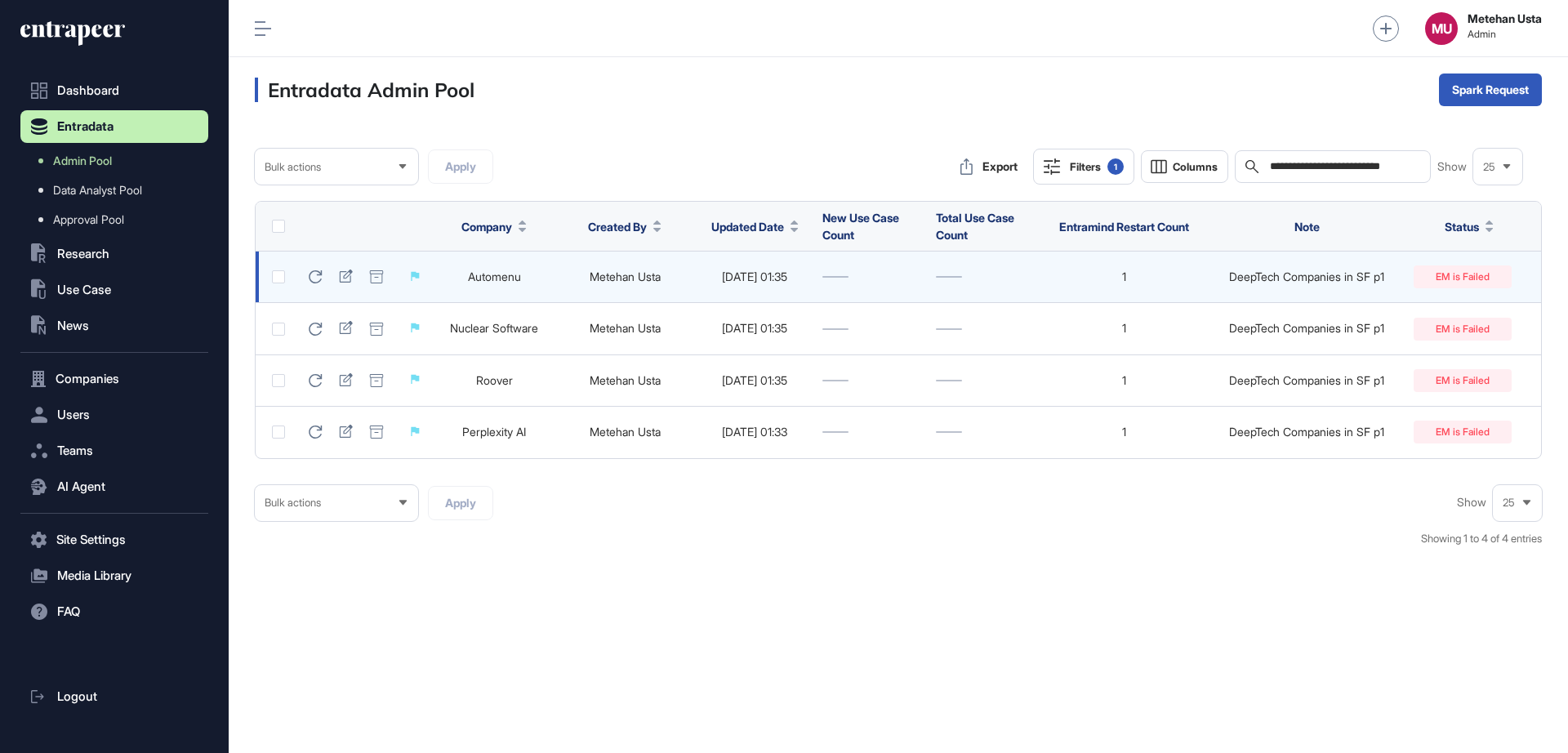
click at [262, 278] on td at bounding box center [274, 277] width 36 height 51
click at [269, 278] on td at bounding box center [274, 277] width 36 height 51
click at [271, 275] on td at bounding box center [274, 277] width 36 height 51
click at [275, 275] on label at bounding box center [279, 277] width 13 height 13
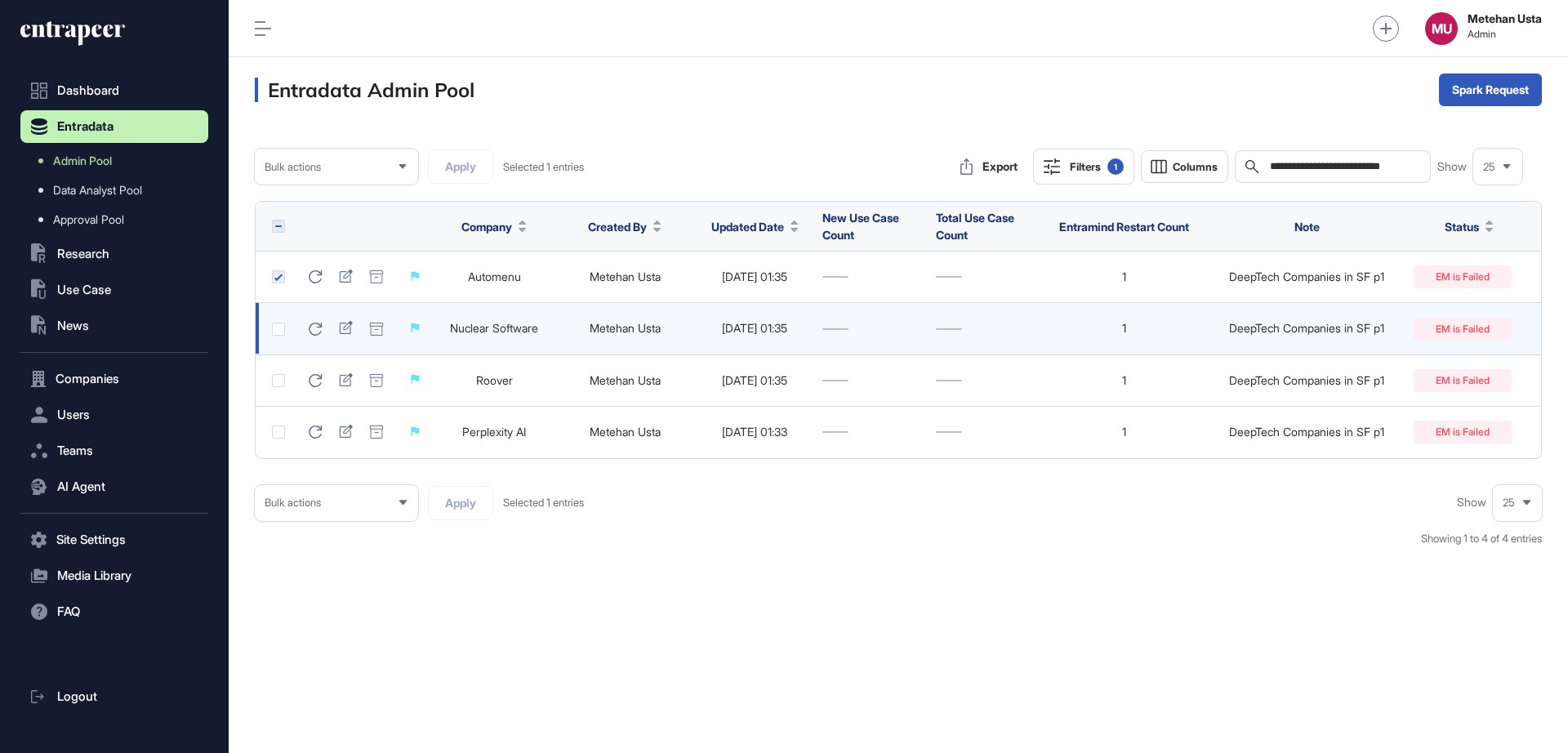
click at [279, 330] on label at bounding box center [279, 329] width 13 height 13
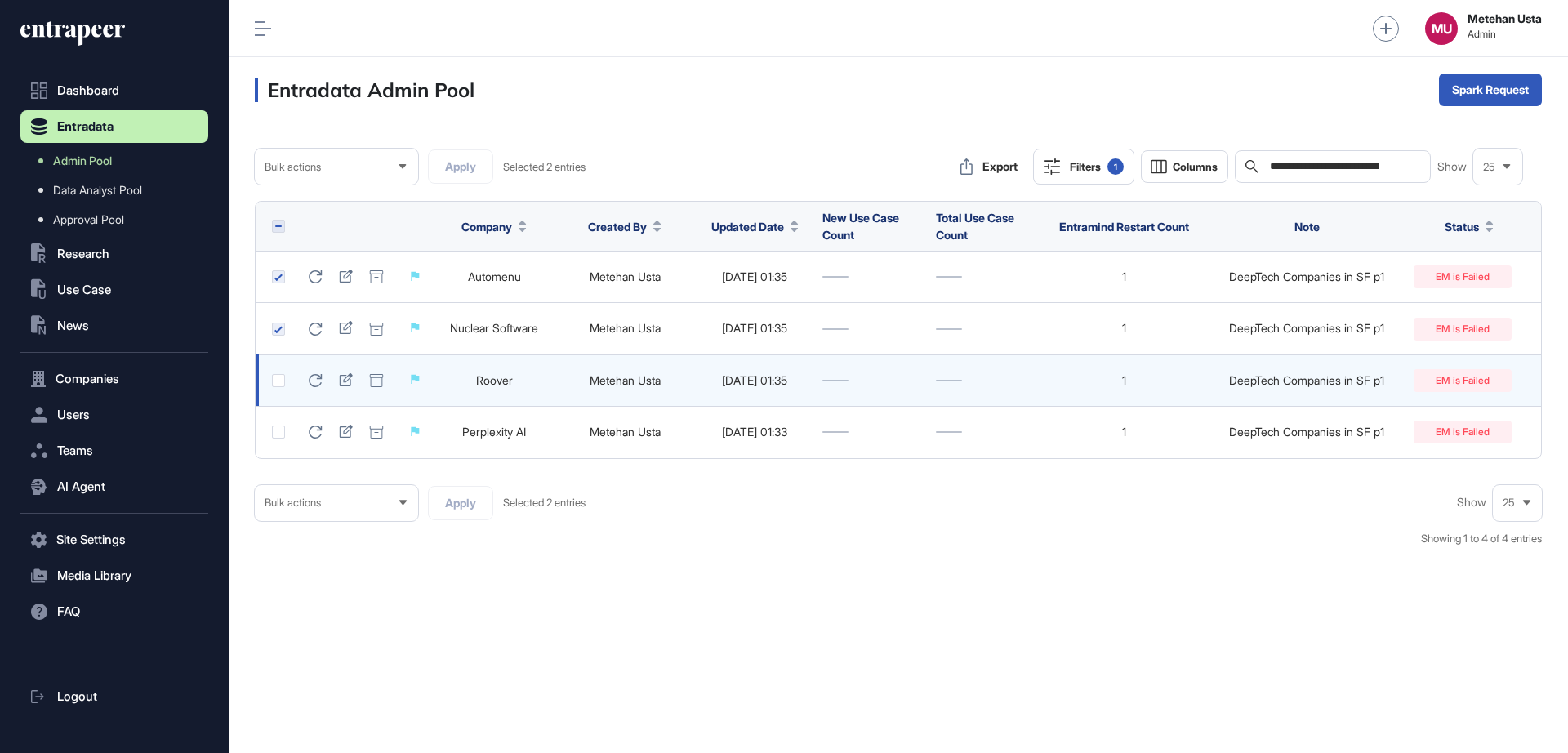
click at [281, 369] on td at bounding box center [274, 380] width 36 height 51
click at [280, 378] on label at bounding box center [279, 381] width 13 height 13
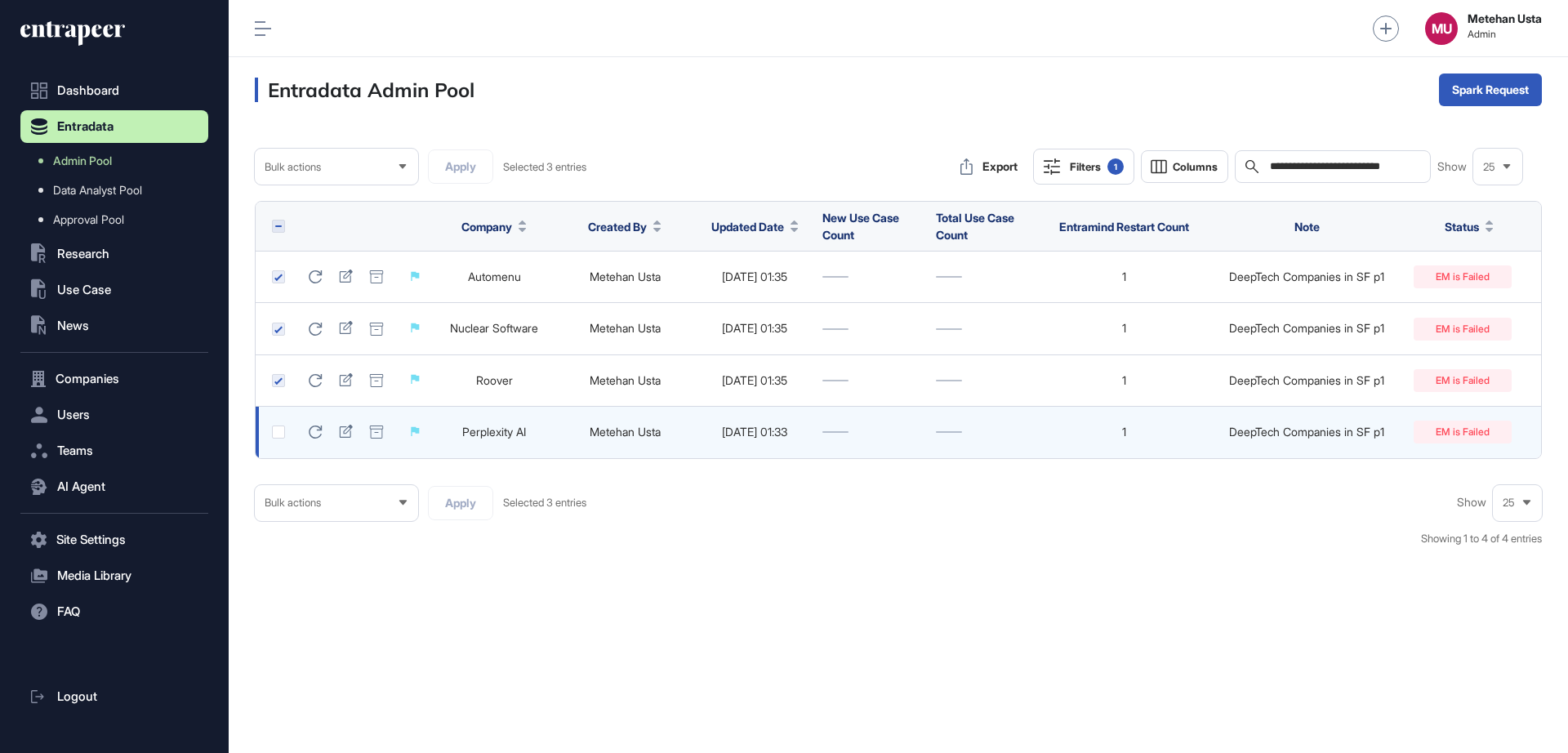
click at [279, 433] on label at bounding box center [279, 432] width 13 height 13
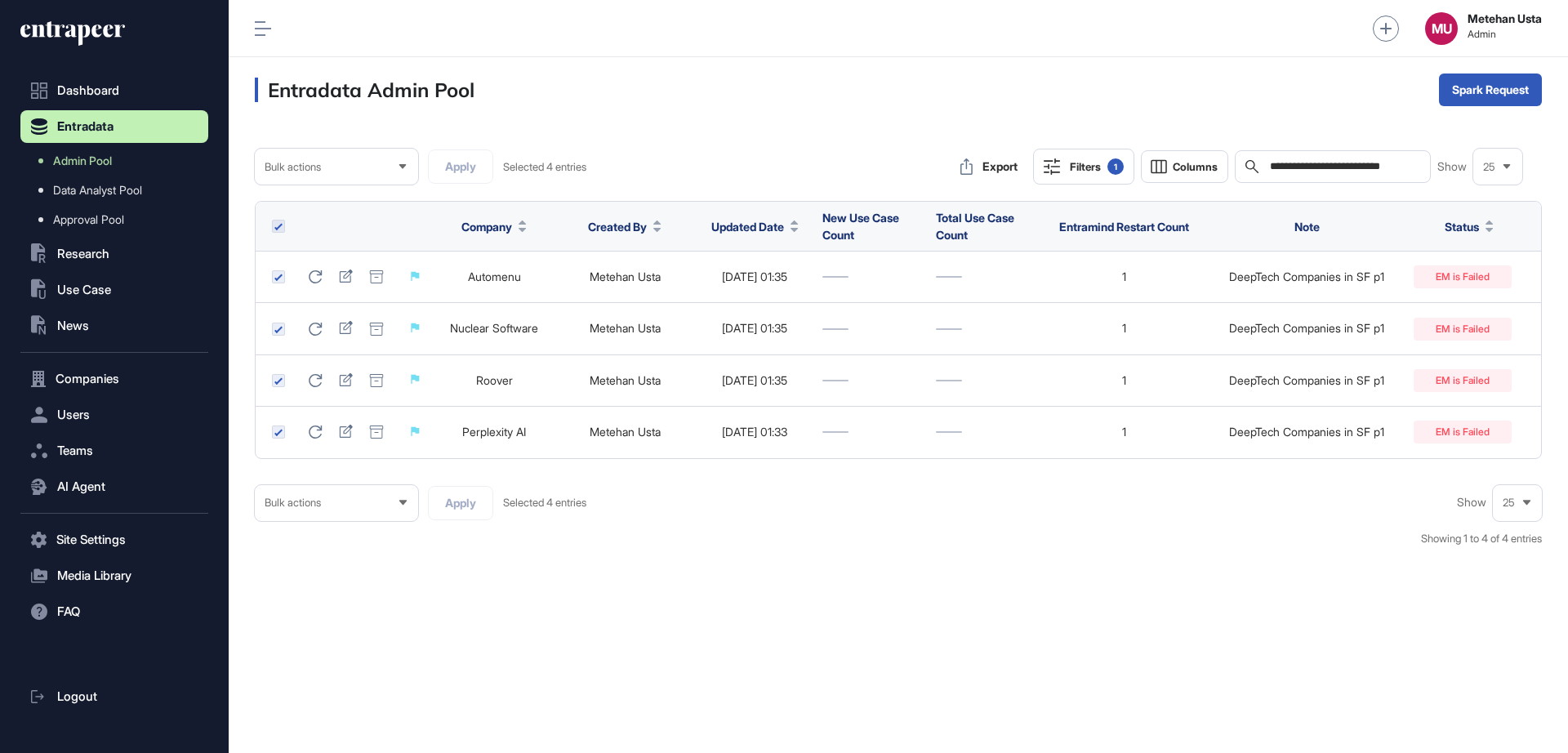
click at [373, 180] on div "Bulk actions" at bounding box center [337, 167] width 163 height 32
click at [303, 269] on li "Restart" at bounding box center [337, 271] width 154 height 33
click at [485, 158] on button "Apply" at bounding box center [461, 167] width 65 height 34
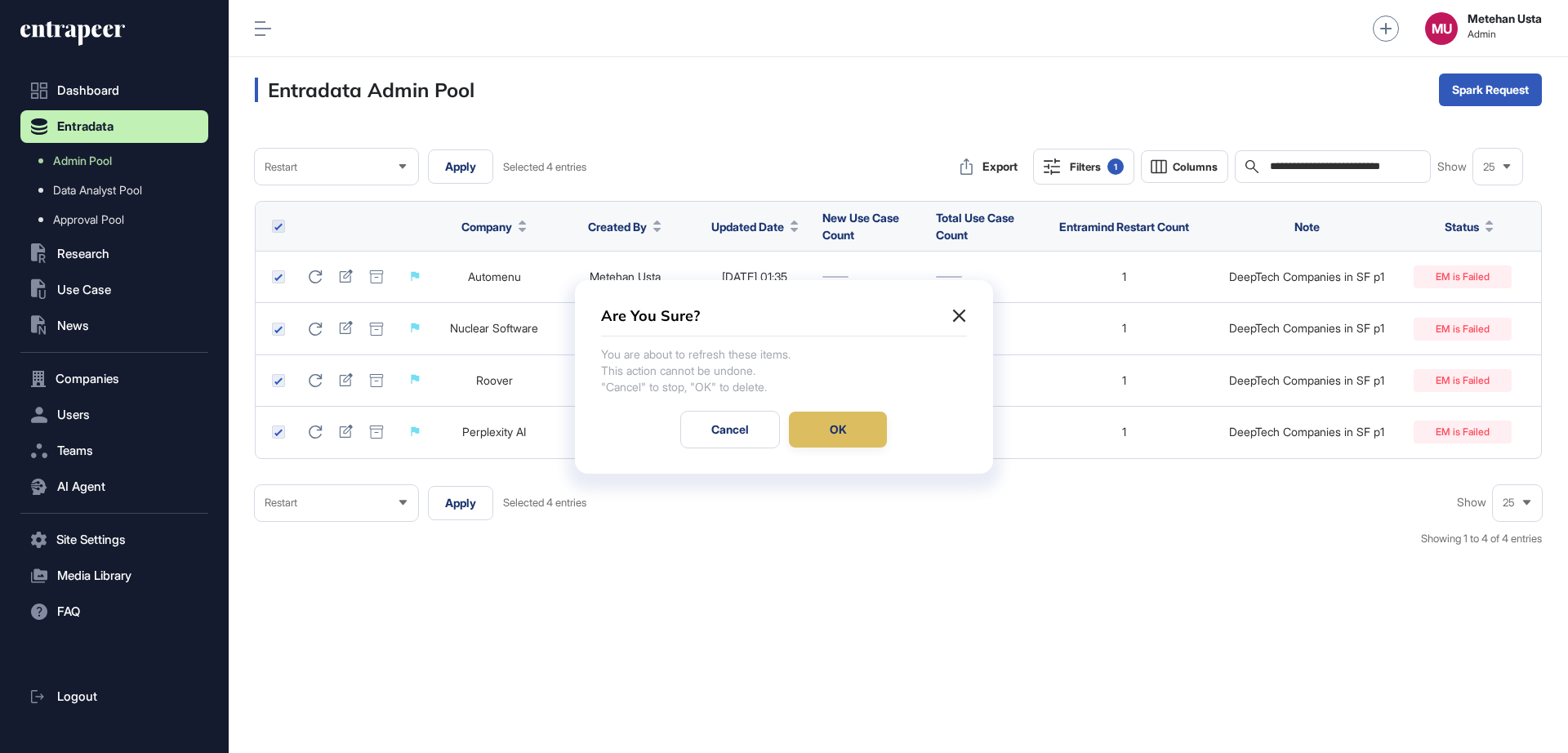
click at [838, 425] on div "OK" at bounding box center [838, 430] width 98 height 36
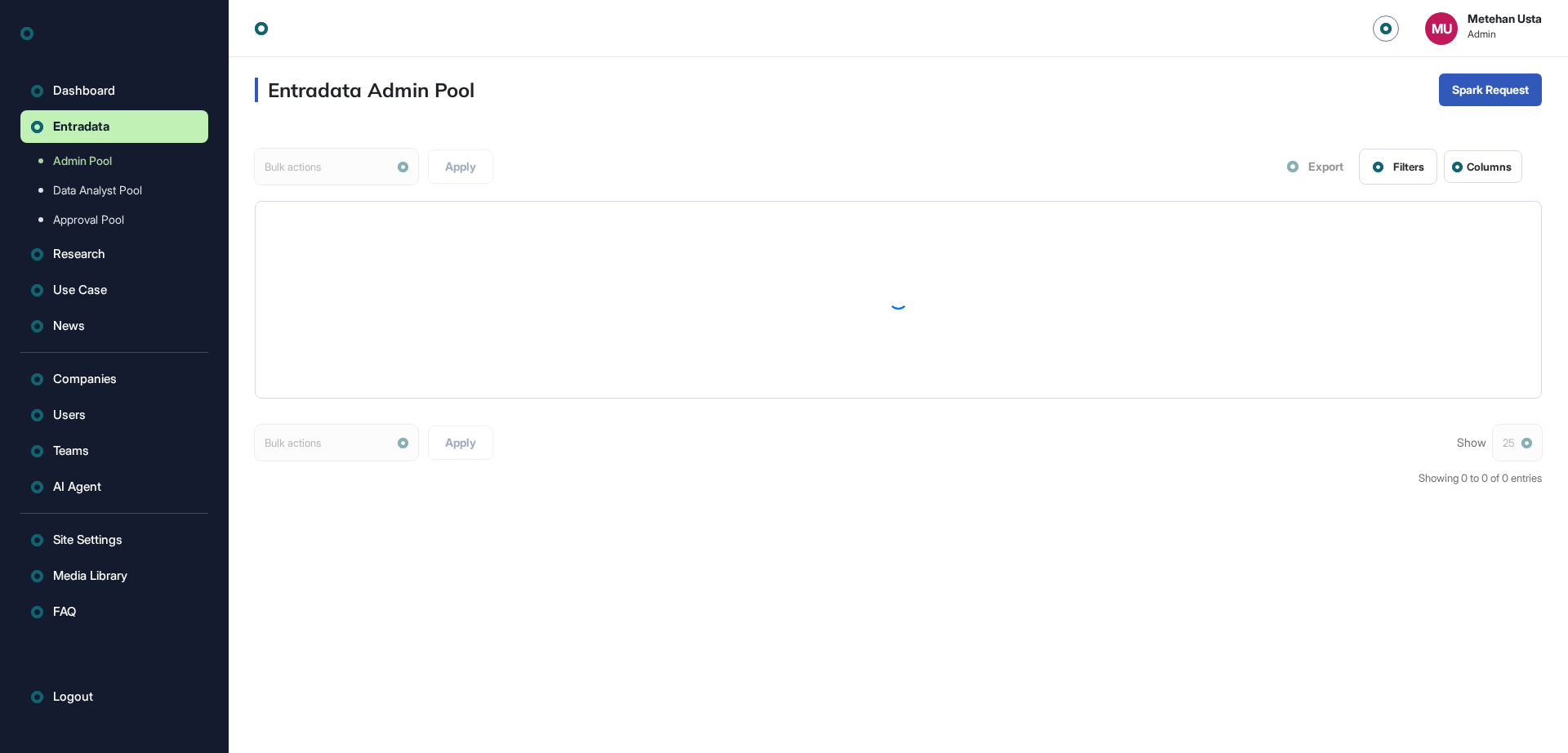
scroll to position [1, 1]
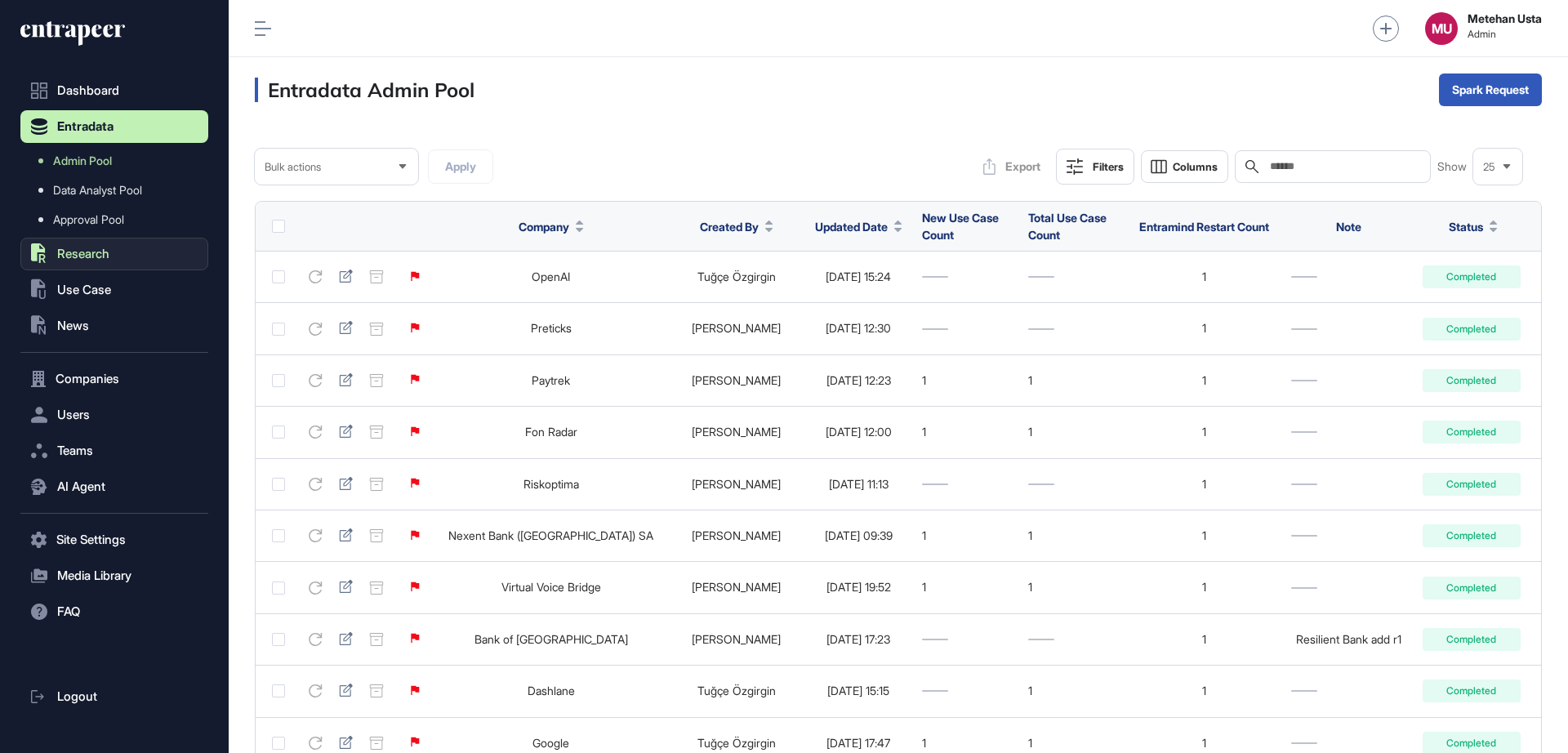
click at [87, 247] on span "Research" at bounding box center [83, 254] width 52 height 13
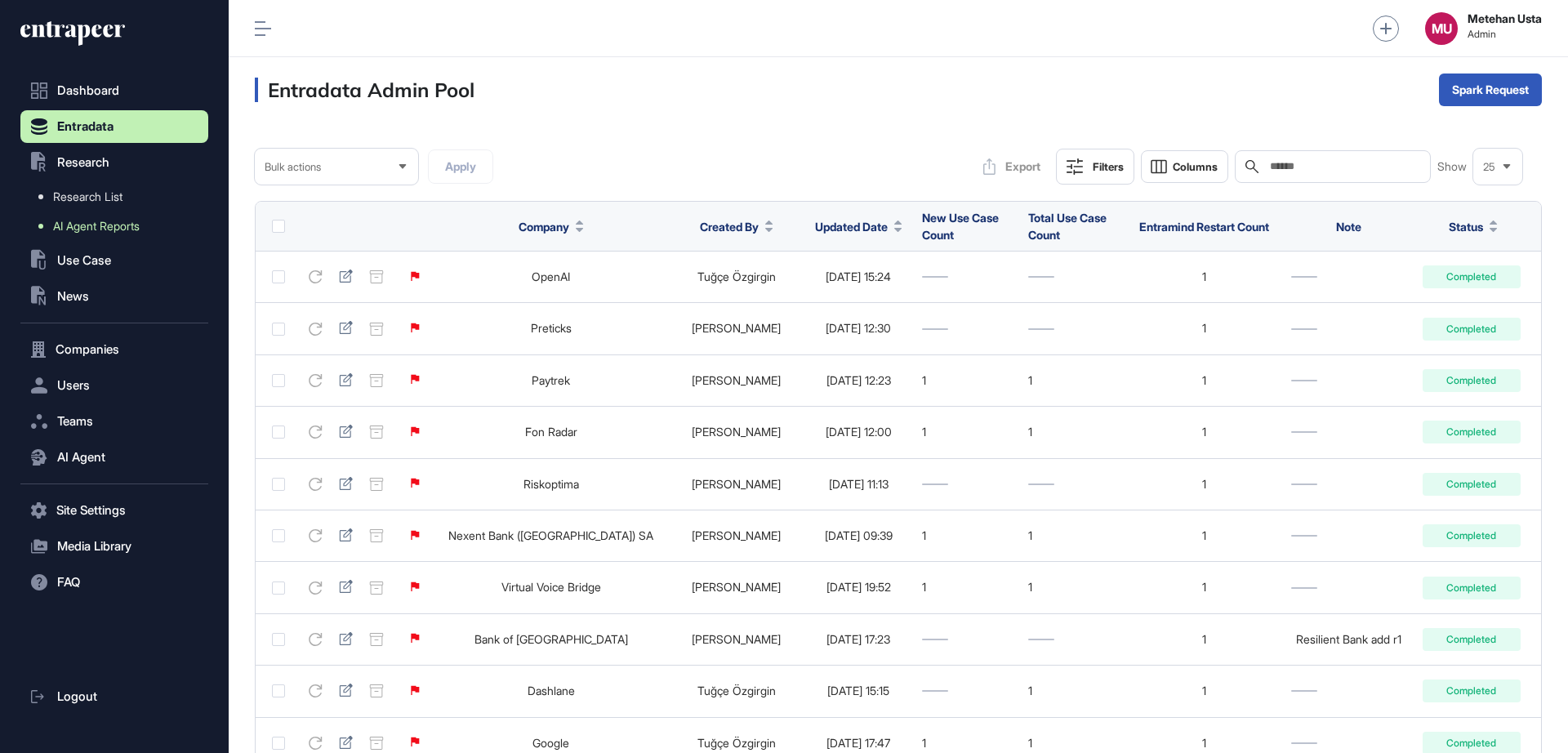
click at [101, 221] on span "AI Agent Reports" at bounding box center [96, 226] width 87 height 13
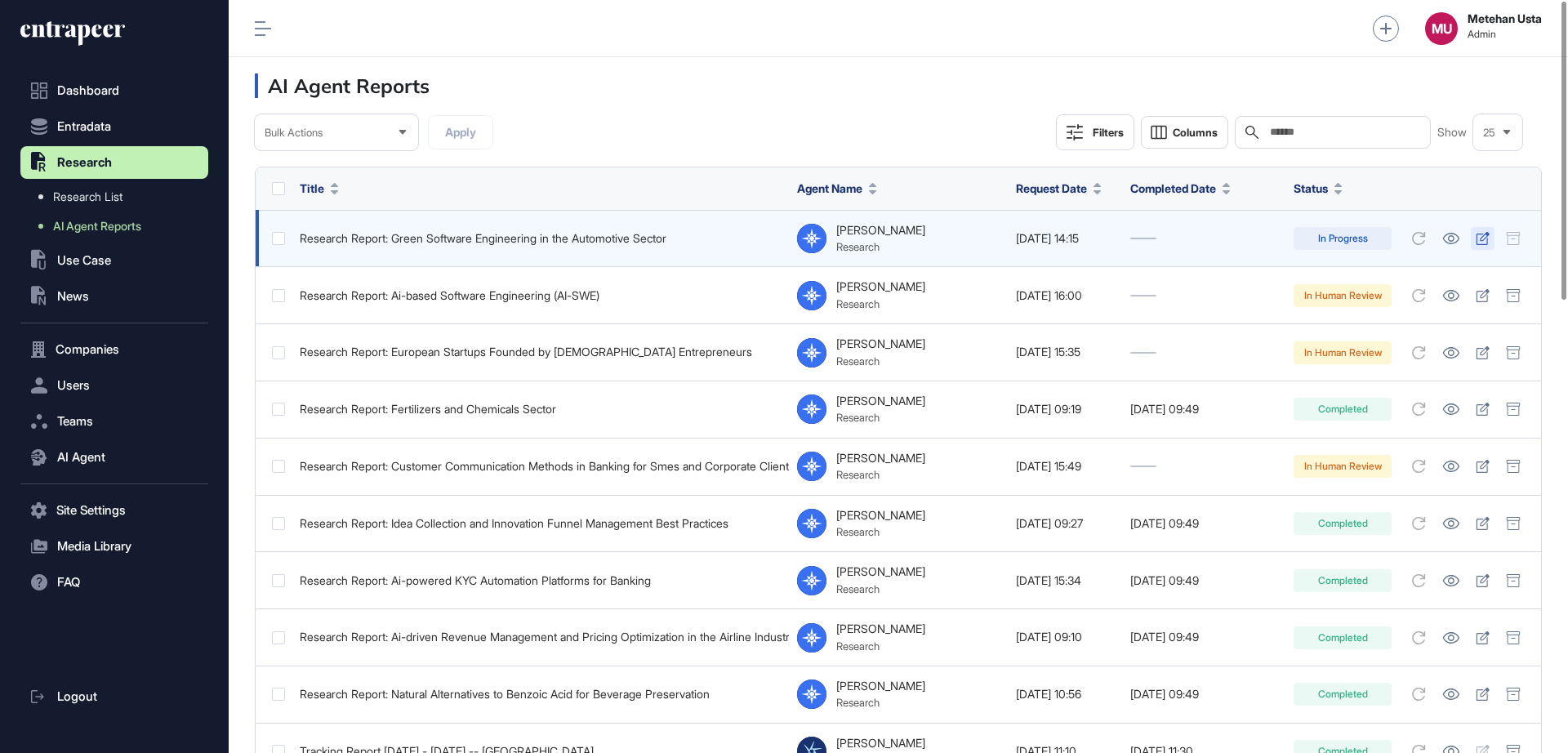
click at [1476, 235] on icon at bounding box center [1482, 238] width 14 height 13
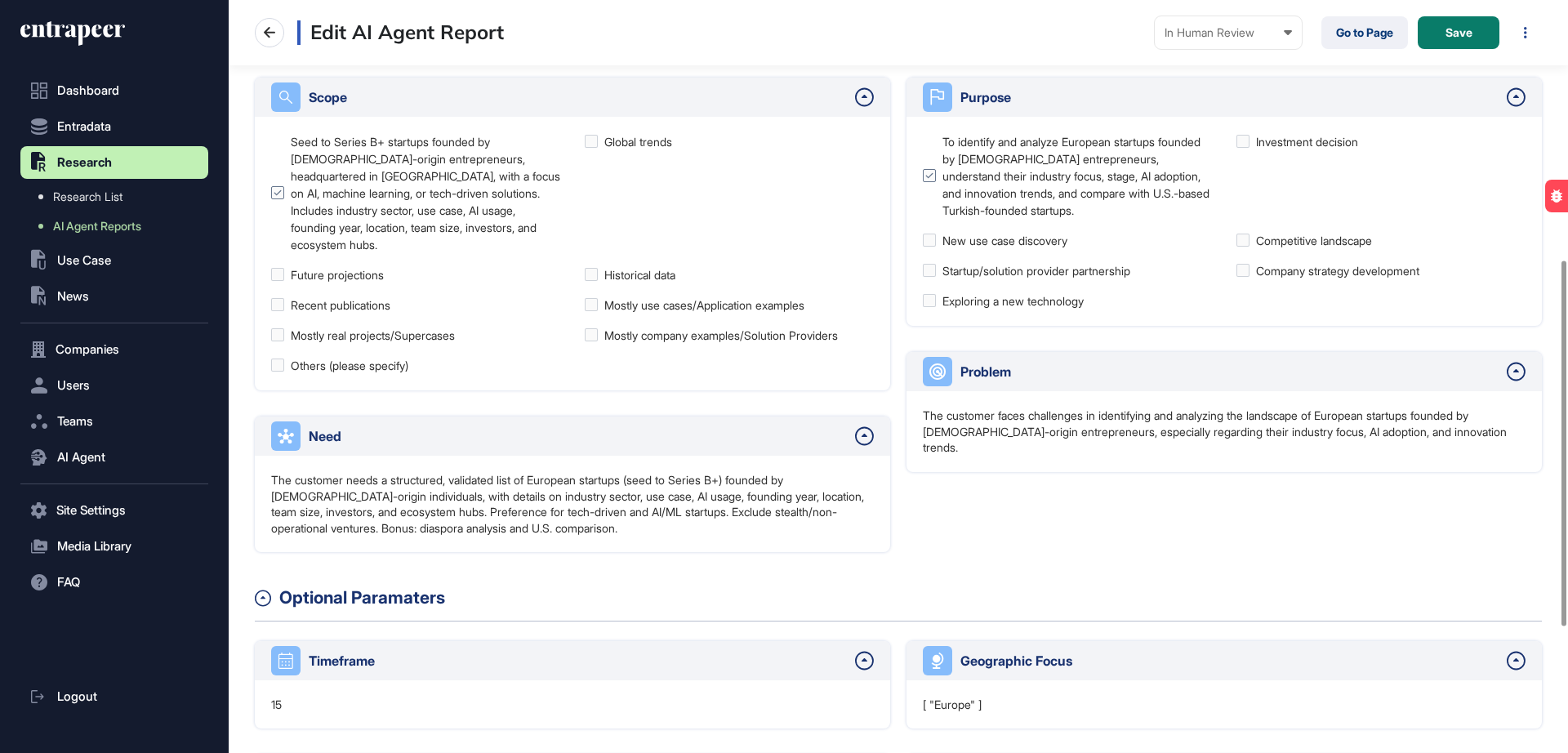
scroll to position [539, 0]
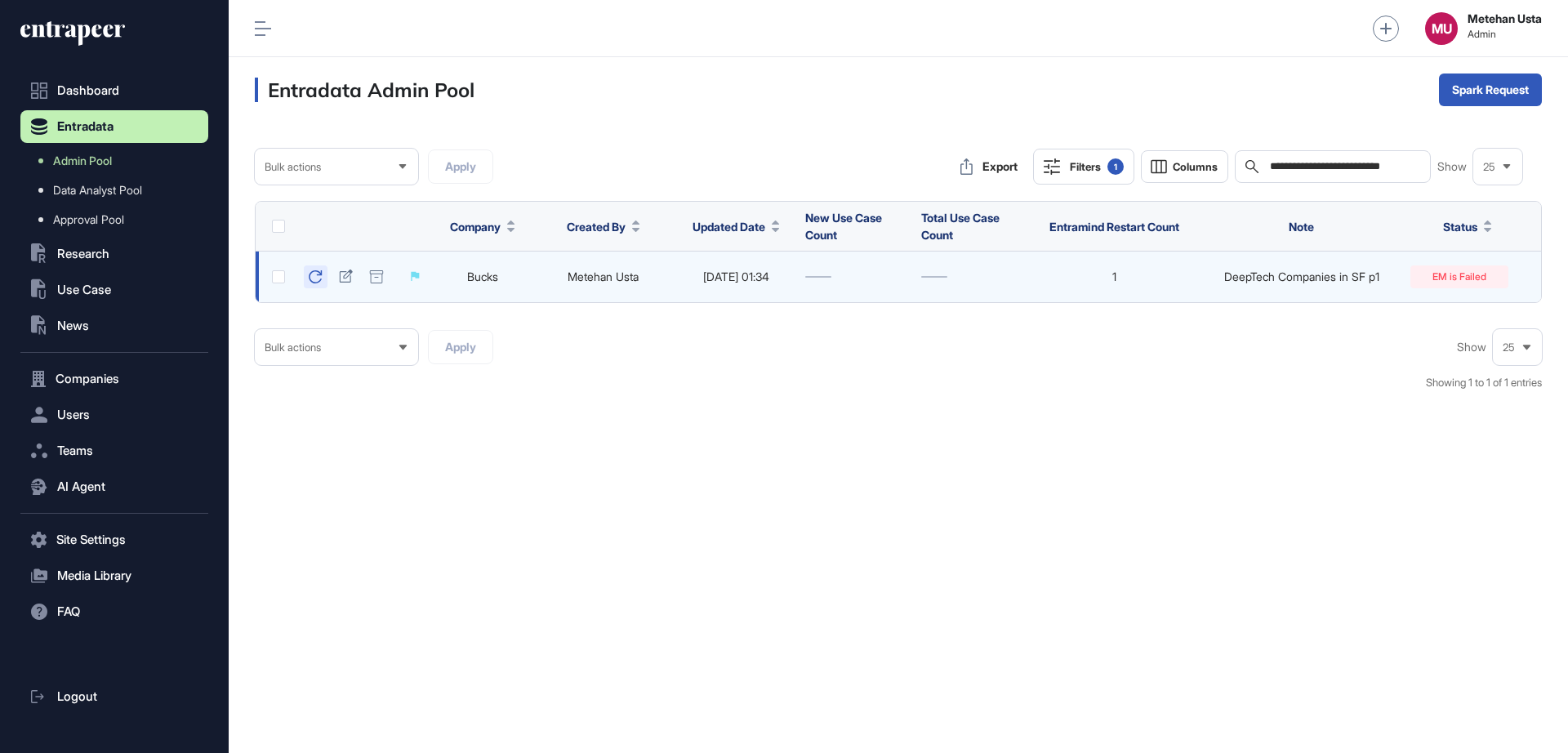
click at [321, 278] on icon at bounding box center [315, 277] width 14 height 13
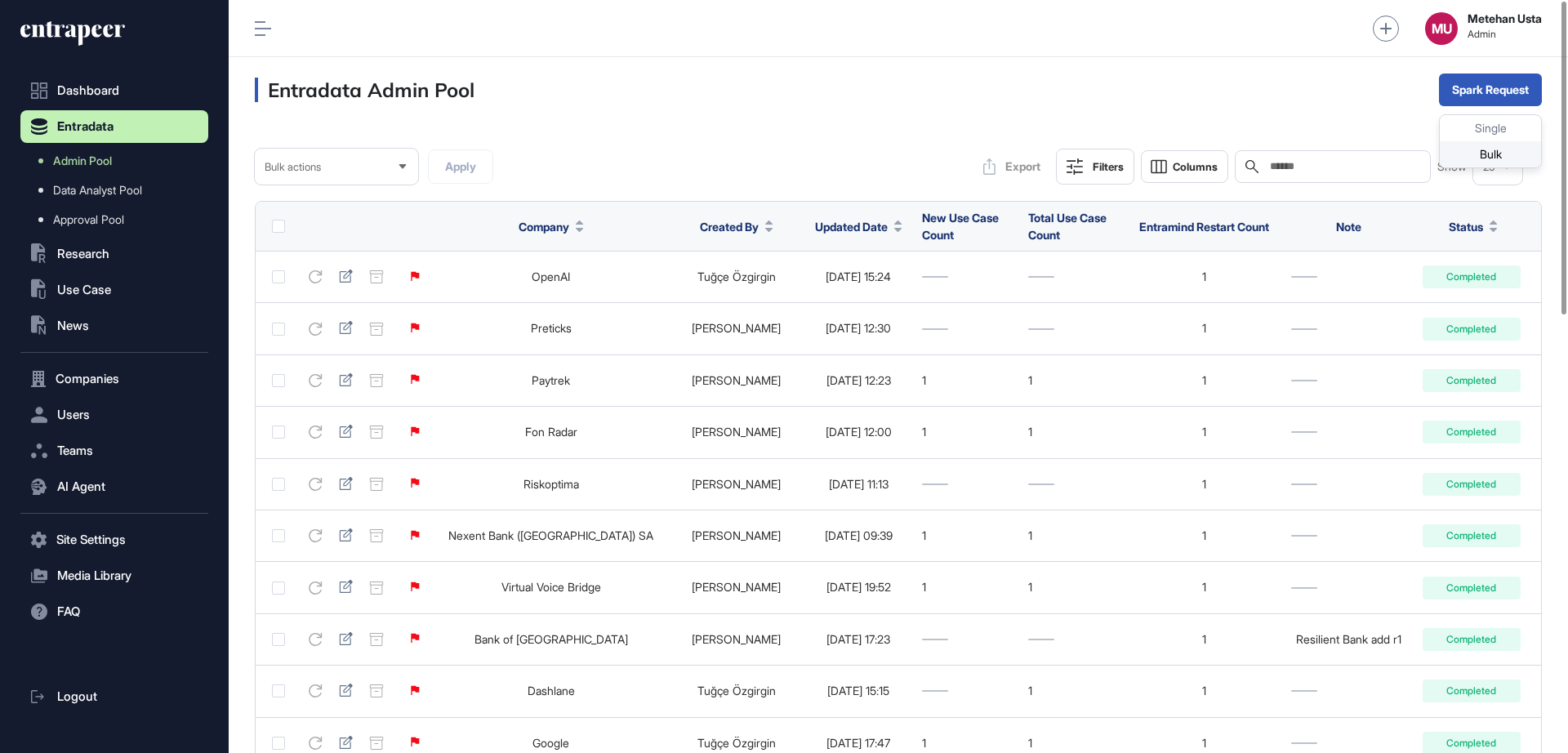
click at [1478, 153] on div "Bulk" at bounding box center [1490, 154] width 101 height 26
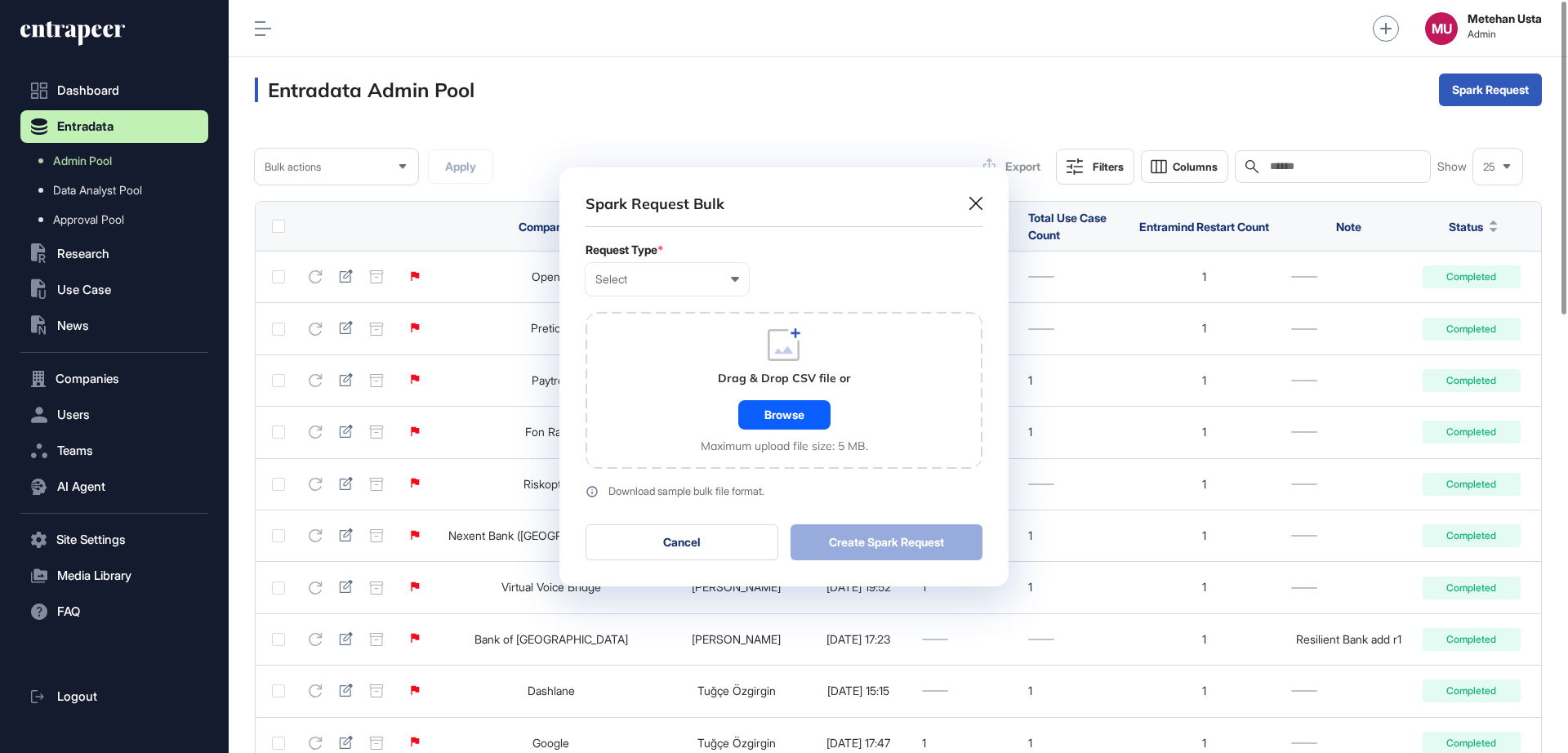
scroll to position [1, 7]
click at [644, 291] on div "Select User Company Customer Request ID" at bounding box center [668, 279] width 163 height 33
click at [0, 0] on div "Company" at bounding box center [0, 0] width 0 height 0
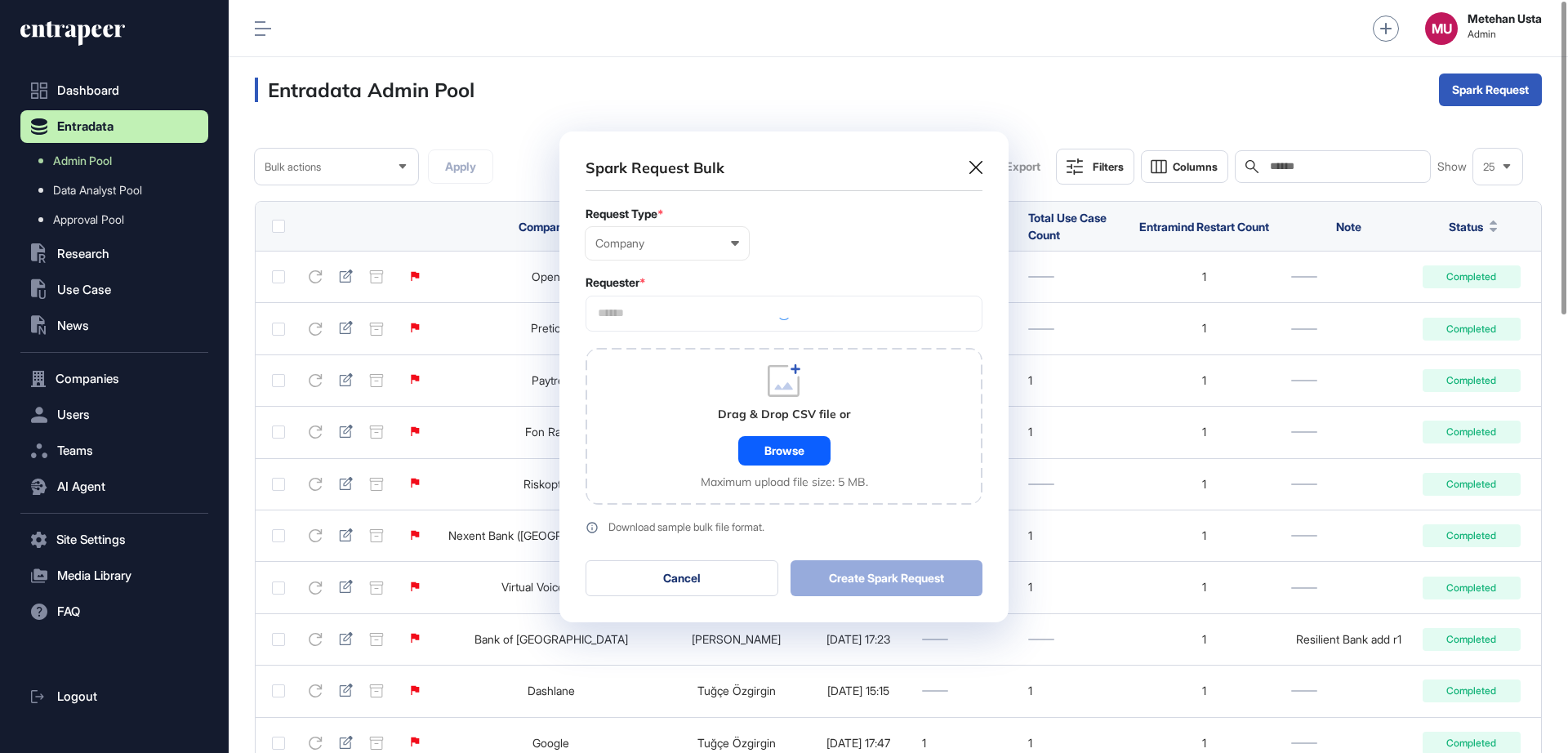
scroll to position [491, 449]
click at [654, 315] on input "text" at bounding box center [784, 313] width 376 height 14
type input "*********"
click at [646, 341] on span "Entrapeer" at bounding box center [784, 344] width 379 height 12
click at [756, 270] on form "Request Type * Company User Company Customer Request ID Requester * Entrapeer *…" at bounding box center [784, 371] width 397 height 327
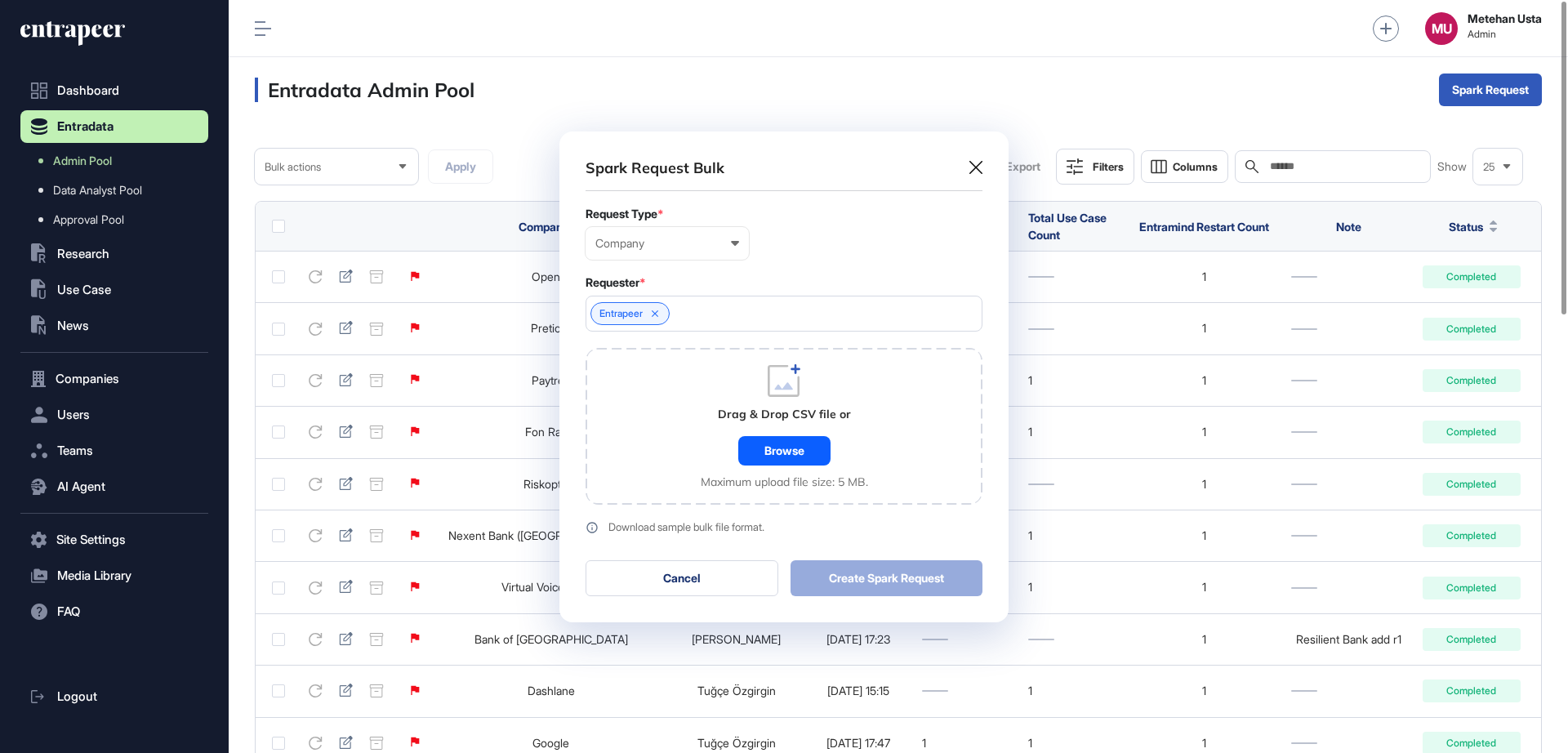
click at [786, 430] on div "Drag & Drop CSV file or Browse Maximum upload file size: 5 MB." at bounding box center [784, 426] width 168 height 124
click at [775, 452] on div "Browse" at bounding box center [784, 451] width 92 height 29
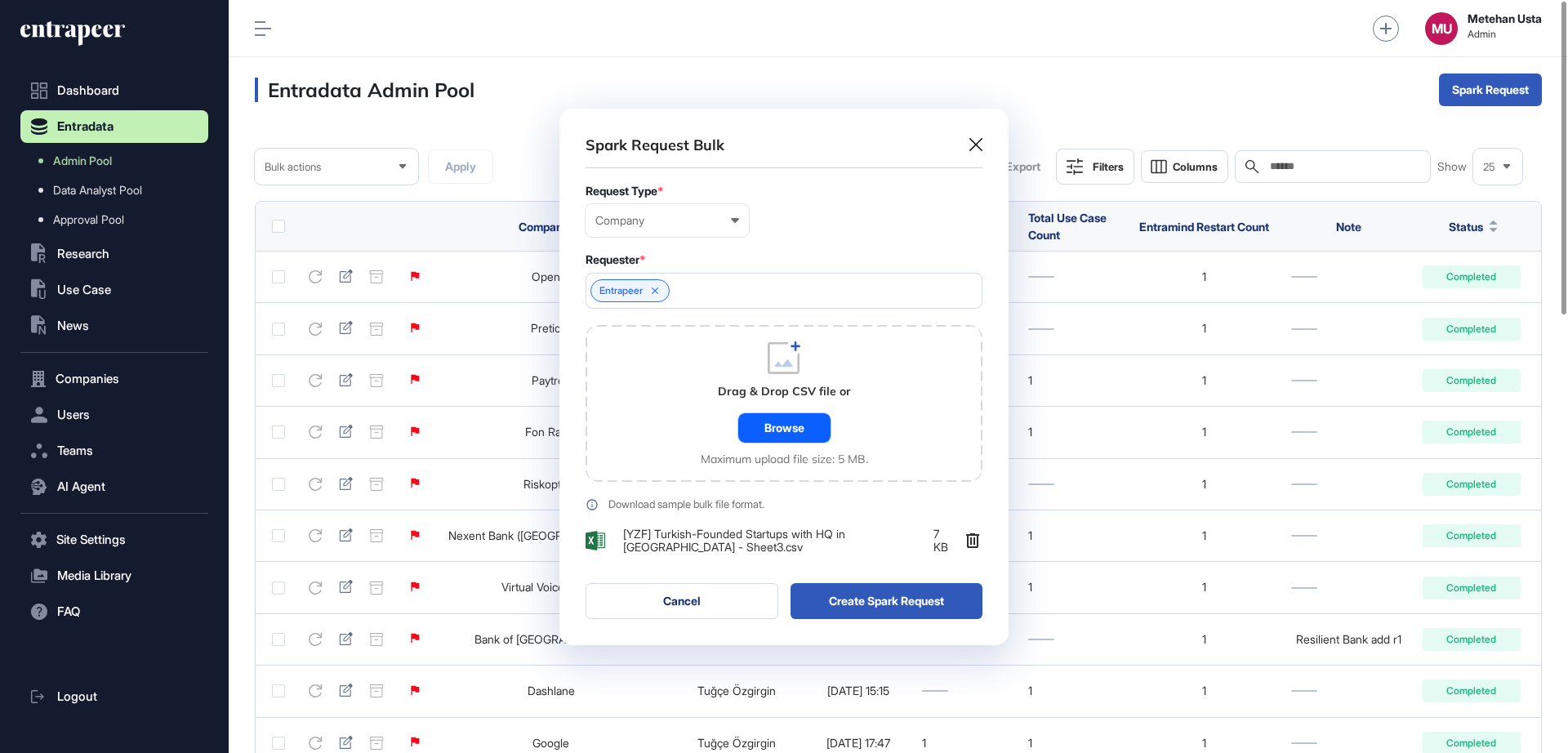
scroll to position [537, 449]
click at [873, 597] on button "Create Spark Request" at bounding box center [887, 601] width 193 height 36
